Goal: Task Accomplishment & Management: Complete application form

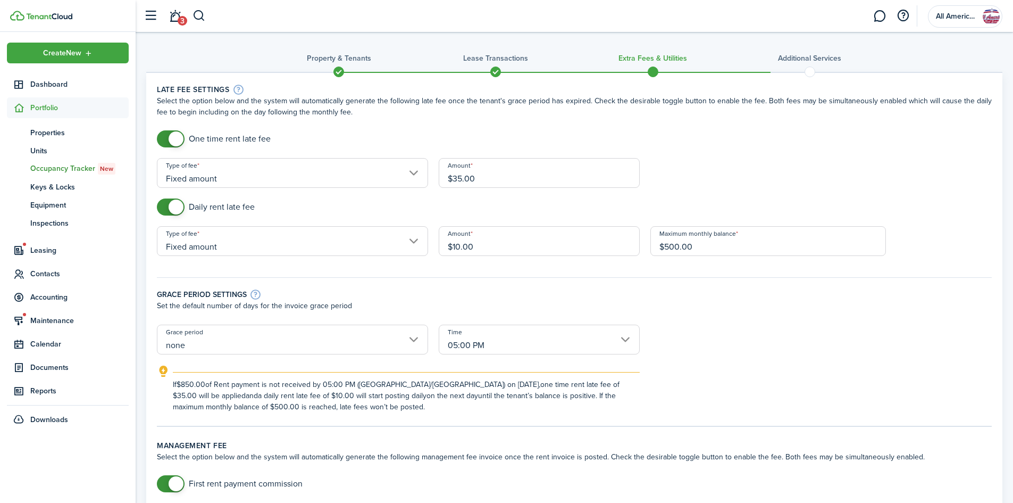
scroll to position [109, 0]
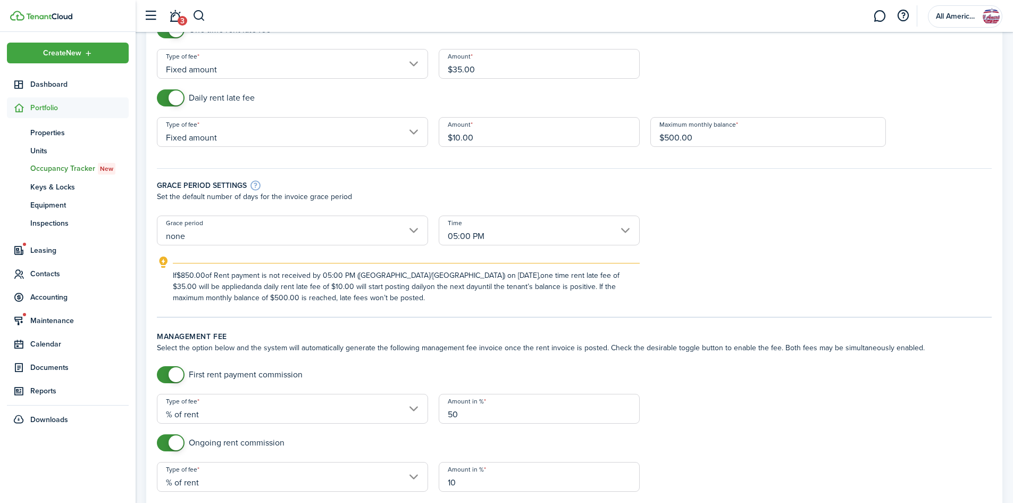
click at [285, 235] on input "none" at bounding box center [292, 230] width 271 height 30
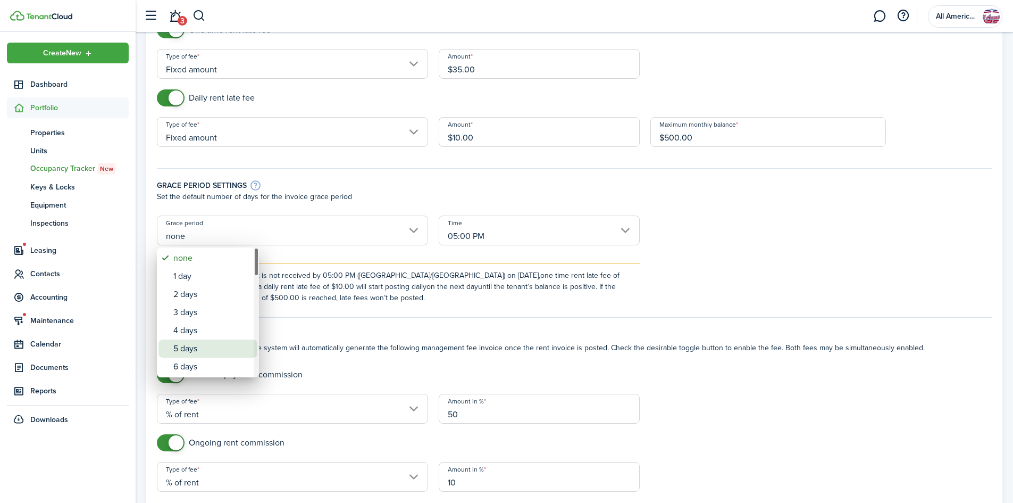
click at [204, 344] on div "5 days" at bounding box center [212, 348] width 78 height 18
type input "5 days"
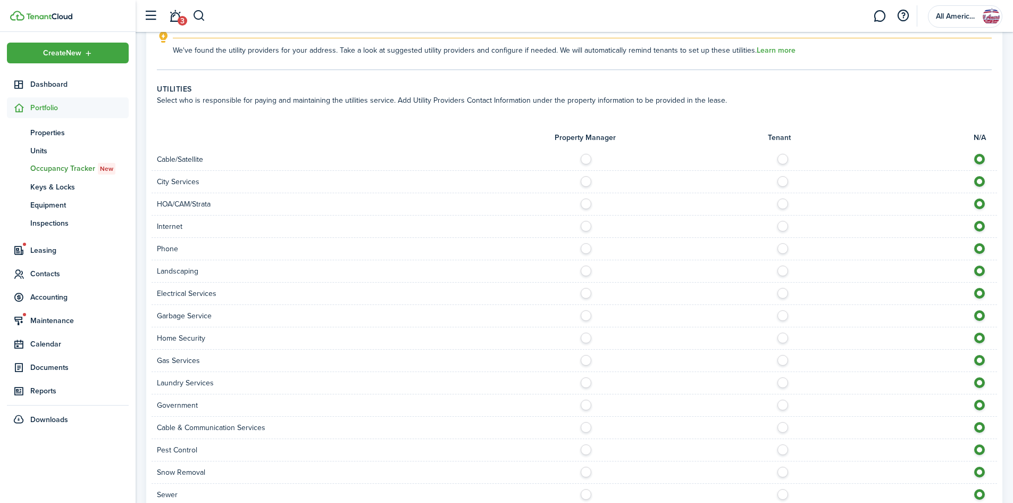
scroll to position [946, 0]
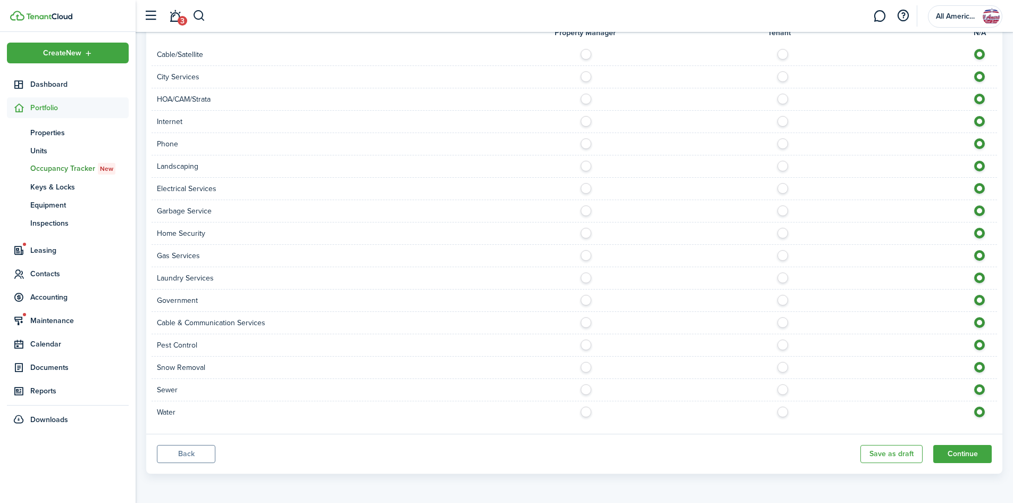
click at [951, 449] on button "Continue" at bounding box center [962, 454] width 59 height 18
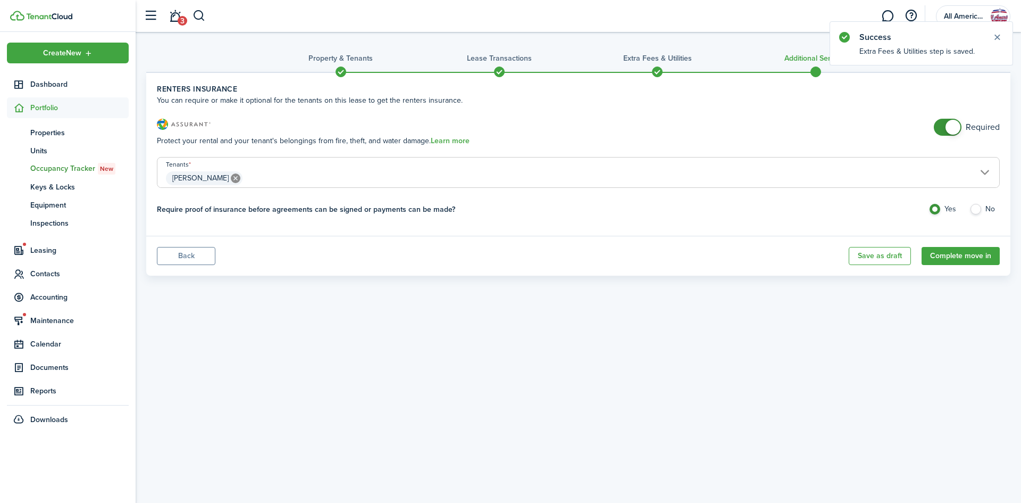
checkbox input "false"
click at [948, 130] on span at bounding box center [953, 127] width 15 height 15
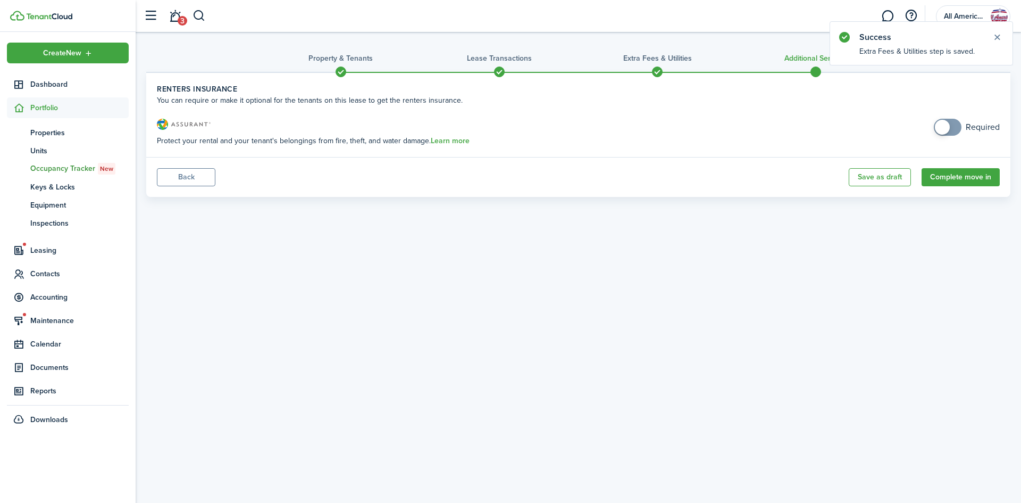
click at [951, 174] on button "Complete move in" at bounding box center [961, 177] width 78 height 18
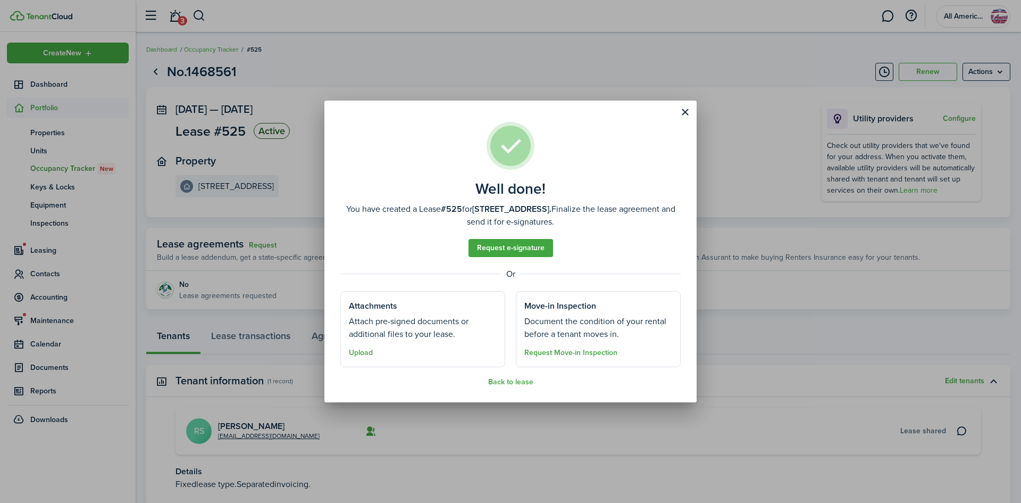
click at [539, 244] on link "Request e-signature" at bounding box center [511, 248] width 85 height 18
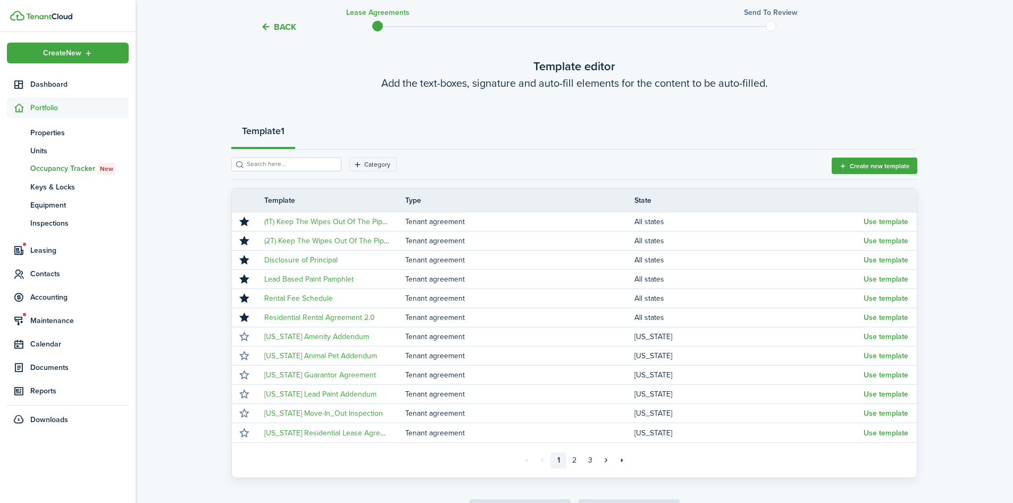
scroll to position [50, 0]
click at [890, 313] on button "Use template" at bounding box center [886, 316] width 45 height 9
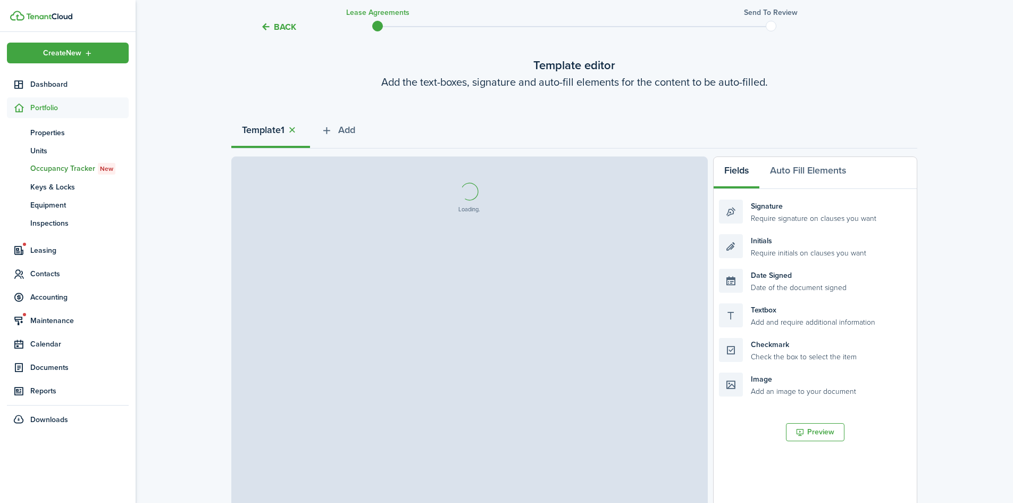
select select "fit"
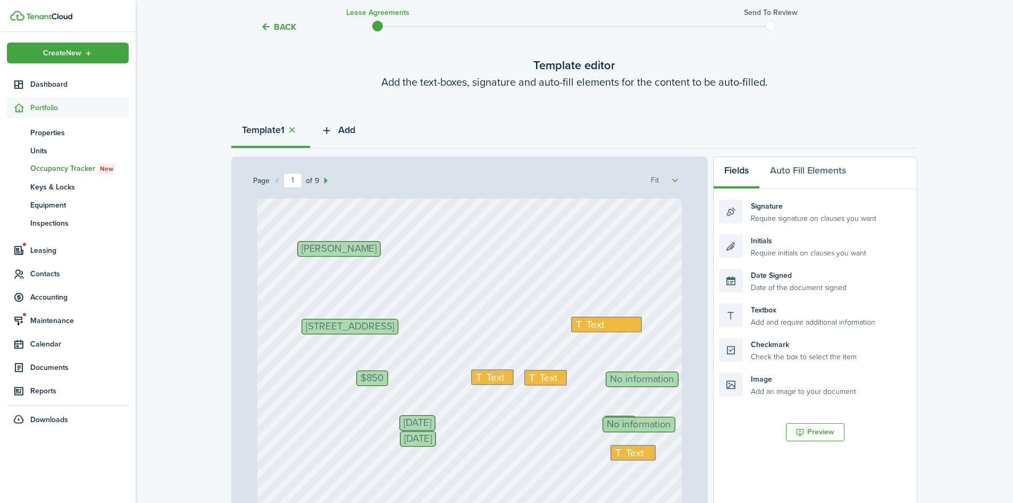
click at [353, 125] on span "Add" at bounding box center [346, 130] width 17 height 14
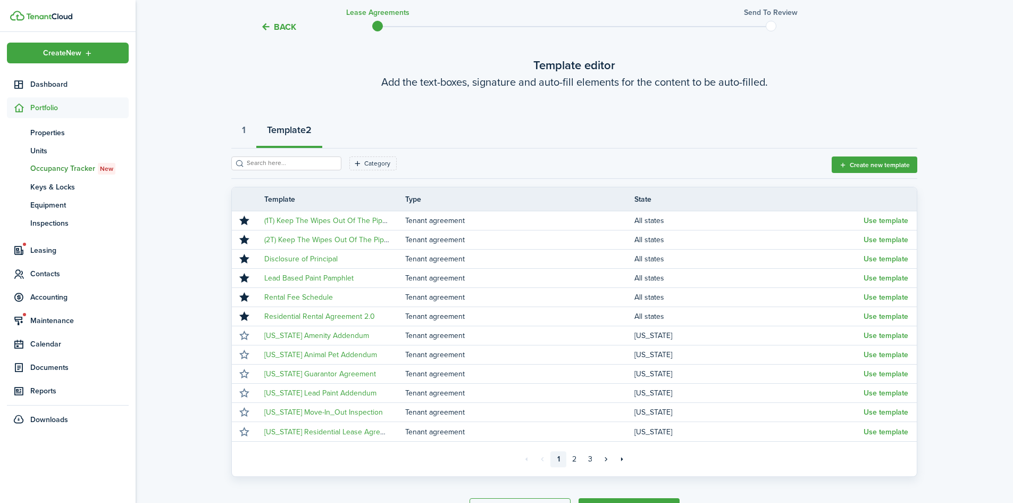
click at [890, 294] on button "Use template" at bounding box center [886, 297] width 45 height 9
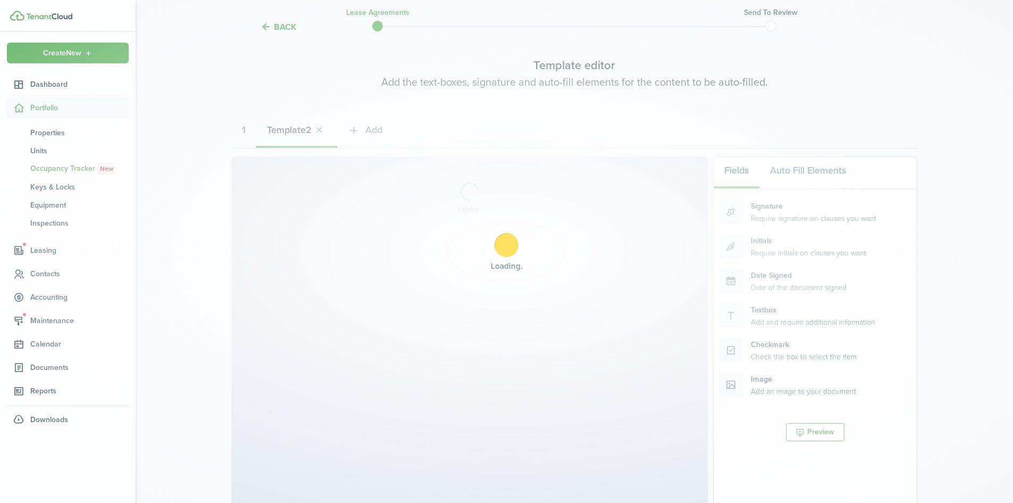
select select "fit"
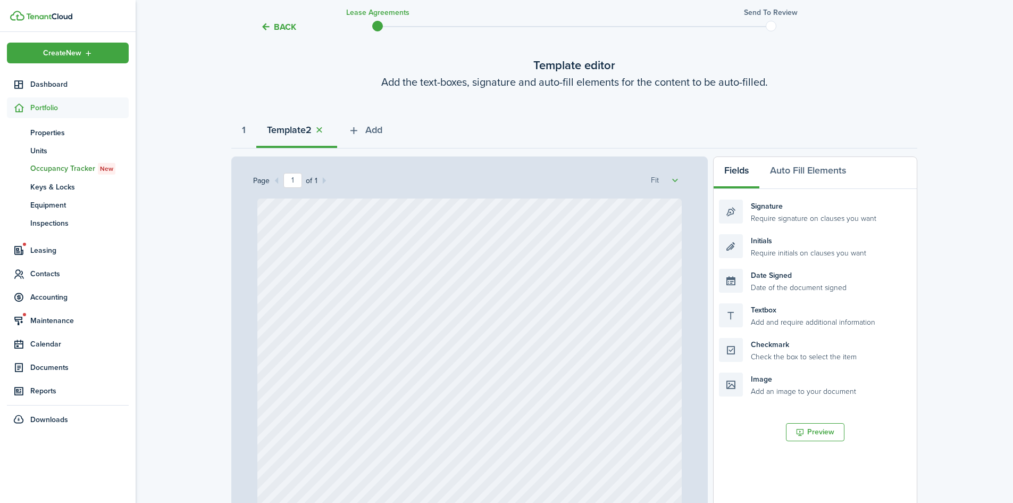
select select "fit"
click at [371, 123] on span "Add" at bounding box center [373, 130] width 17 height 14
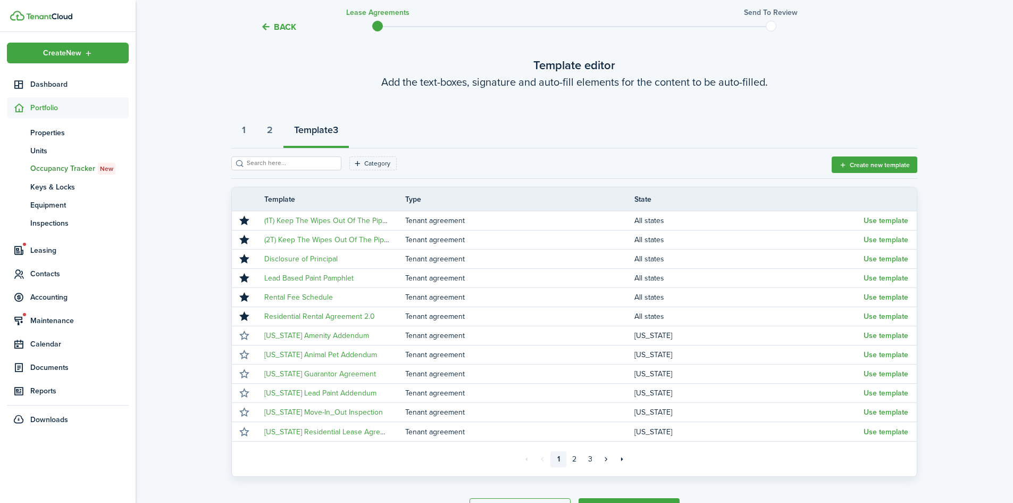
click at [870, 277] on button "Use template" at bounding box center [886, 278] width 45 height 9
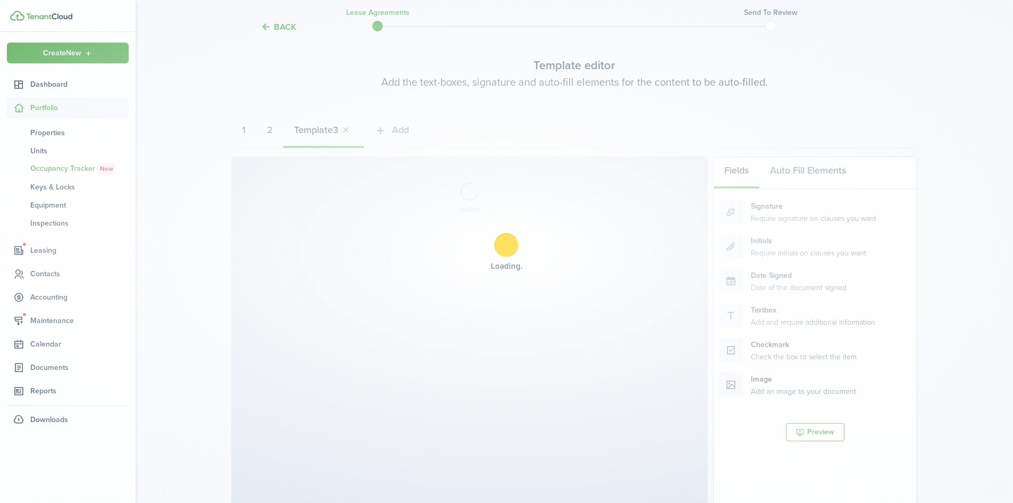
select select "fit"
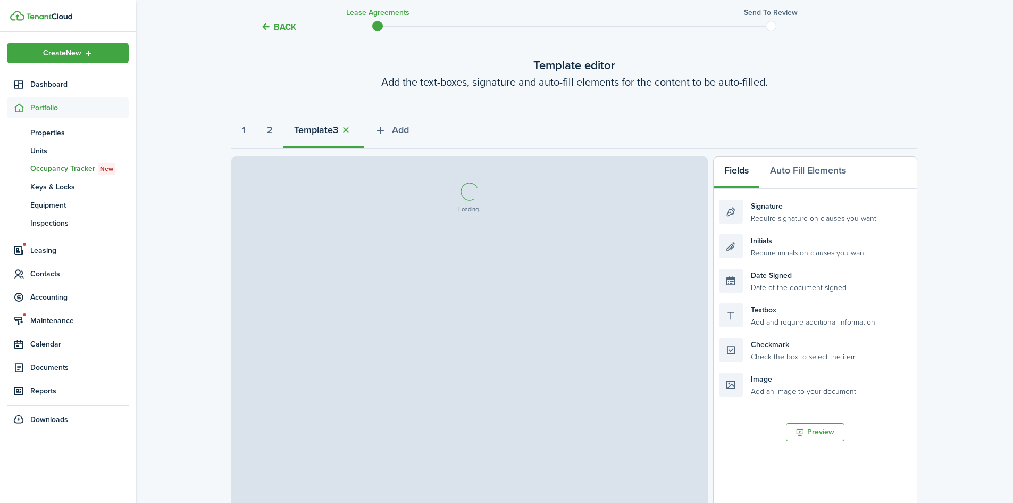
select select "fit"
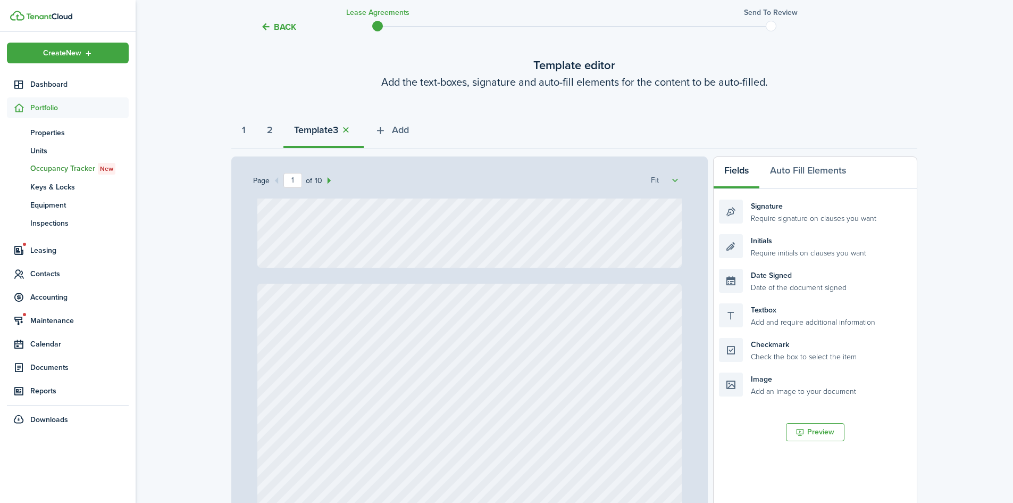
scroll to position [267, 0]
click at [406, 124] on span "Add" at bounding box center [400, 130] width 17 height 14
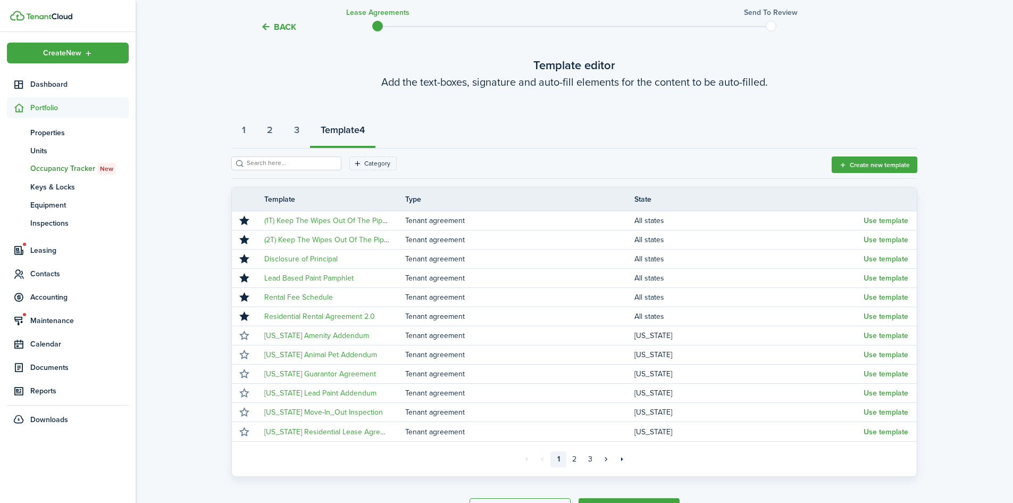
click at [888, 221] on button "Use template" at bounding box center [886, 220] width 45 height 9
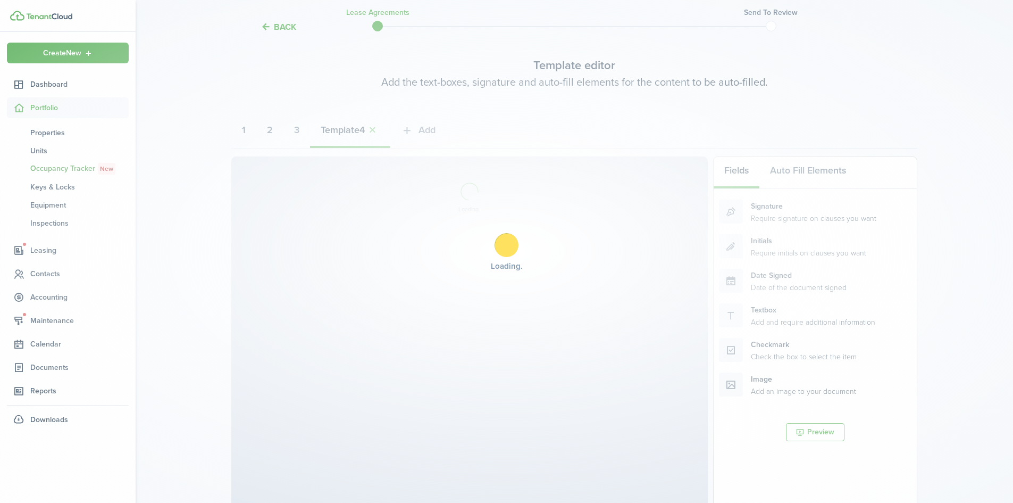
select select "fit"
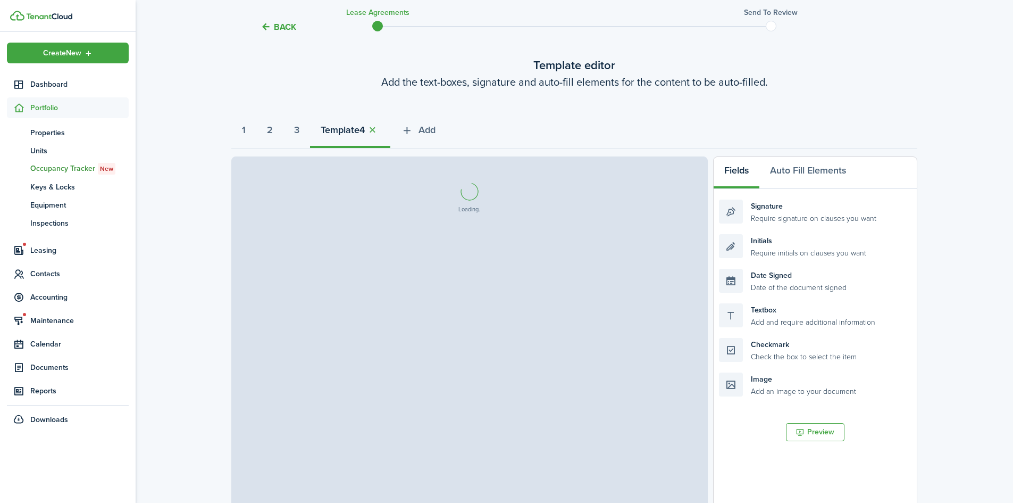
select select "fit"
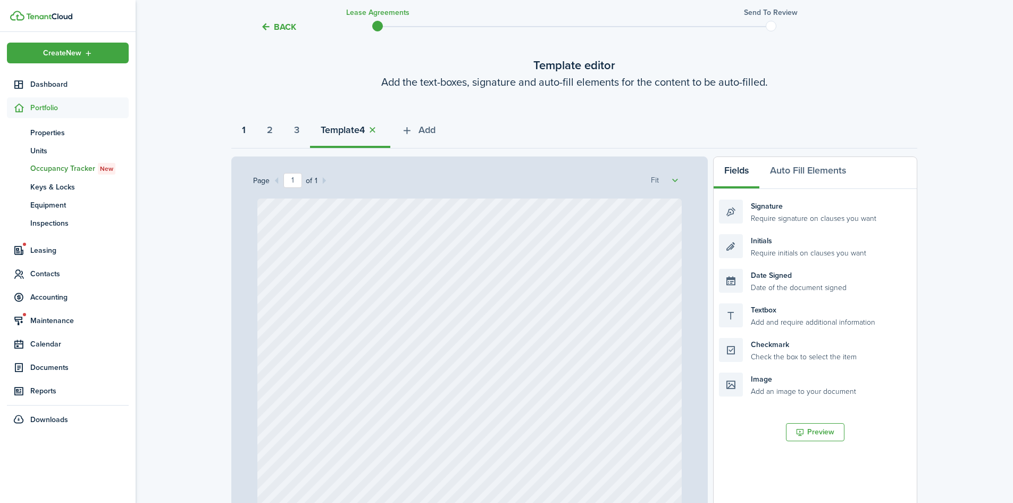
click at [242, 130] on strong "1" at bounding box center [244, 130] width 4 height 14
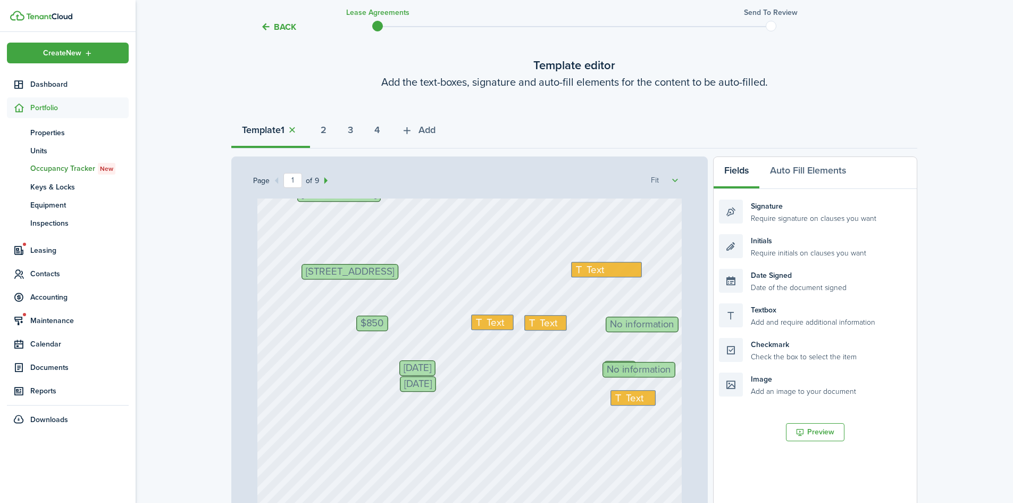
scroll to position [56, 0]
click at [598, 265] on span "Text" at bounding box center [596, 268] width 18 height 15
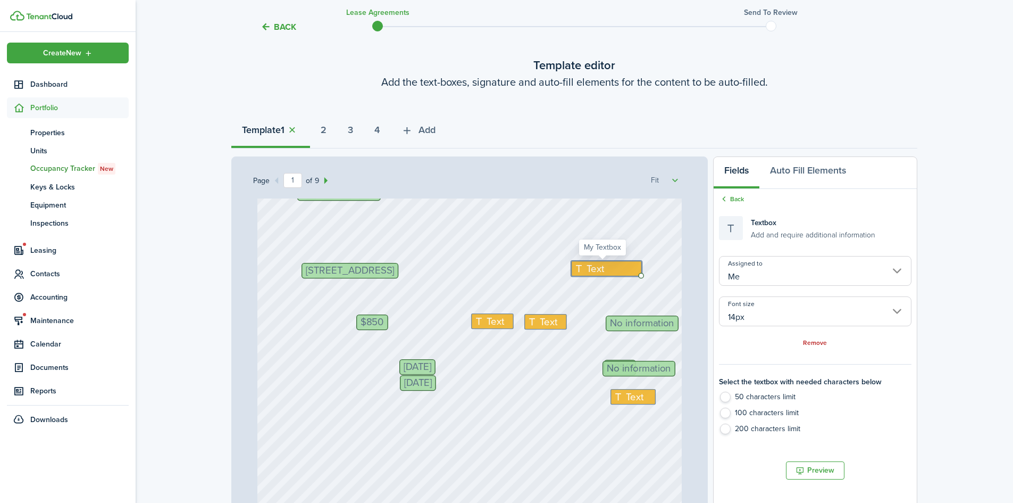
click at [592, 268] on span "Text" at bounding box center [596, 268] width 18 height 15
type textarea "Box Elder"
click at [494, 322] on span "Text" at bounding box center [496, 321] width 18 height 15
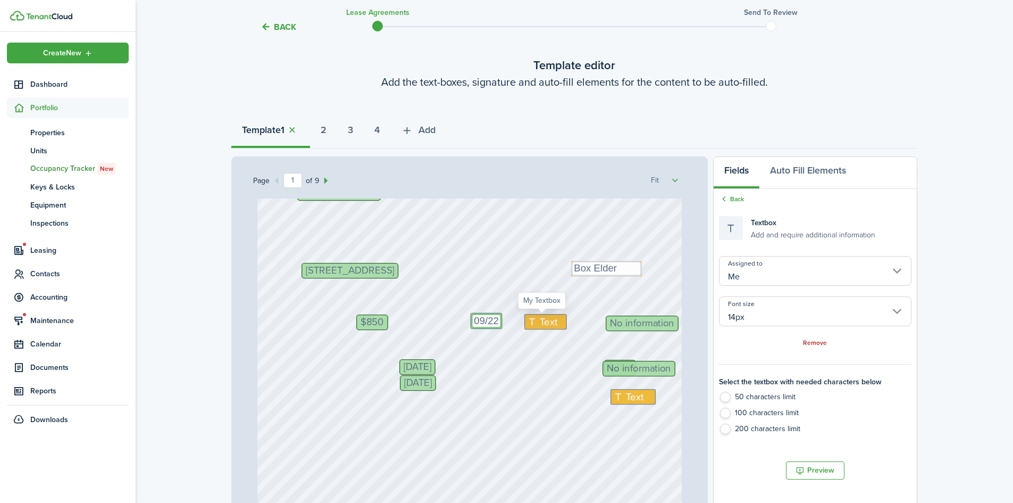
type textarea "09/22"
click at [540, 328] on span "Text" at bounding box center [549, 321] width 18 height 15
drag, startPoint x: 632, startPoint y: 327, endPoint x: 833, endPoint y: 260, distance: 212.4
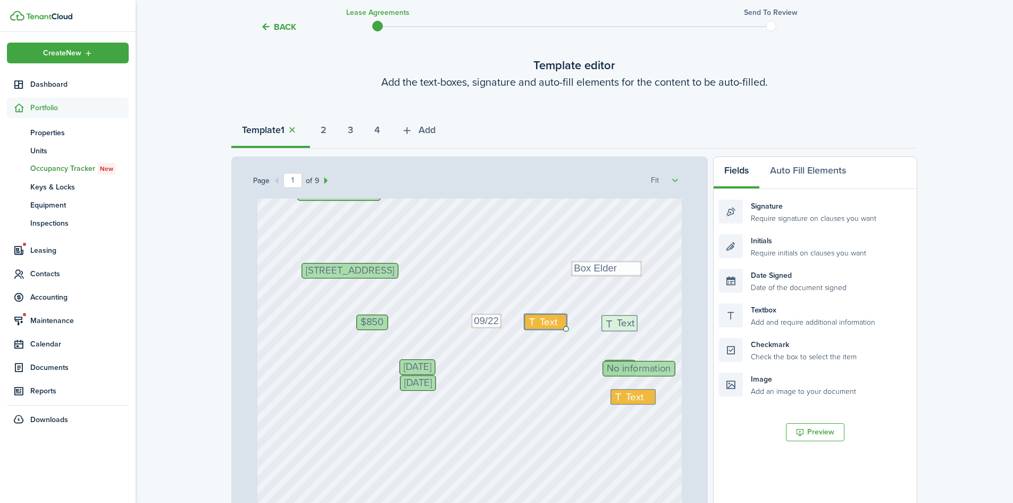
drag, startPoint x: 802, startPoint y: 315, endPoint x: 684, endPoint y: 327, distance: 118.1
click at [684, 327] on div "Page 1 of 9 50% 75% 100% 150% 200% Fit $850 Initials Text Box Elder [PERSON_NAM…" at bounding box center [574, 376] width 686 height 441
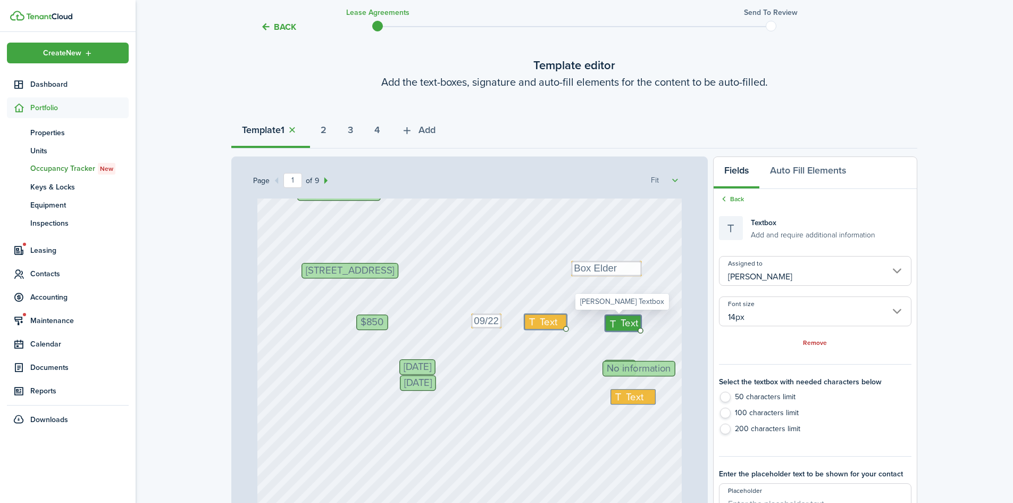
click at [621, 324] on span "Text" at bounding box center [630, 322] width 18 height 15
click at [621, 325] on span "Text" at bounding box center [630, 322] width 18 height 15
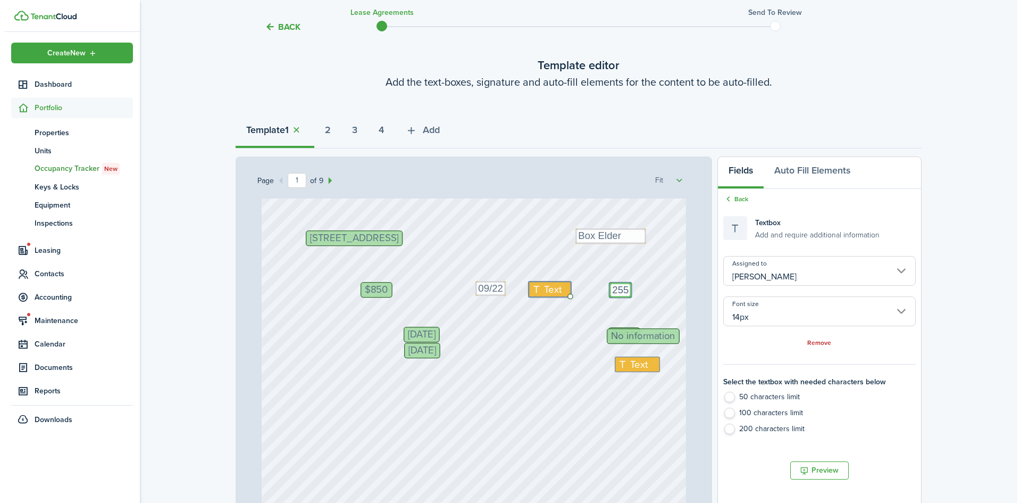
scroll to position [89, 0]
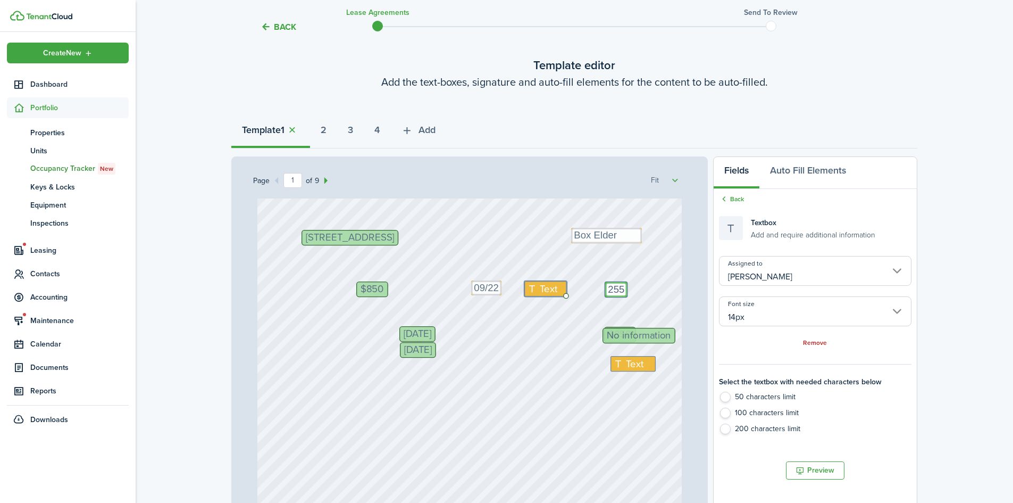
type textarea "255"
drag, startPoint x: 637, startPoint y: 340, endPoint x: 849, endPoint y: 341, distance: 212.2
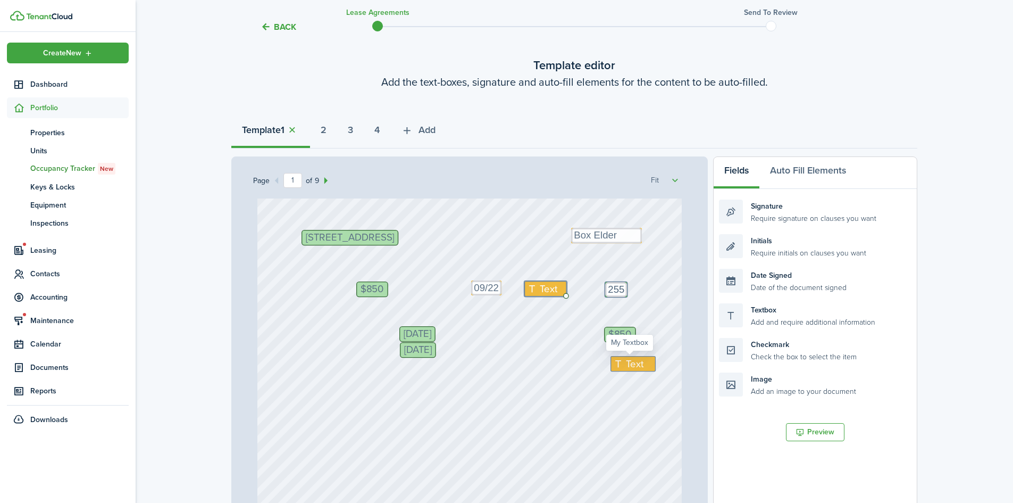
click at [627, 365] on span "Text" at bounding box center [636, 363] width 18 height 15
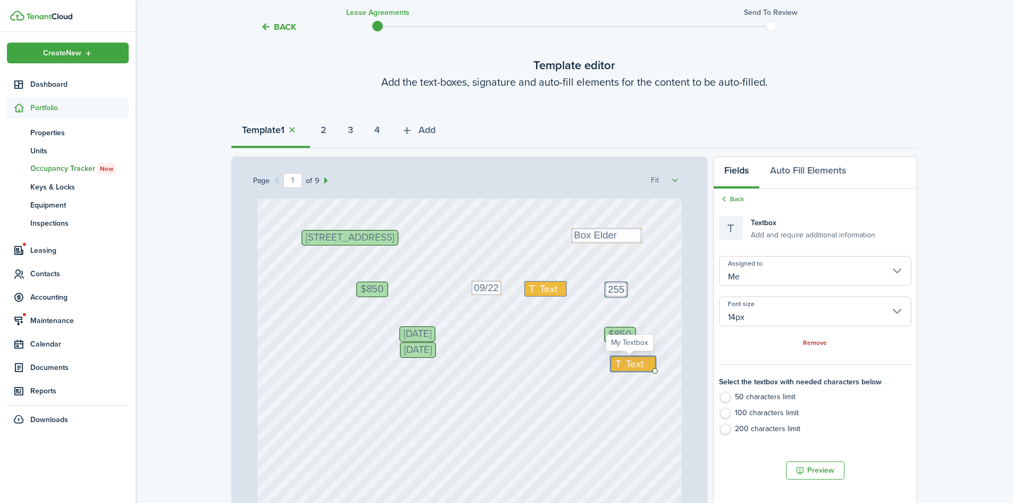
click at [627, 365] on span "Text" at bounding box center [636, 363] width 18 height 15
drag, startPoint x: 619, startPoint y: 332, endPoint x: 627, endPoint y: 333, distance: 8.1
click at [713, 120] on div "Template 1 2 3 4 Add" at bounding box center [574, 132] width 686 height 32
click at [631, 331] on span "$850" at bounding box center [627, 336] width 23 height 10
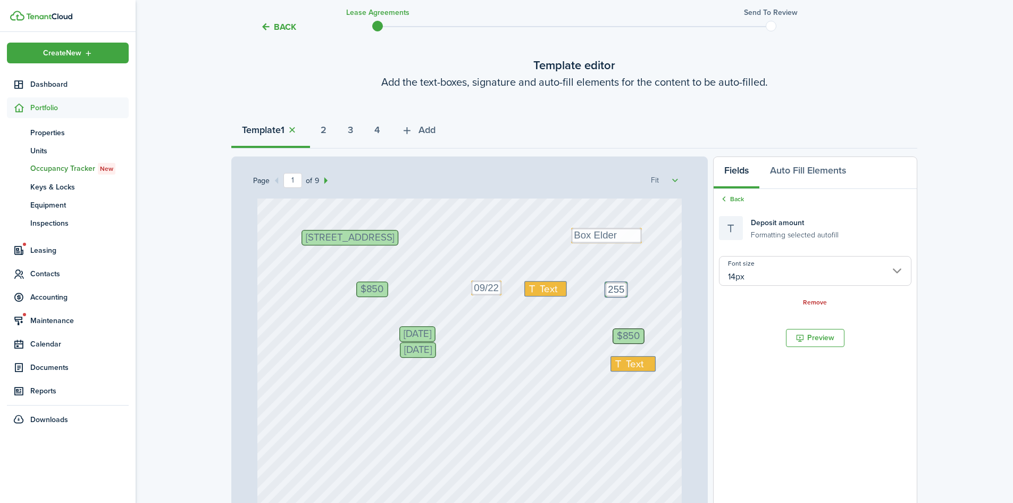
click at [268, 22] on button "Back" at bounding box center [279, 26] width 36 height 11
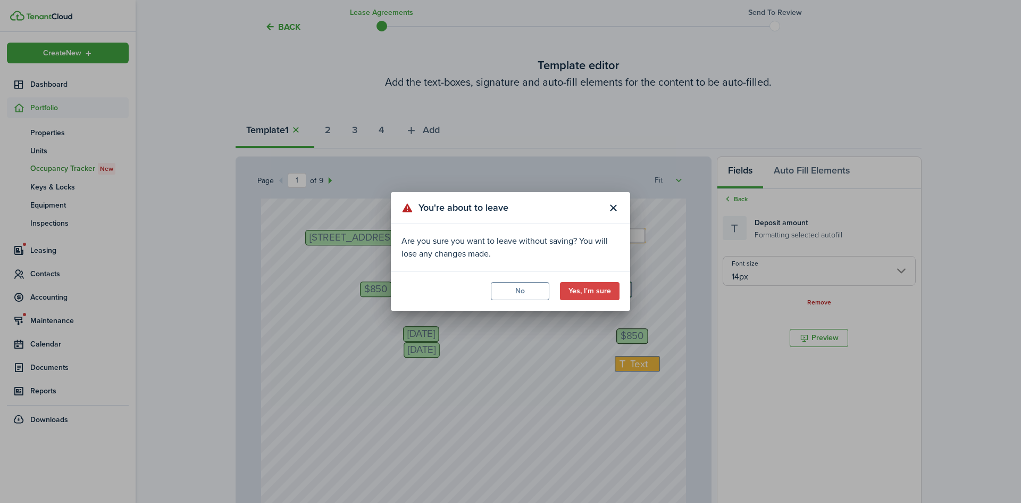
click at [586, 289] on button "Yes, I'm sure" at bounding box center [590, 291] width 60 height 18
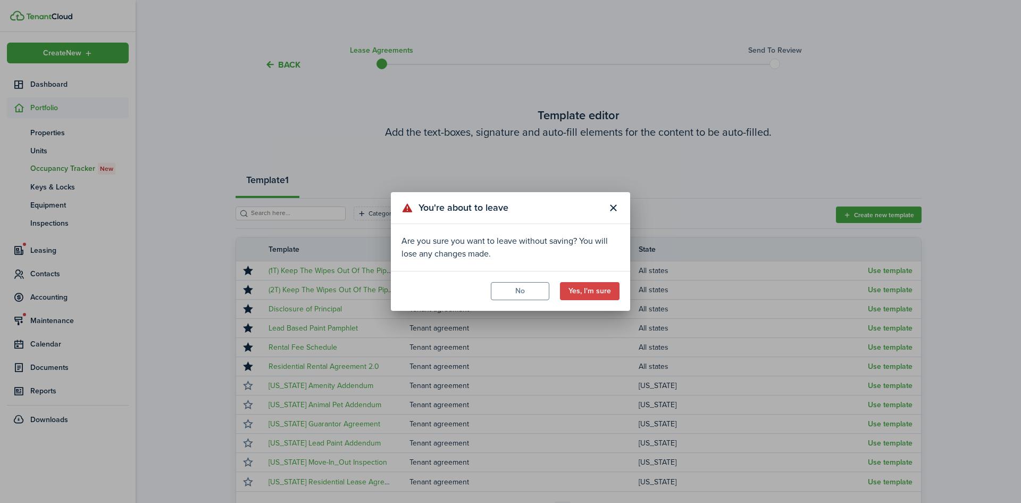
click at [588, 283] on button "Yes, I'm sure" at bounding box center [590, 291] width 60 height 18
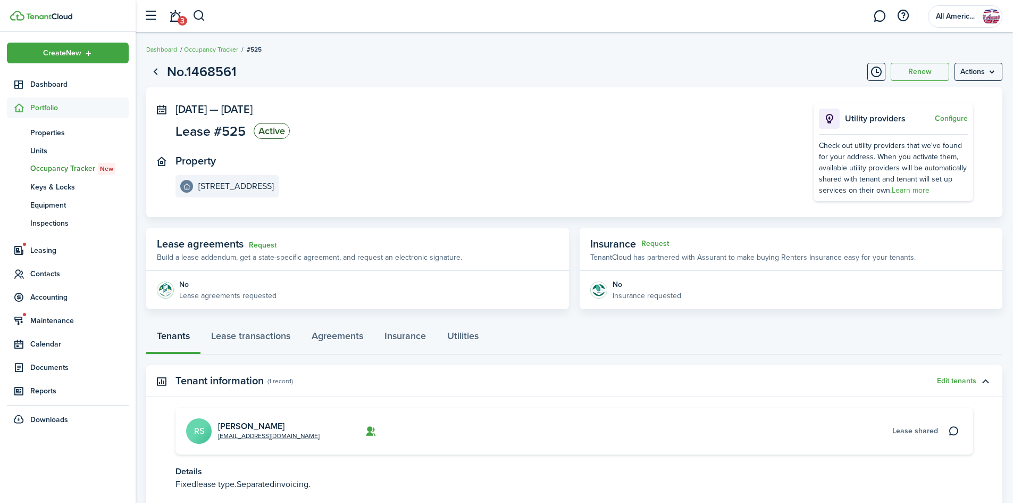
click at [48, 252] on span "Leasing" at bounding box center [79, 250] width 98 height 11
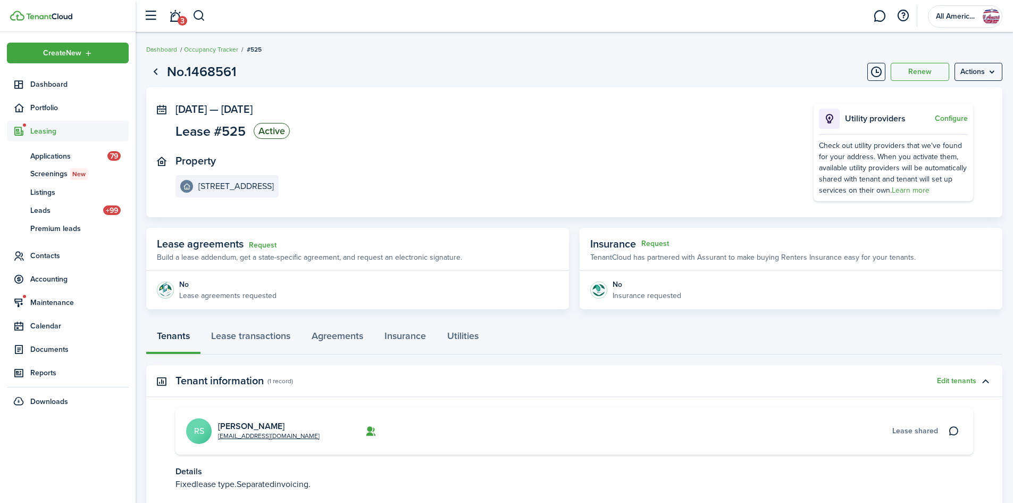
click at [53, 158] on span "Applications" at bounding box center [68, 156] width 77 height 11
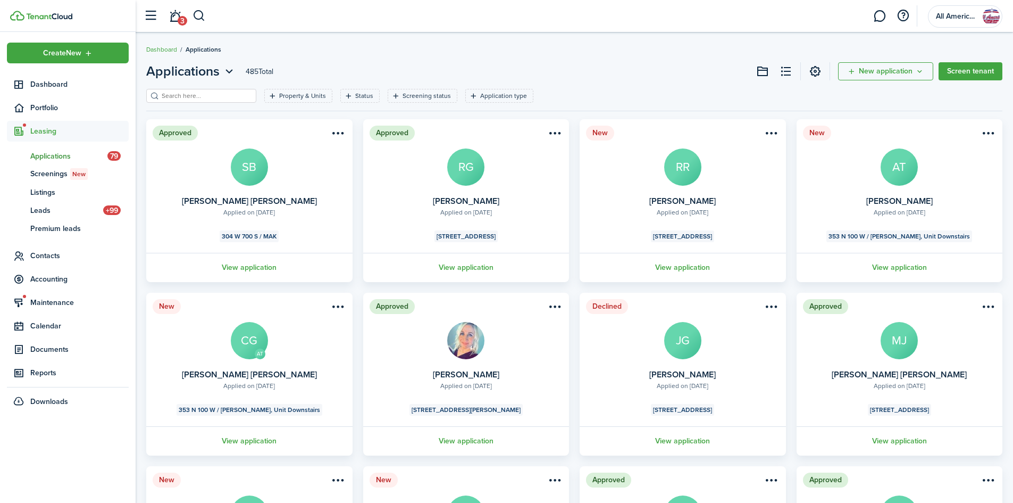
click at [449, 268] on link "View application" at bounding box center [467, 267] width 210 height 29
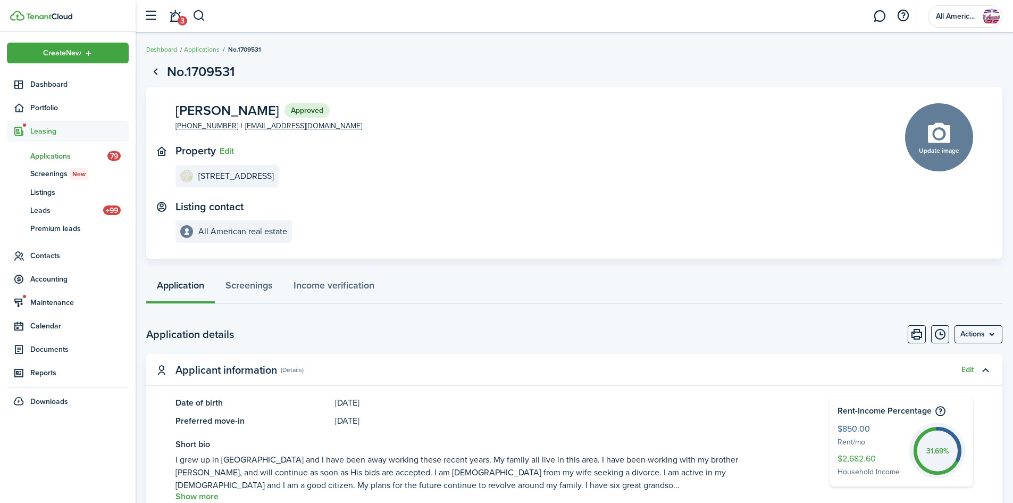
click at [962, 330] on menu-btn "Actions" at bounding box center [979, 334] width 48 height 18
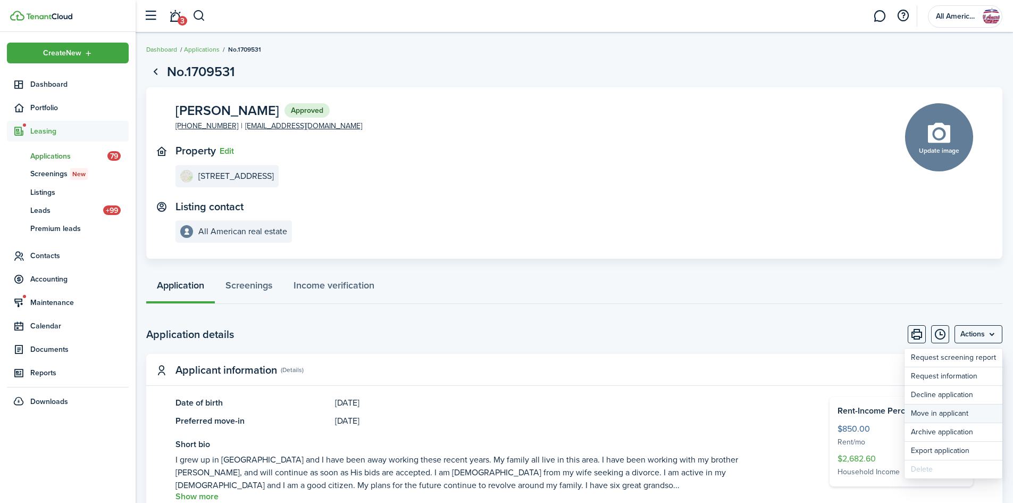
click at [944, 414] on button "Move in applicant" at bounding box center [954, 413] width 98 height 18
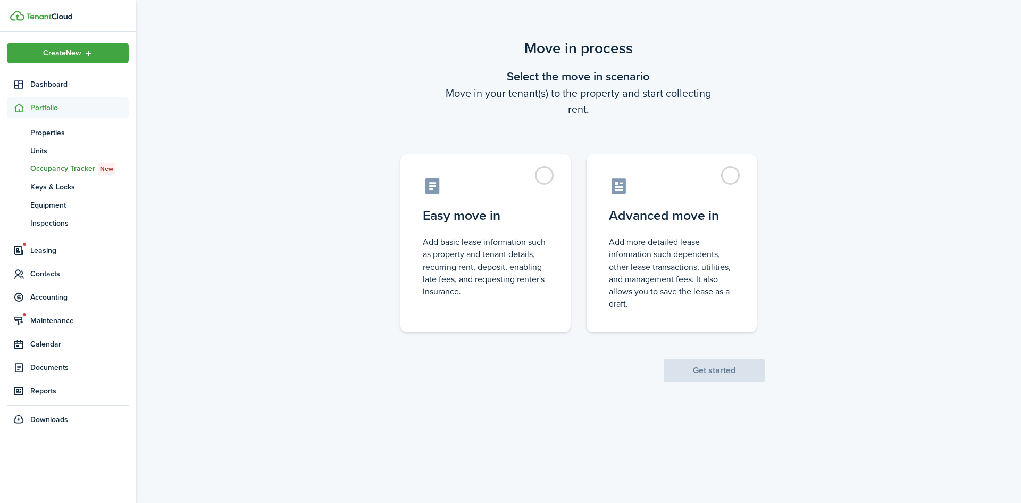
click at [683, 183] on control-radio-card-icon at bounding box center [672, 186] width 126 height 19
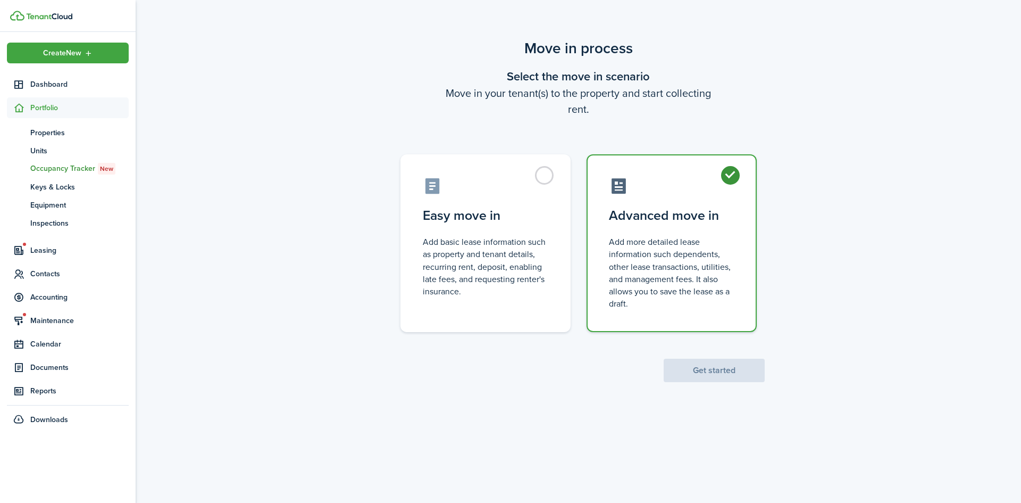
radio input "true"
click at [714, 377] on button "Get started" at bounding box center [714, 369] width 101 height 23
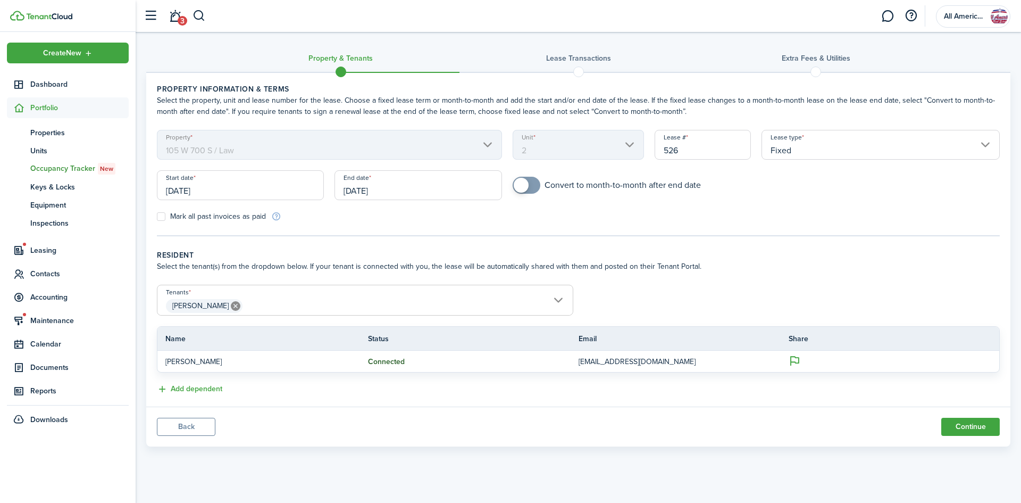
click at [203, 191] on input "[DATE]" at bounding box center [240, 185] width 167 height 30
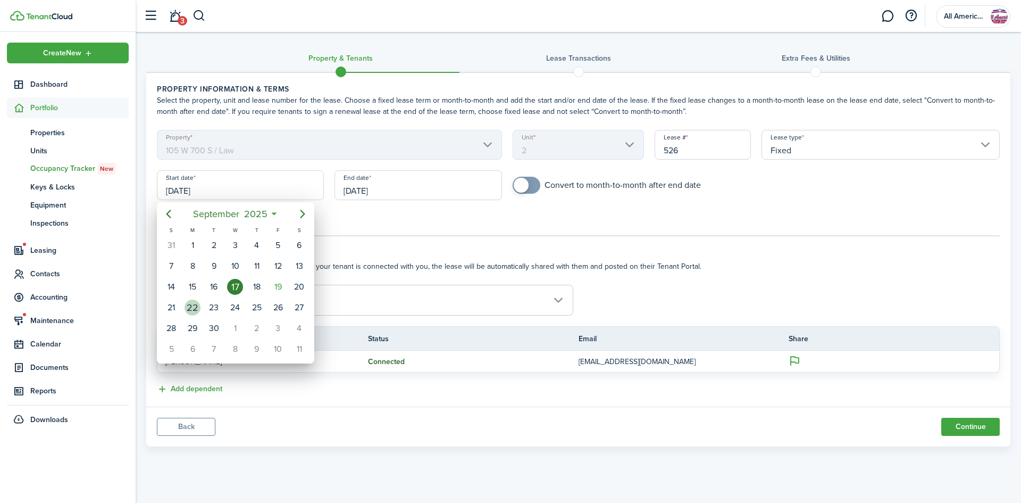
click at [182, 304] on div "22" at bounding box center [192, 307] width 21 height 20
type input "[DATE]"
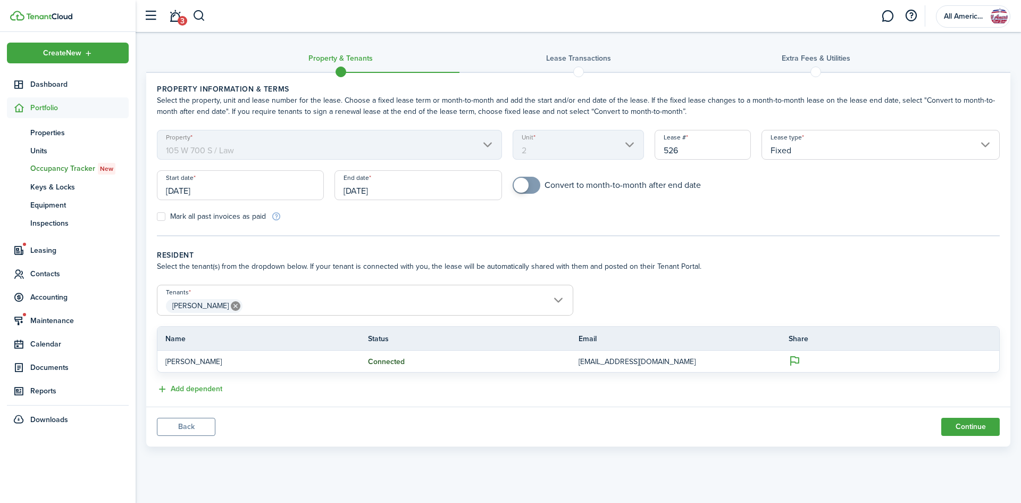
click at [360, 190] on input "[DATE]" at bounding box center [418, 185] width 167 height 30
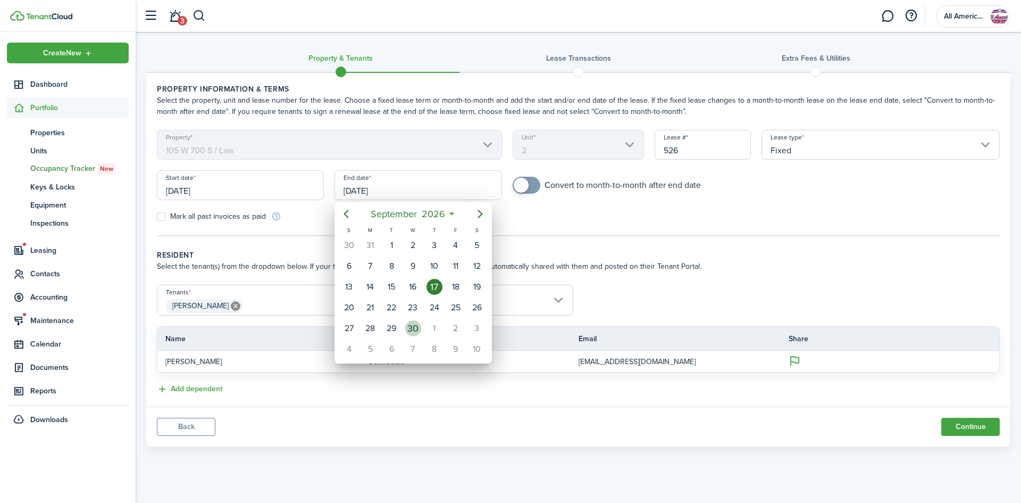
click at [409, 330] on div "30" at bounding box center [413, 328] width 16 height 16
type input "[DATE]"
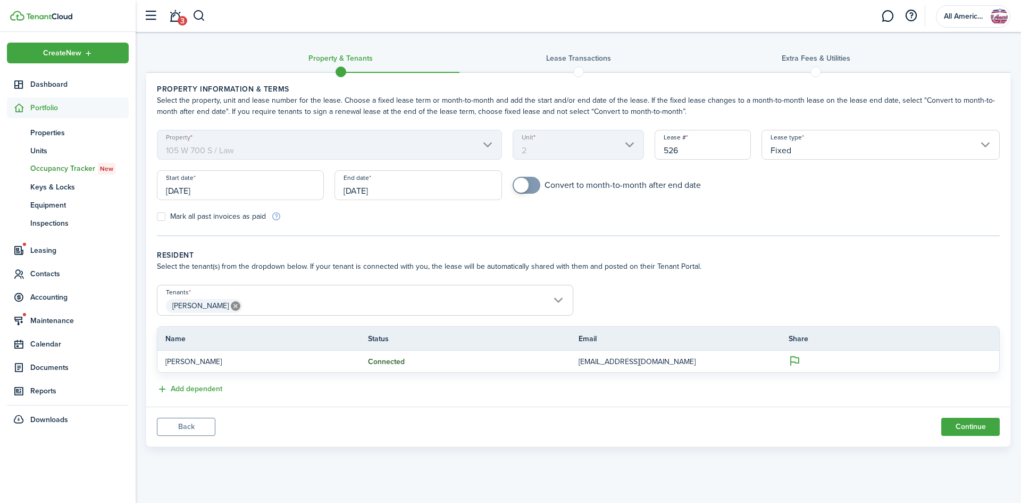
checkbox input "true"
click at [530, 189] on span at bounding box center [526, 185] width 11 height 17
click at [969, 431] on button "Continue" at bounding box center [970, 427] width 59 height 18
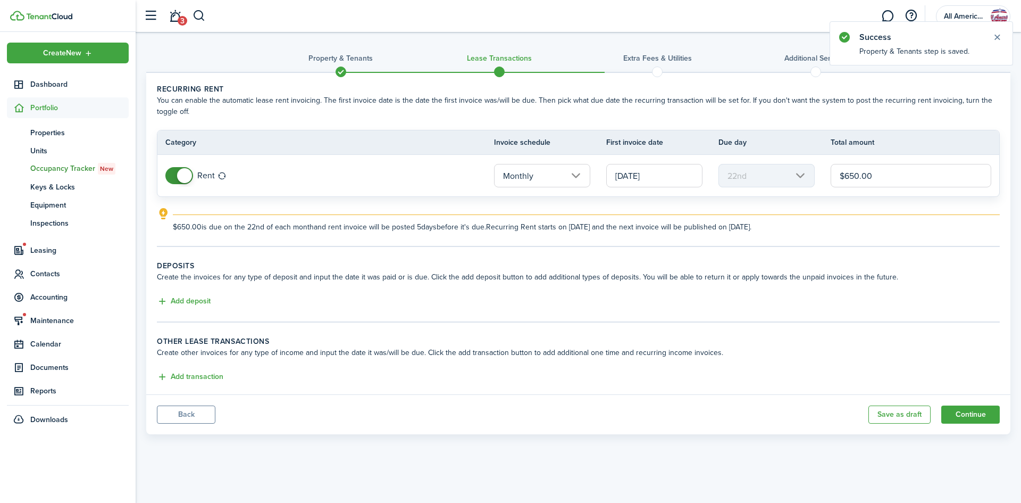
click at [923, 174] on input "$650.00" at bounding box center [911, 175] width 161 height 23
type input "$850.00"
click at [660, 179] on input "[DATE]" at bounding box center [654, 175] width 96 height 23
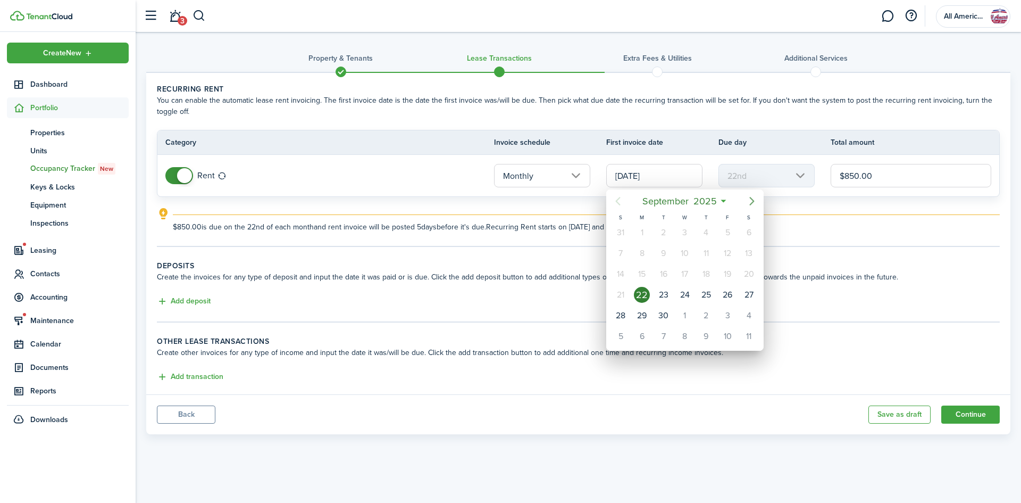
click at [753, 203] on icon "Next page" at bounding box center [752, 201] width 13 height 13
click at [688, 226] on div "1" at bounding box center [685, 232] width 16 height 16
type input "[DATE]"
type input "1st"
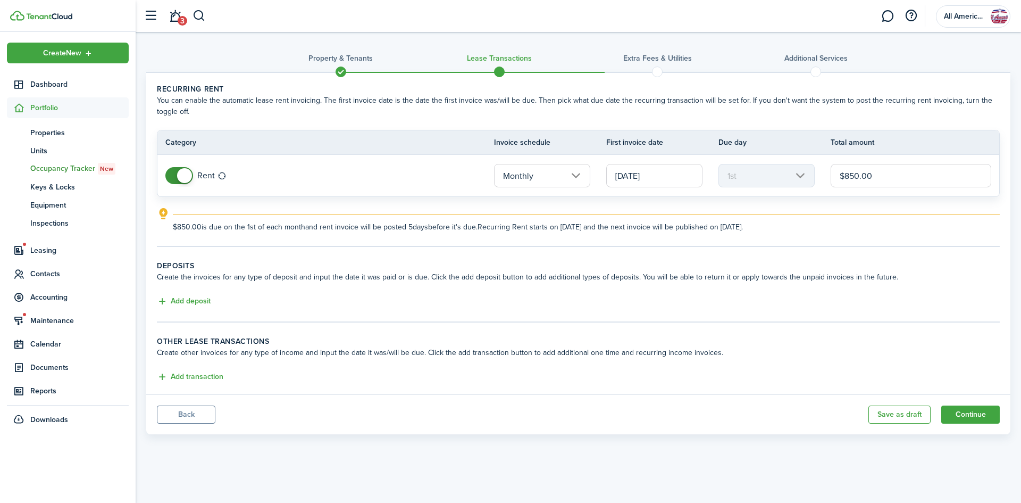
click at [189, 301] on button "Add deposit" at bounding box center [184, 301] width 54 height 12
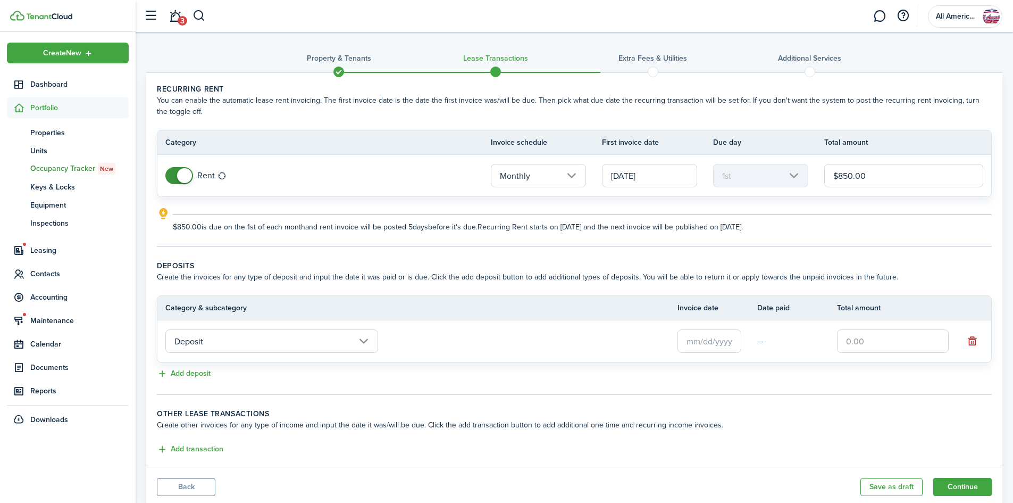
click at [857, 335] on input "text" at bounding box center [893, 340] width 112 height 23
type input "$750.00"
click at [202, 372] on button "Add deposit" at bounding box center [184, 374] width 54 height 12
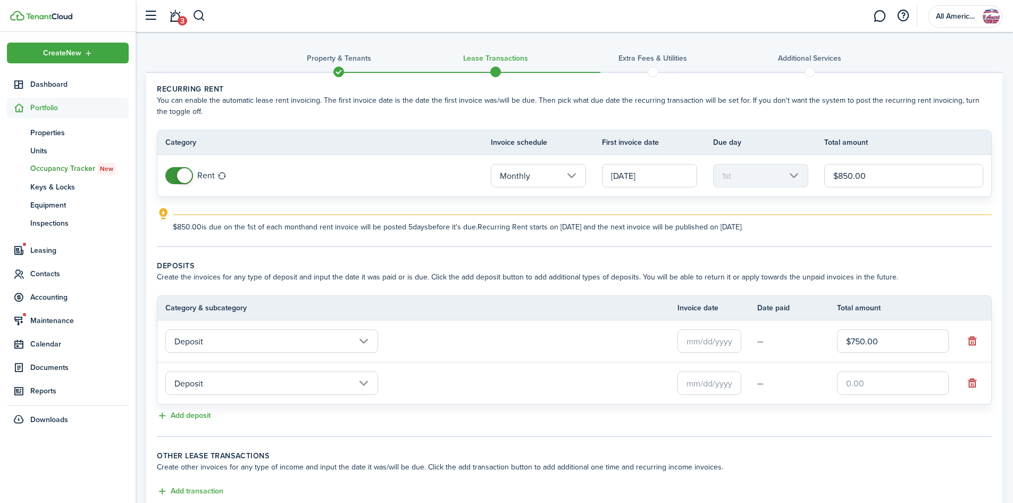
click at [236, 393] on input "Deposit" at bounding box center [271, 382] width 213 height 23
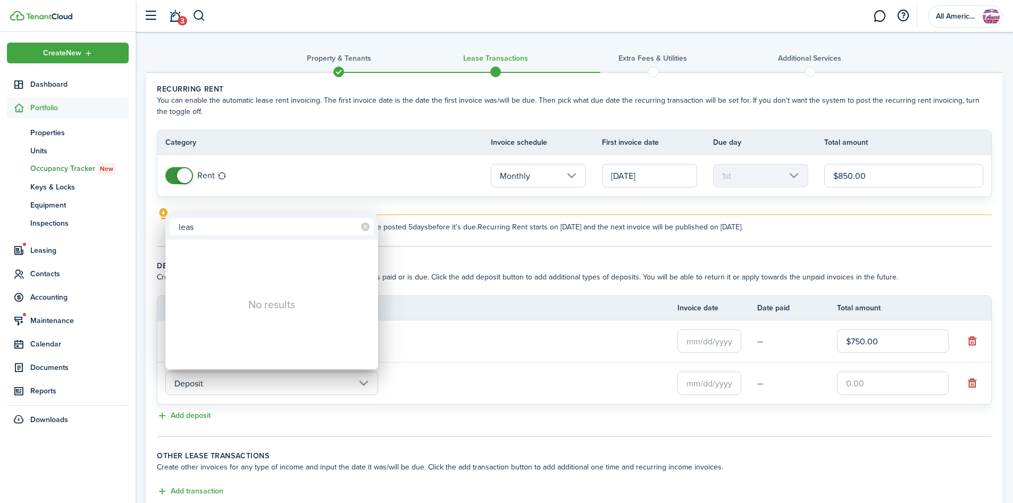
type input "leas"
click at [426, 259] on div at bounding box center [506, 251] width 1183 height 673
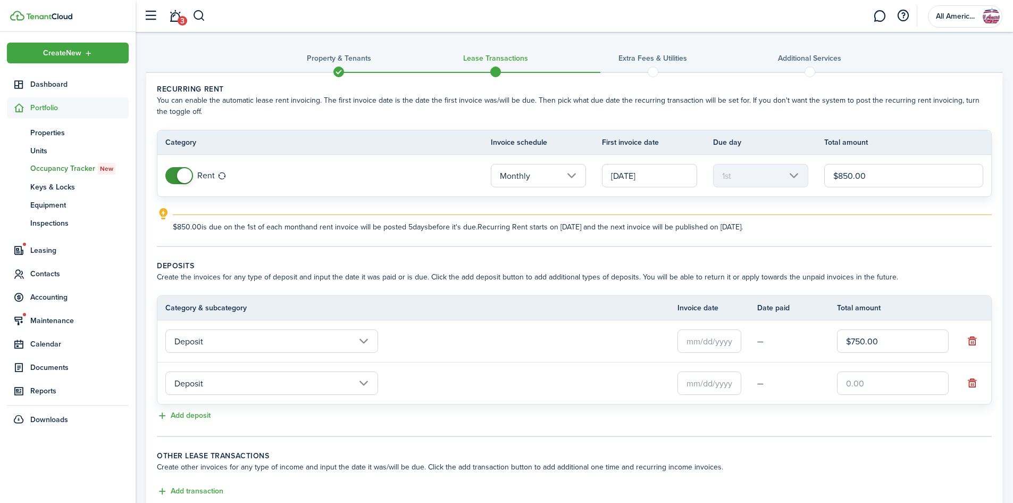
click at [971, 380] on button "button" at bounding box center [972, 382] width 15 height 15
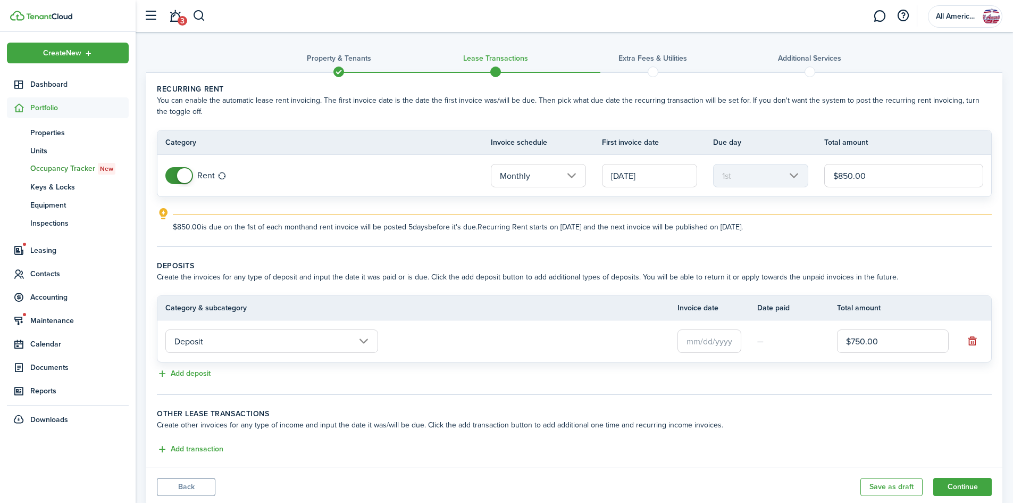
scroll to position [33, 0]
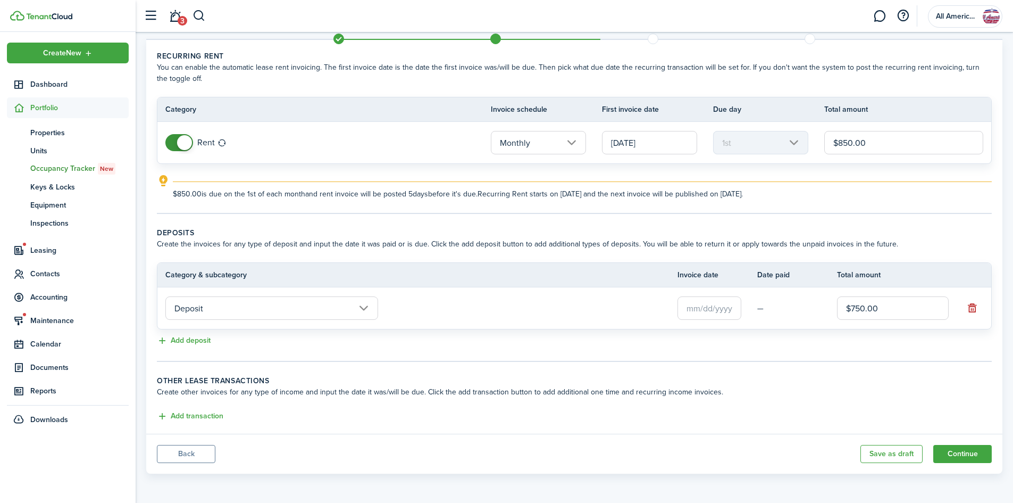
click at [195, 414] on button "Add transaction" at bounding box center [190, 416] width 66 height 12
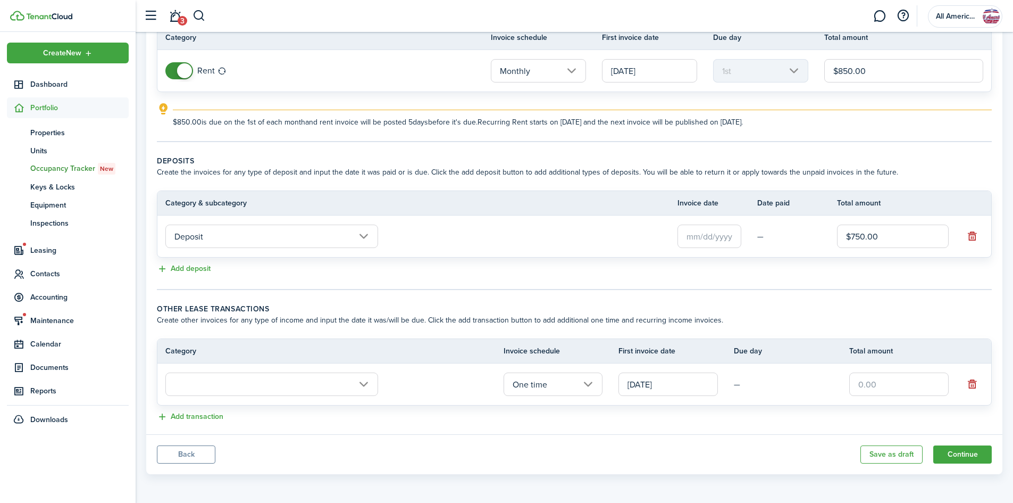
scroll to position [105, 0]
click at [249, 386] on input "text" at bounding box center [271, 383] width 213 height 23
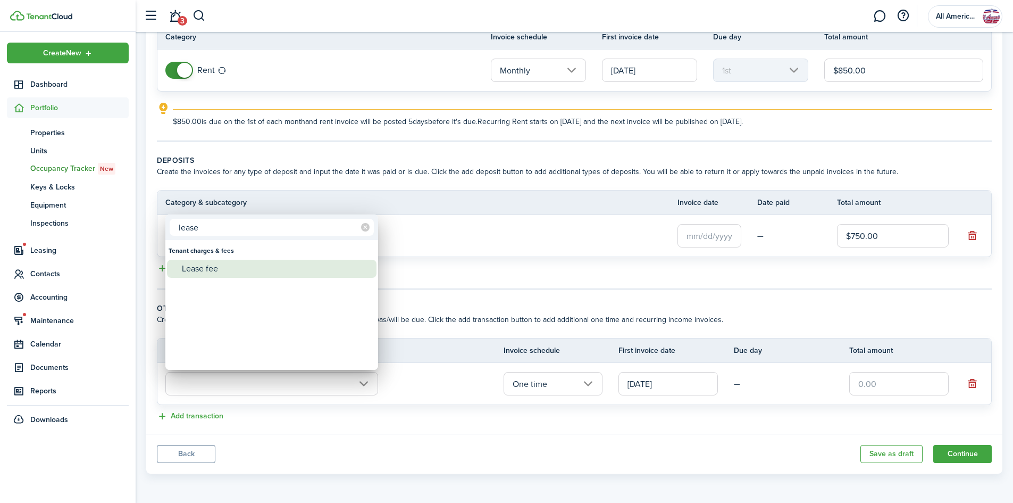
type input "lease"
click at [199, 268] on div "Lease fee" at bounding box center [276, 269] width 188 height 18
type input "Tenant charges & fees / Lease fee"
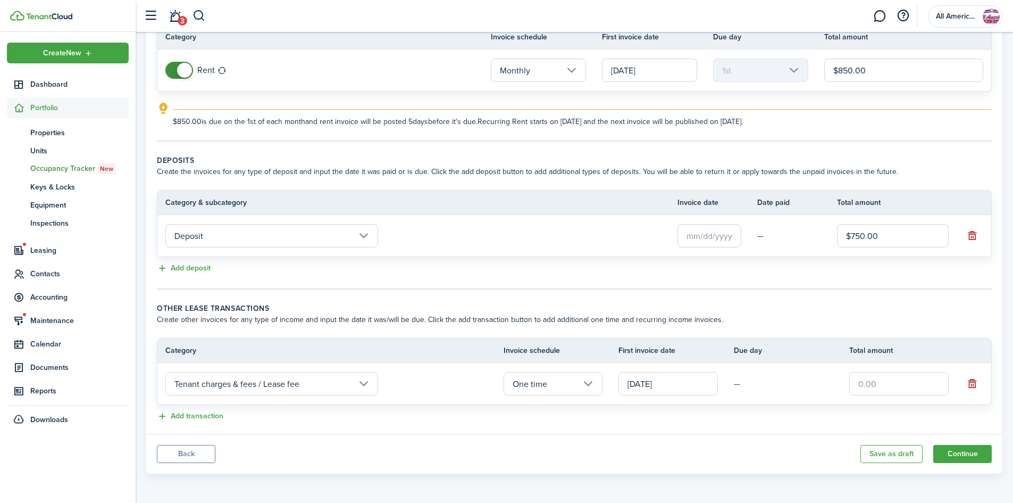
click at [212, 414] on button "Add transaction" at bounding box center [190, 416] width 66 height 12
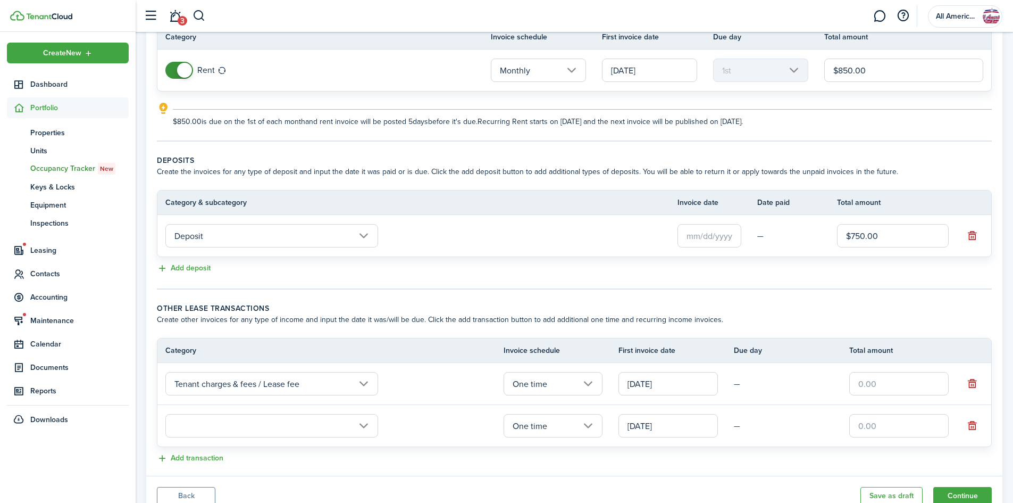
click at [226, 425] on input "text" at bounding box center [271, 425] width 213 height 23
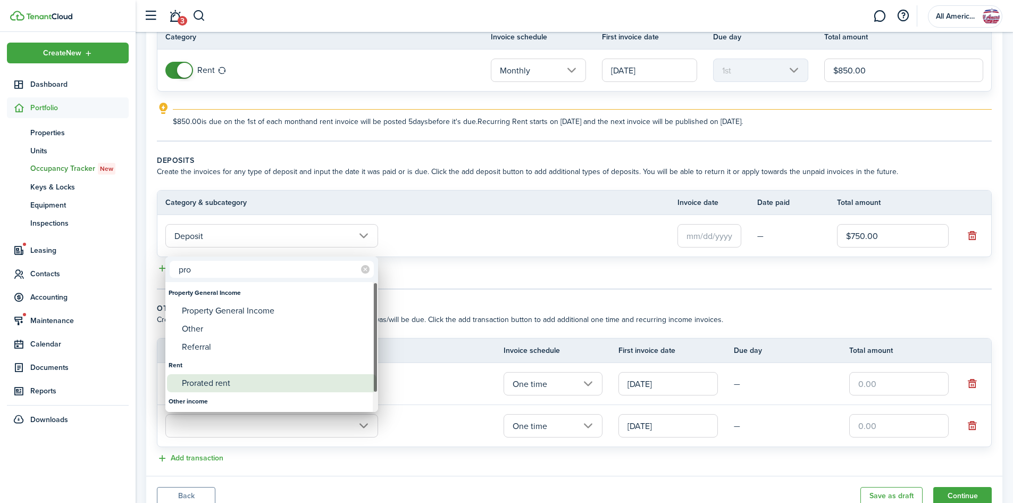
type input "pro"
click at [253, 382] on div "Prorated rent" at bounding box center [276, 383] width 188 height 18
type input "Rent / Prorated rent"
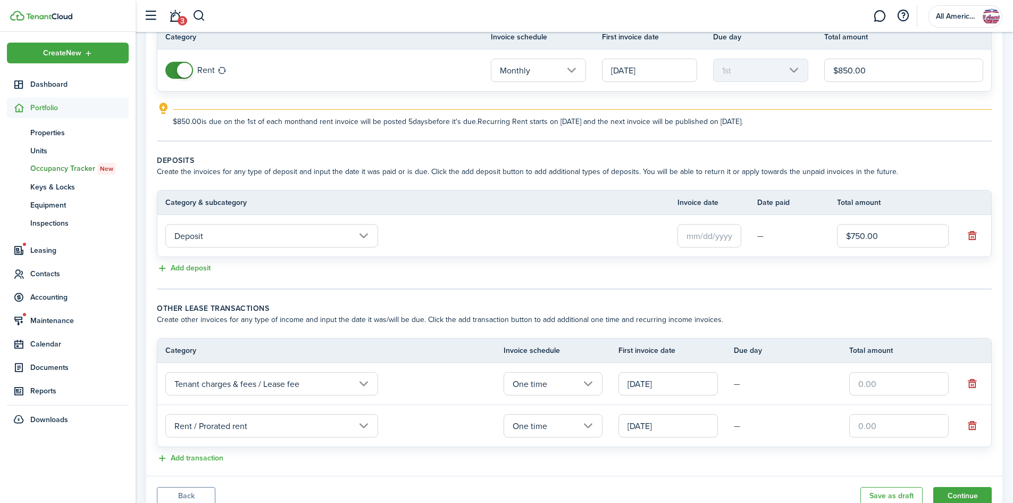
click at [892, 416] on input "text" at bounding box center [898, 425] width 99 height 23
type input "$255.00"
click at [891, 372] on input "text" at bounding box center [898, 383] width 99 height 23
click at [707, 229] on input "text" at bounding box center [710, 235] width 64 height 23
type input "$100.00"
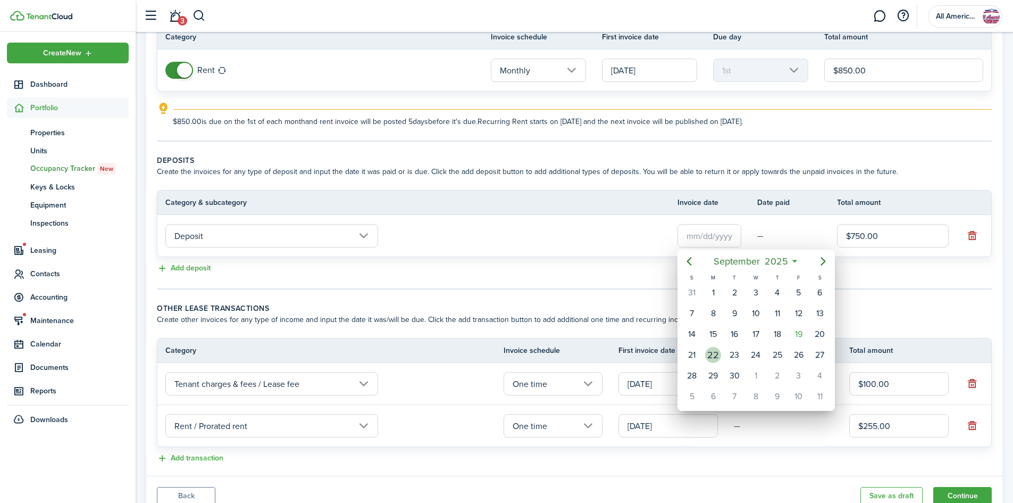
click at [716, 355] on div "22" at bounding box center [713, 355] width 16 height 16
type input "[DATE]"
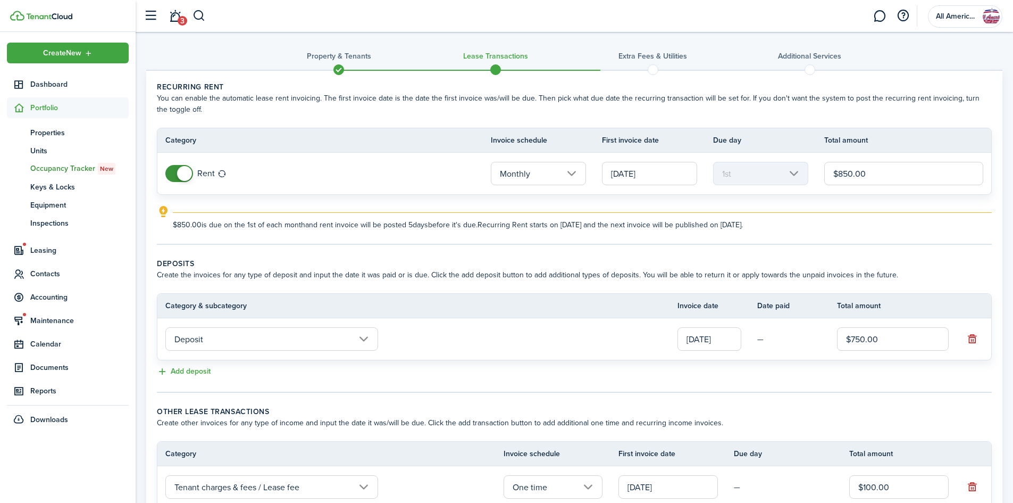
scroll to position [147, 0]
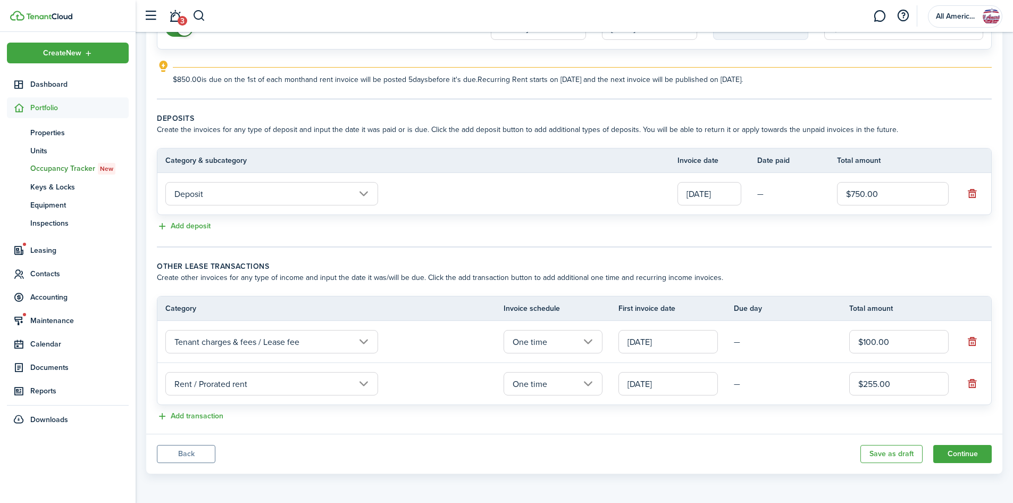
click at [965, 458] on button "Continue" at bounding box center [962, 454] width 59 height 18
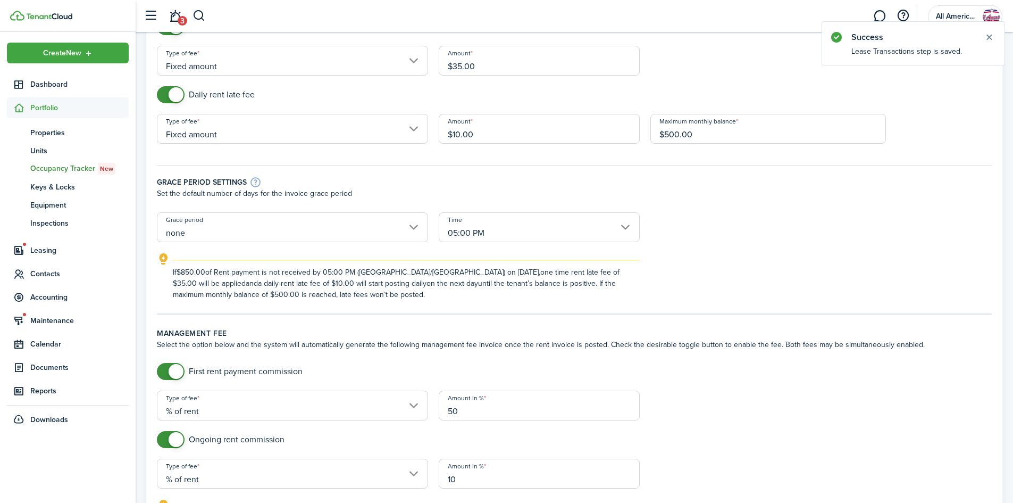
scroll to position [113, 0]
click at [385, 227] on input "none" at bounding box center [292, 227] width 271 height 30
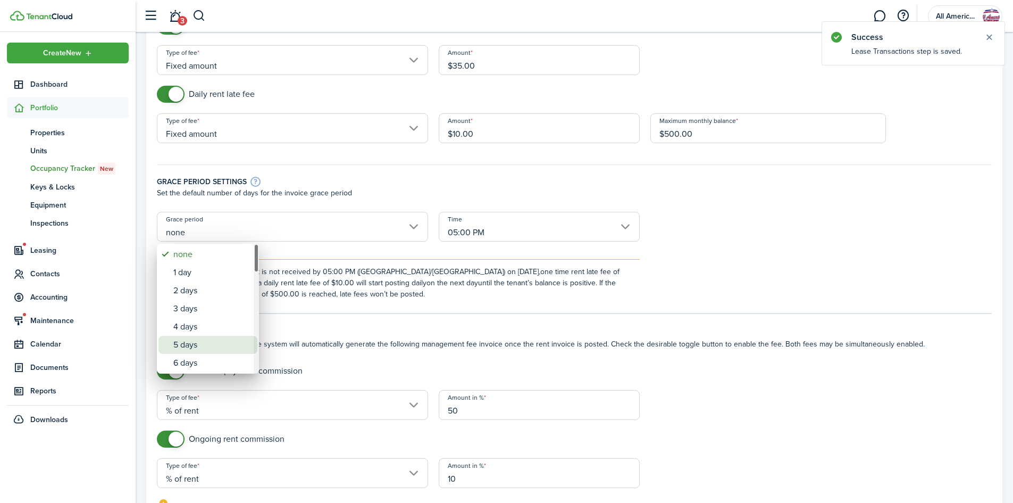
click at [202, 346] on div "5 days" at bounding box center [212, 345] width 78 height 18
type input "5 days"
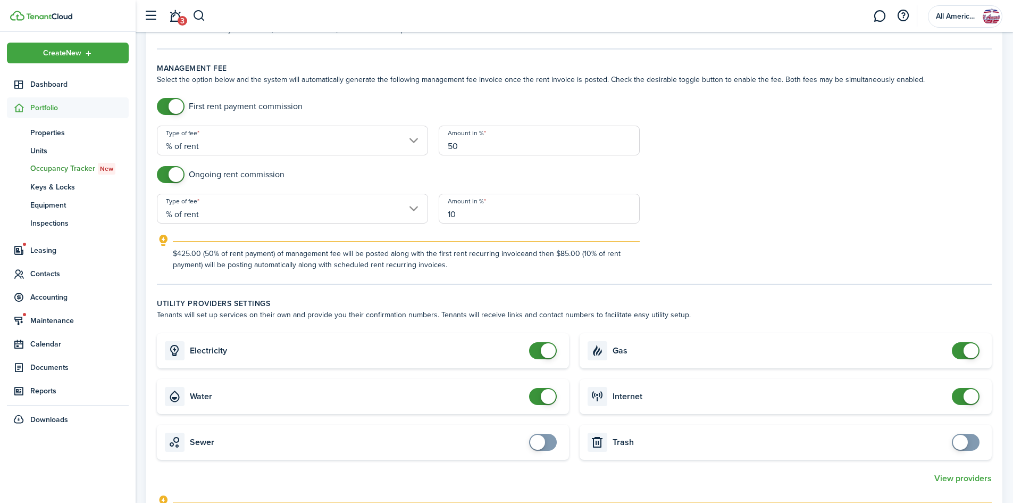
scroll to position [516, 0]
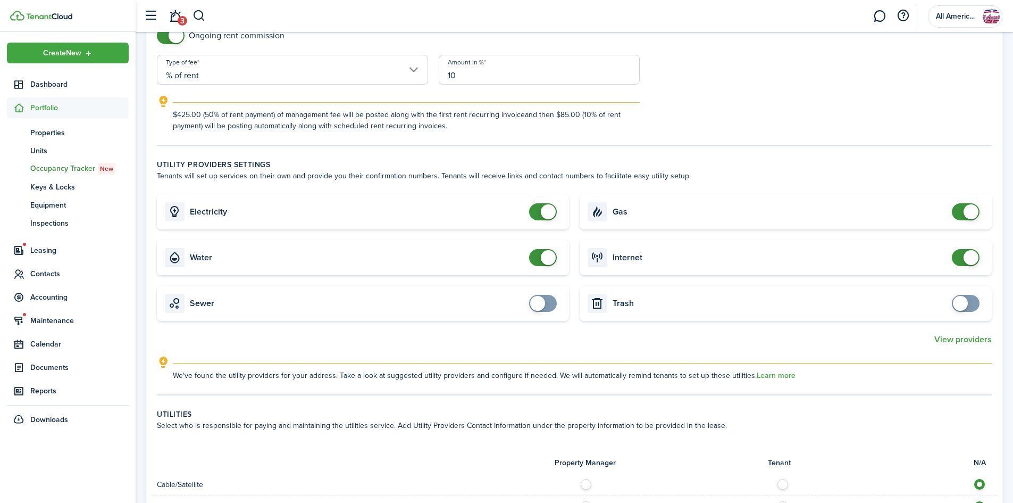
checkbox input "false"
click at [540, 252] on span at bounding box center [543, 257] width 11 height 17
checkbox input "false"
click at [969, 262] on span at bounding box center [971, 257] width 15 height 15
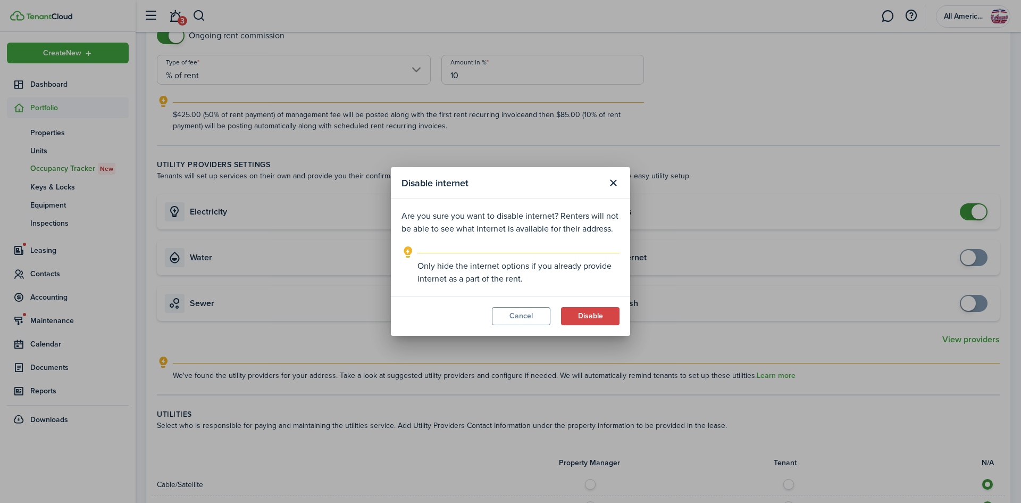
click at [604, 319] on button "Disable" at bounding box center [590, 316] width 59 height 18
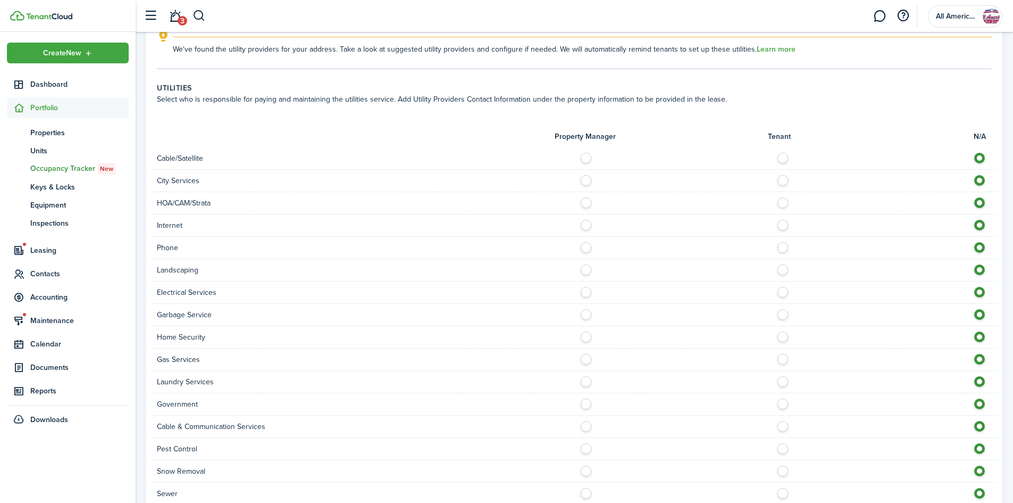
scroll to position [946, 0]
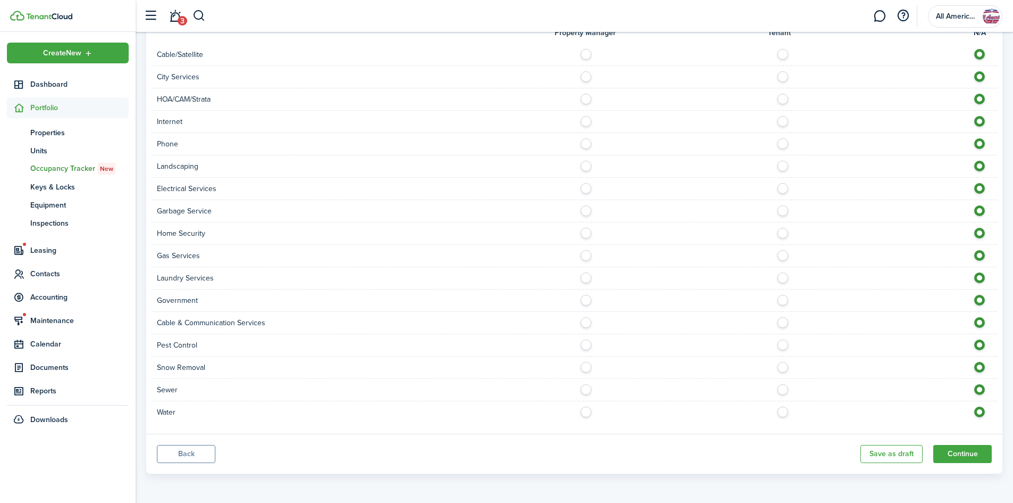
click at [957, 455] on button "Continue" at bounding box center [962, 454] width 59 height 18
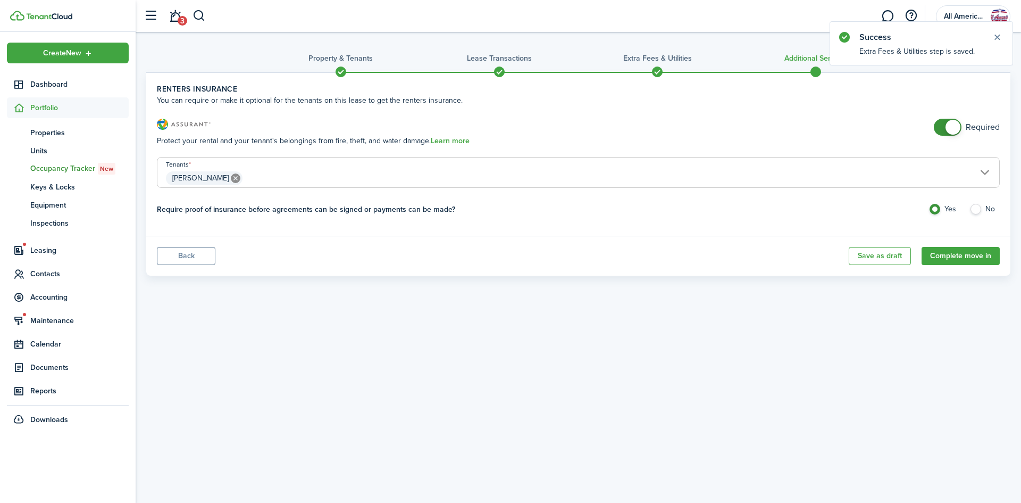
checkbox input "false"
click at [949, 126] on span at bounding box center [953, 127] width 15 height 15
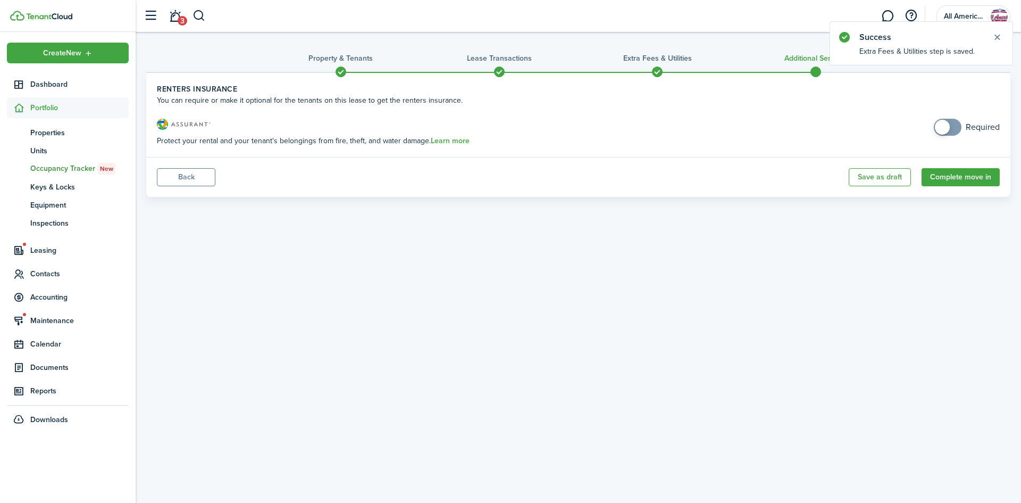
click at [971, 170] on button "Complete move in" at bounding box center [961, 177] width 78 height 18
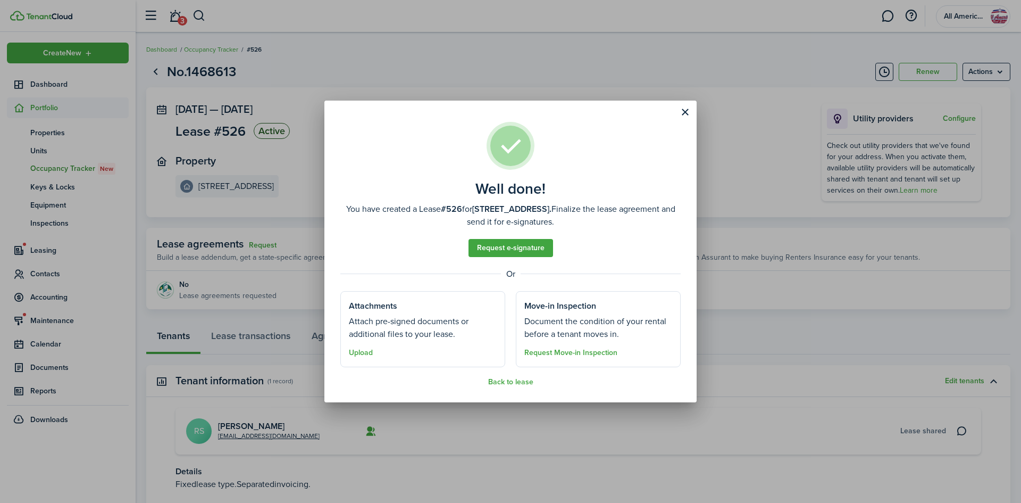
click at [509, 244] on link "Request e-signature" at bounding box center [511, 248] width 85 height 18
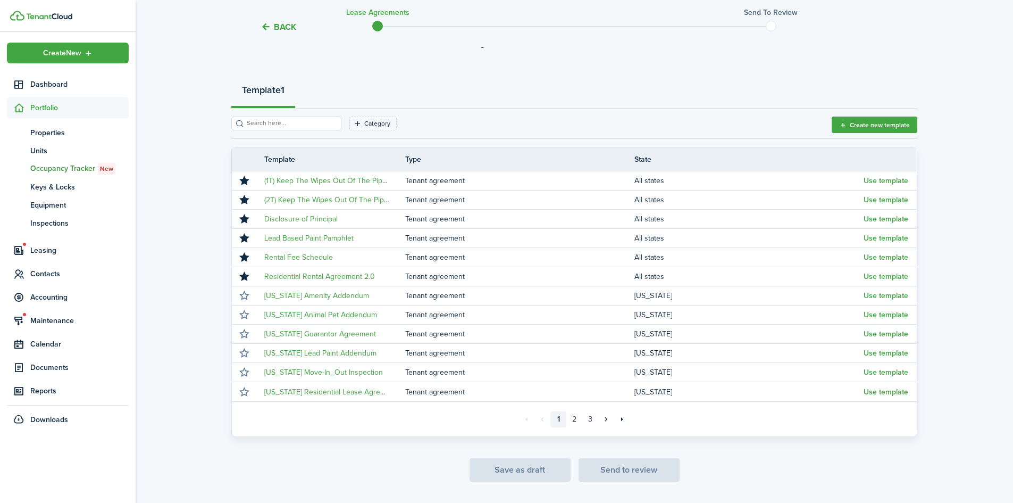
scroll to position [90, 0]
click at [873, 276] on button "Use template" at bounding box center [886, 276] width 45 height 9
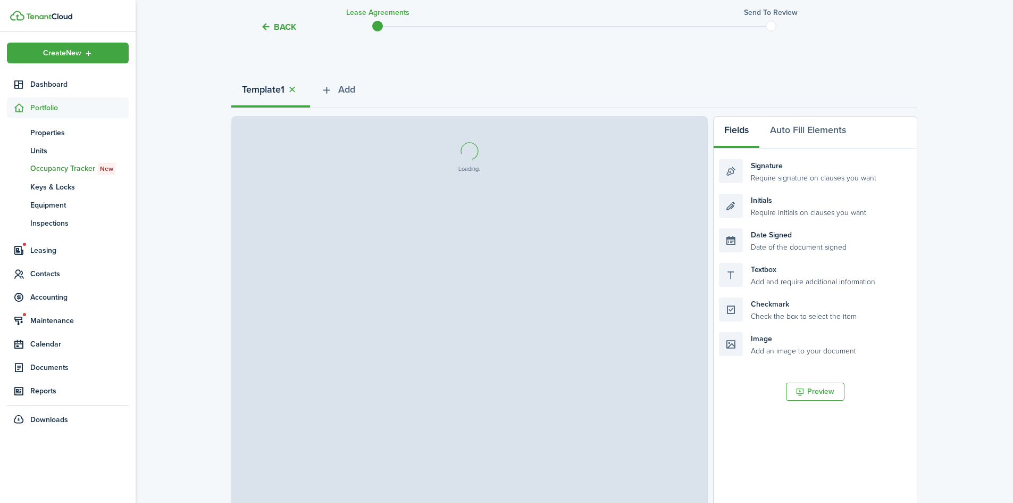
select select "fit"
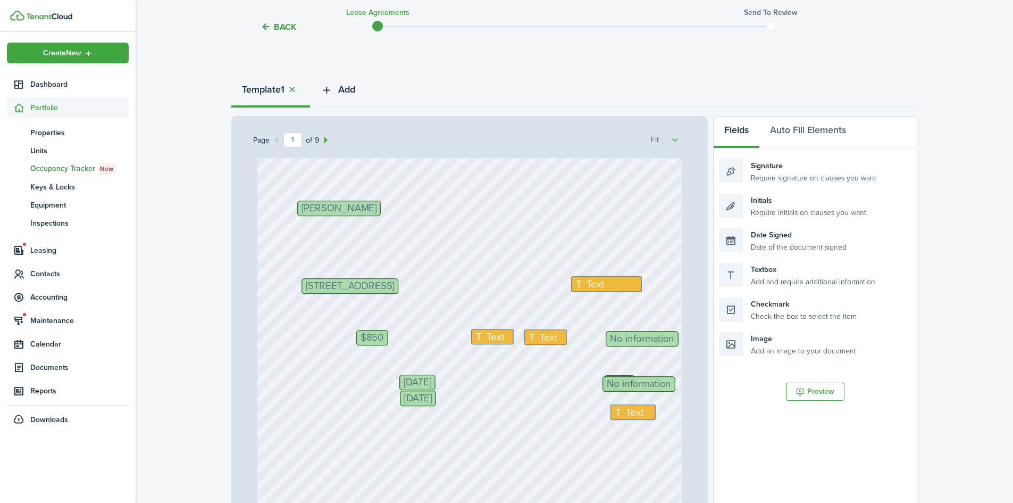
click at [341, 91] on span "Add" at bounding box center [346, 89] width 17 height 14
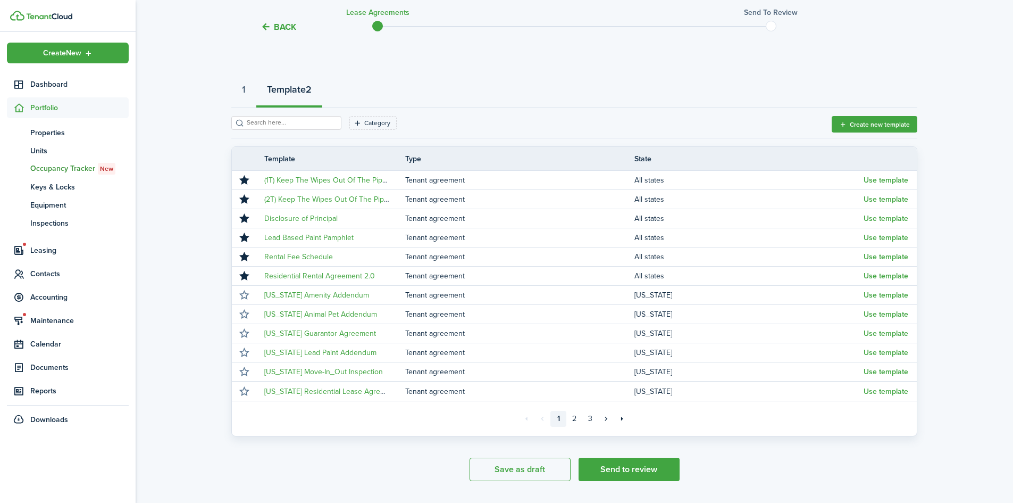
click at [878, 253] on button "Use template" at bounding box center [886, 257] width 45 height 9
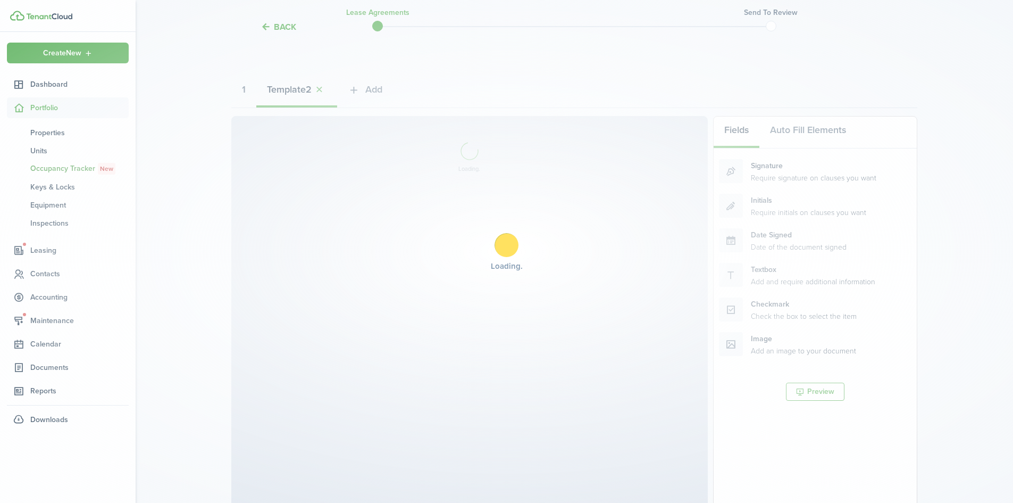
select select "fit"
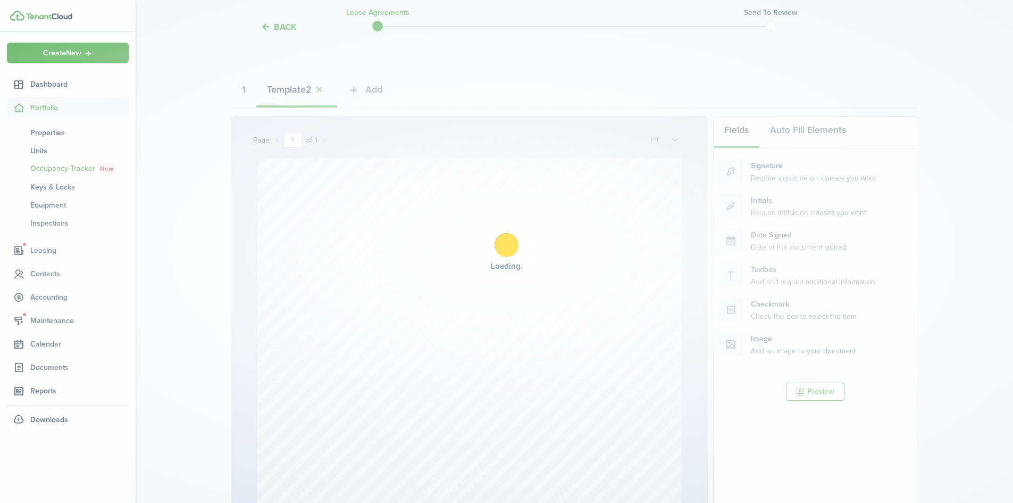
select select "fit"
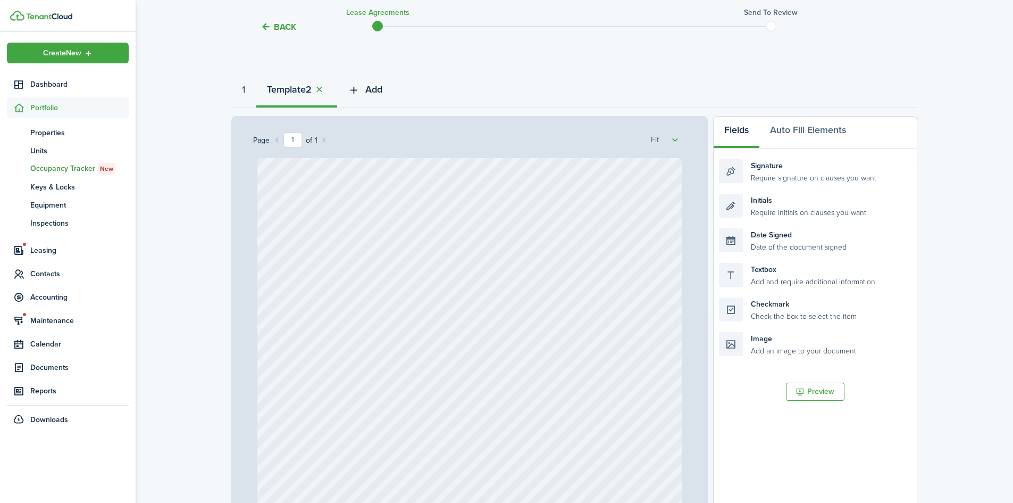
click at [369, 94] on button "Add" at bounding box center [365, 92] width 56 height 32
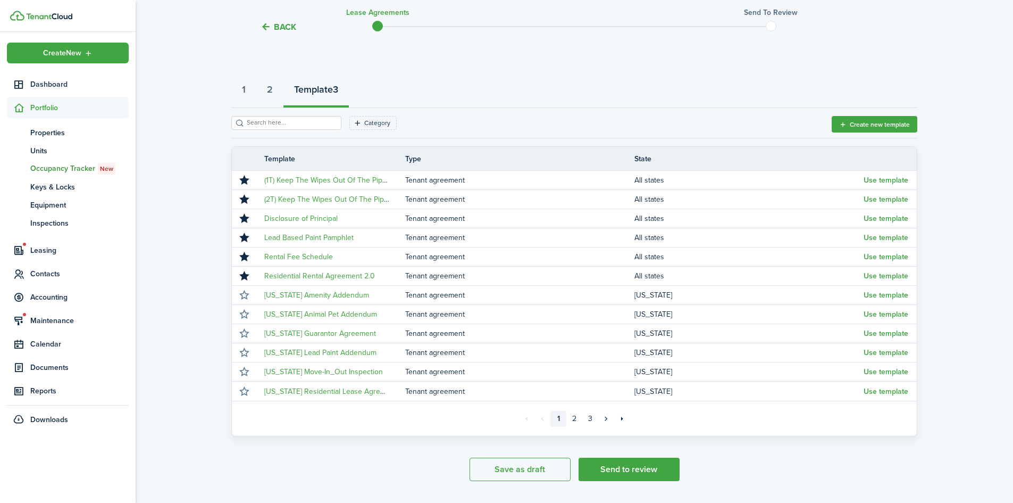
click at [873, 237] on button "Use template" at bounding box center [886, 237] width 45 height 9
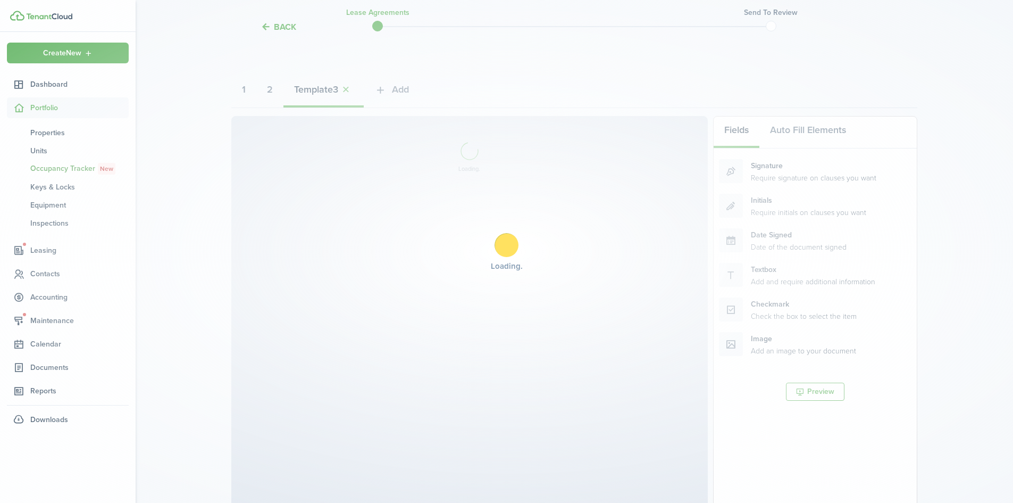
select select "fit"
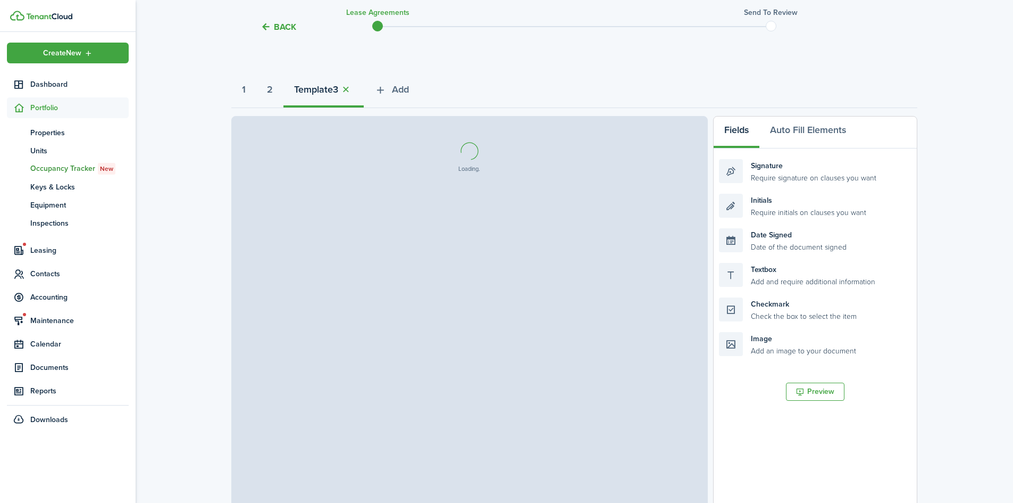
select select "fit"
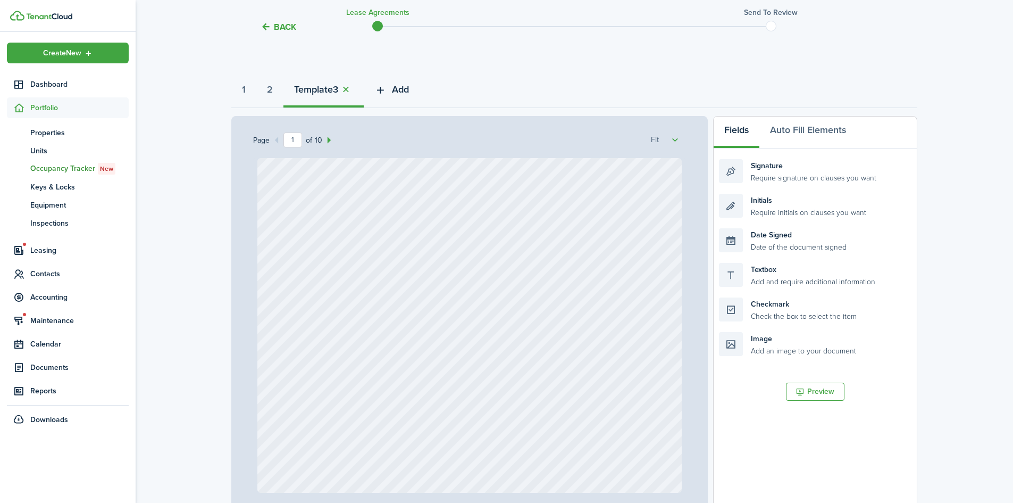
click at [398, 83] on button "Add" at bounding box center [392, 92] width 56 height 32
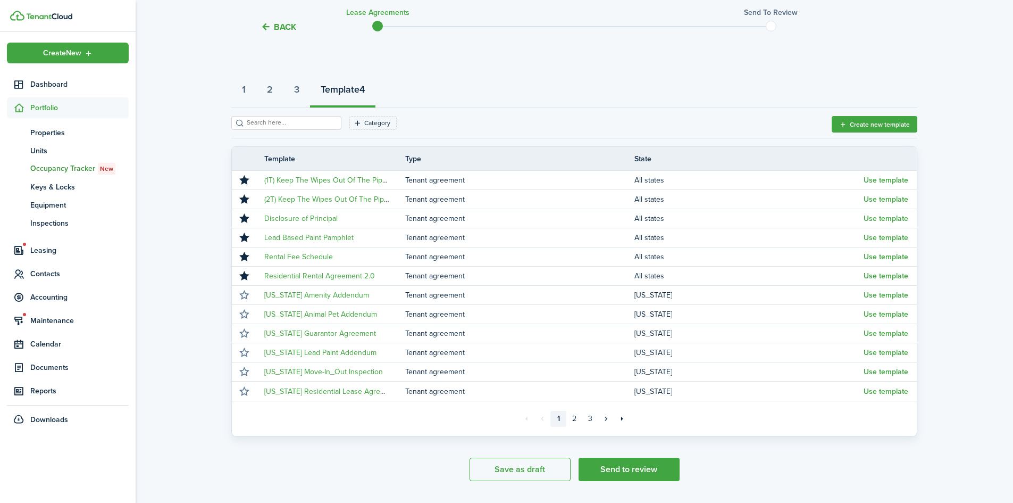
click at [885, 179] on button "Use template" at bounding box center [886, 180] width 45 height 9
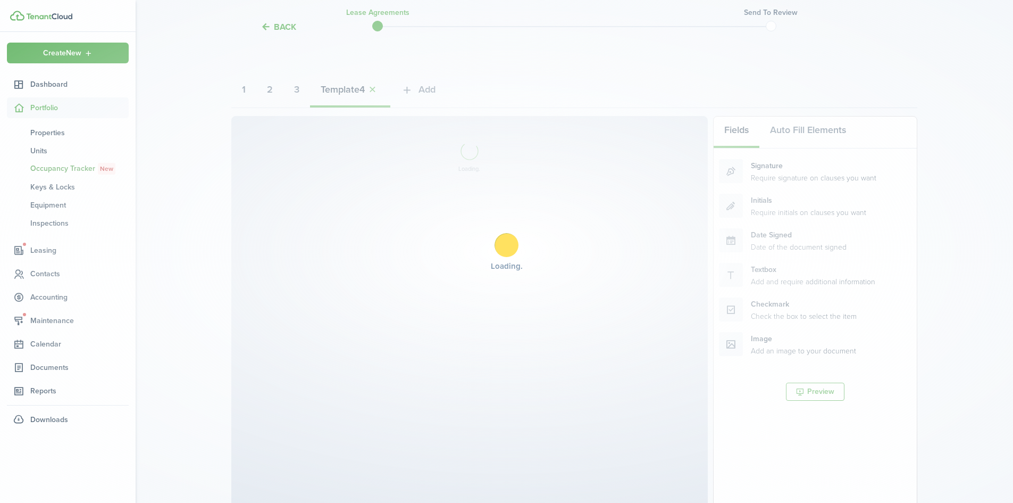
select select "fit"
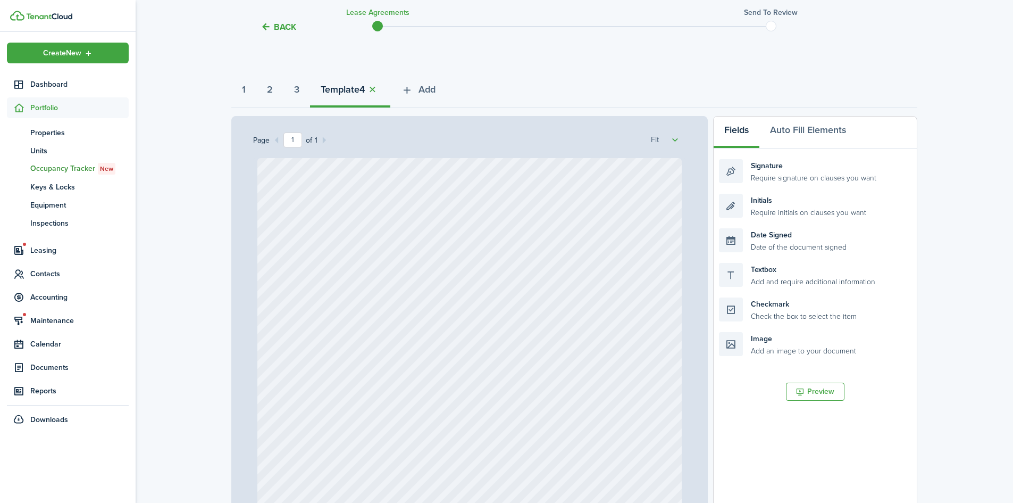
select select "fit"
click at [243, 93] on strong "1" at bounding box center [244, 89] width 4 height 14
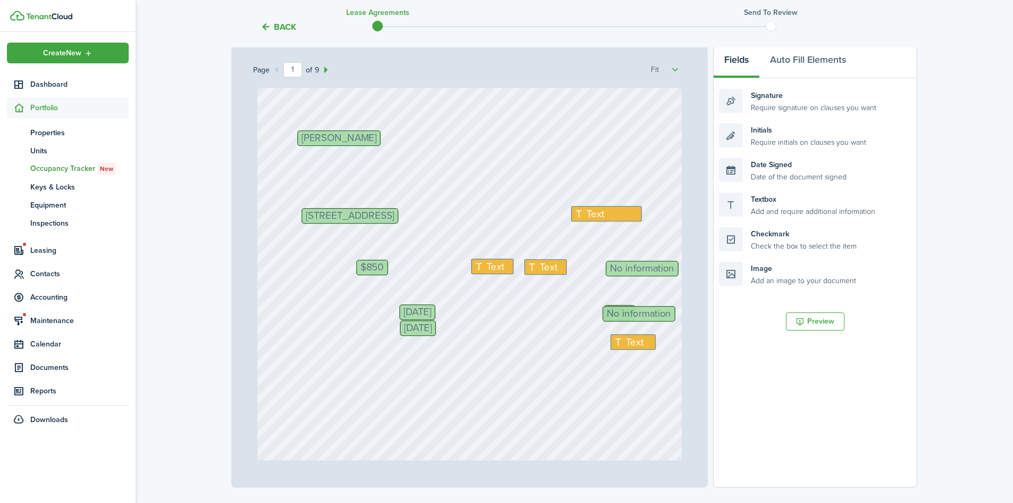
scroll to position [165, 0]
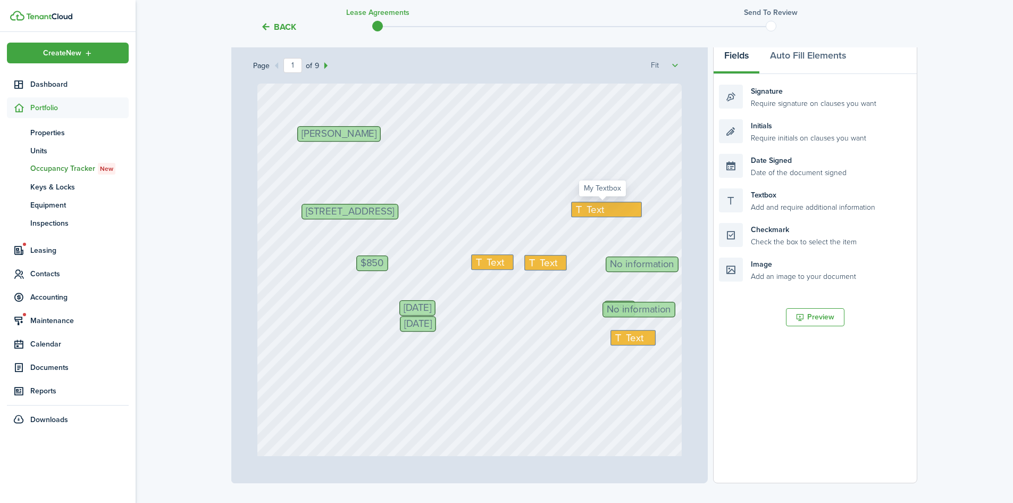
click at [594, 207] on span "Text" at bounding box center [596, 209] width 18 height 15
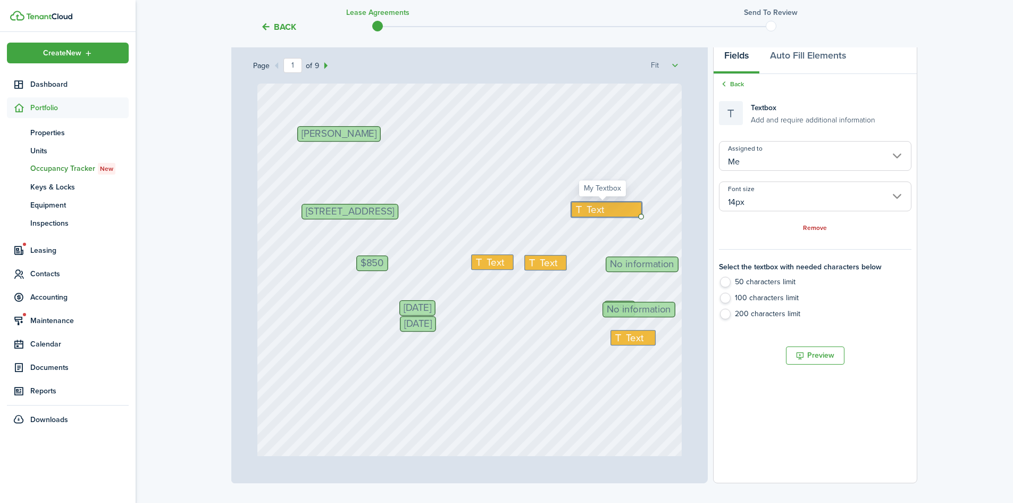
click at [587, 211] on span "Text" at bounding box center [596, 209] width 18 height 15
type textarea "Box Elder"
click at [487, 260] on span "Text" at bounding box center [496, 262] width 18 height 15
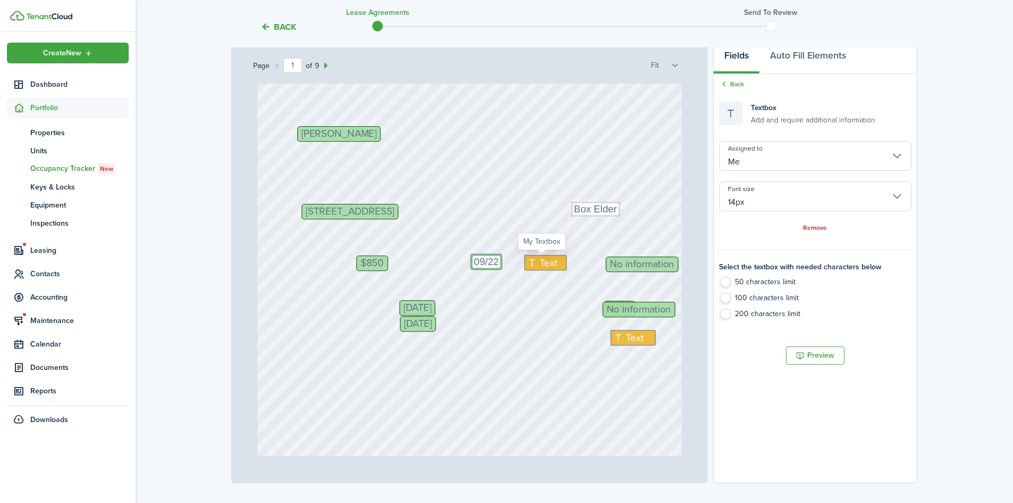
type textarea "09/22"
click at [542, 263] on span "Text" at bounding box center [549, 262] width 18 height 15
type textarea "09/30"
click at [638, 259] on span "No information" at bounding box center [642, 264] width 64 height 10
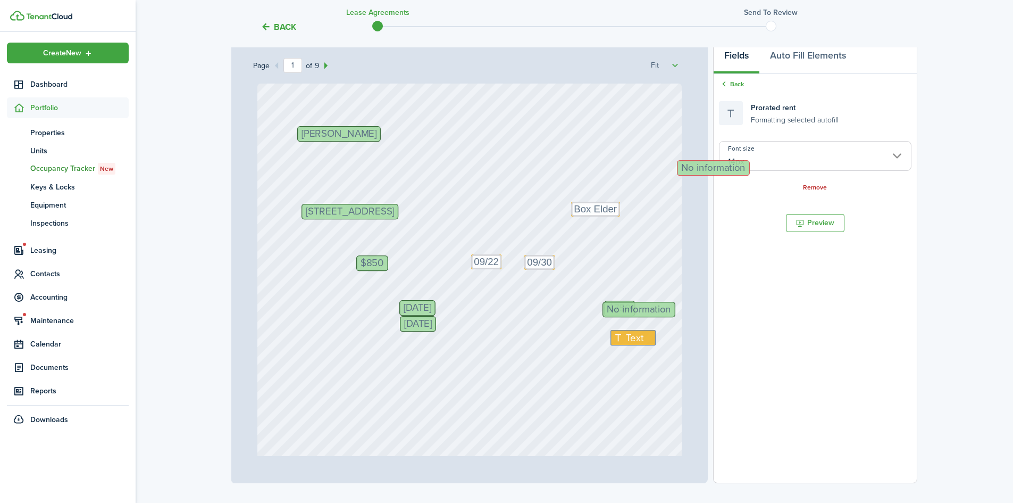
drag, startPoint x: 636, startPoint y: 265, endPoint x: 788, endPoint y: 245, distance: 153.9
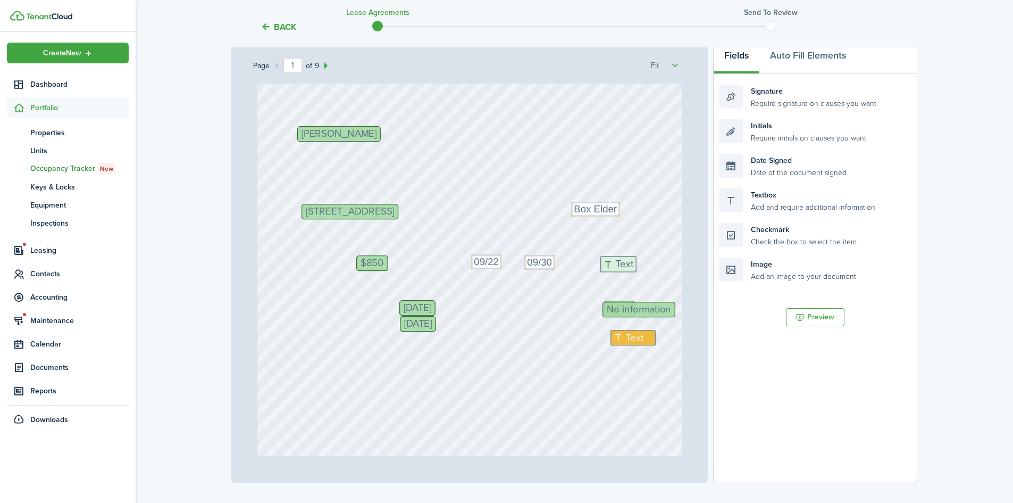
drag, startPoint x: 813, startPoint y: 207, endPoint x: 695, endPoint y: 274, distance: 136.5
click at [695, 274] on div "Page 1 of 9 50% 75% 100% 150% 200% Fit $750 Initials Text Box Elder [PERSON_NAM…" at bounding box center [574, 261] width 686 height 441
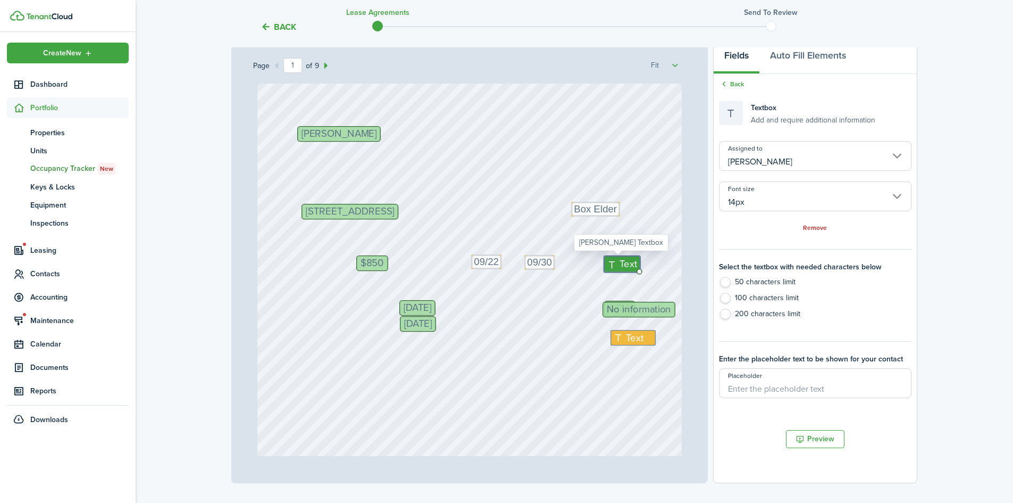
click at [620, 264] on span "Text" at bounding box center [629, 263] width 18 height 15
type textarea "255"
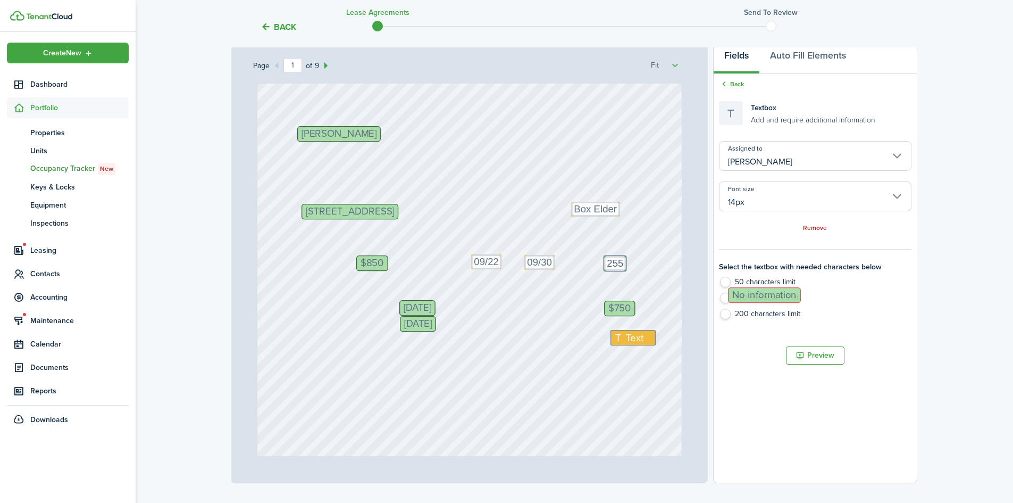
drag, startPoint x: 625, startPoint y: 305, endPoint x: 790, endPoint y: 280, distance: 166.8
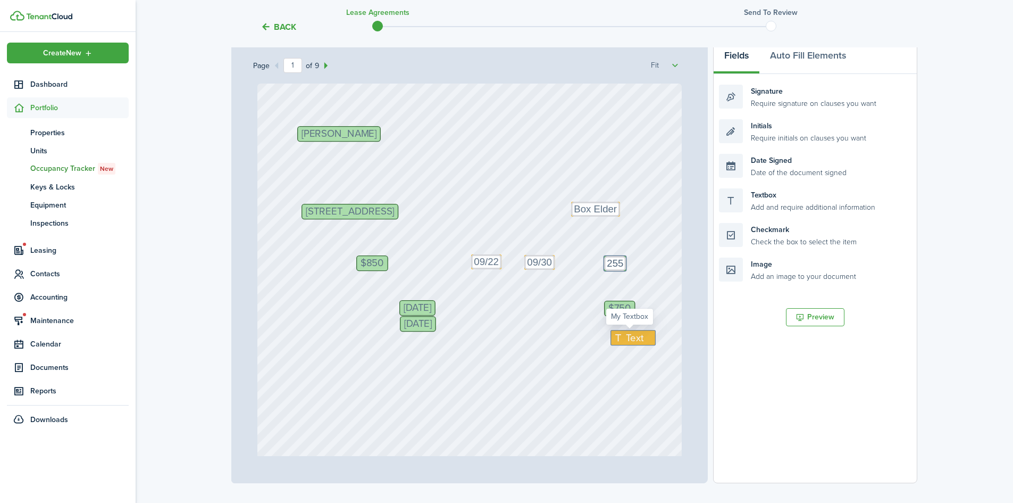
click at [628, 336] on span "Text" at bounding box center [636, 337] width 18 height 15
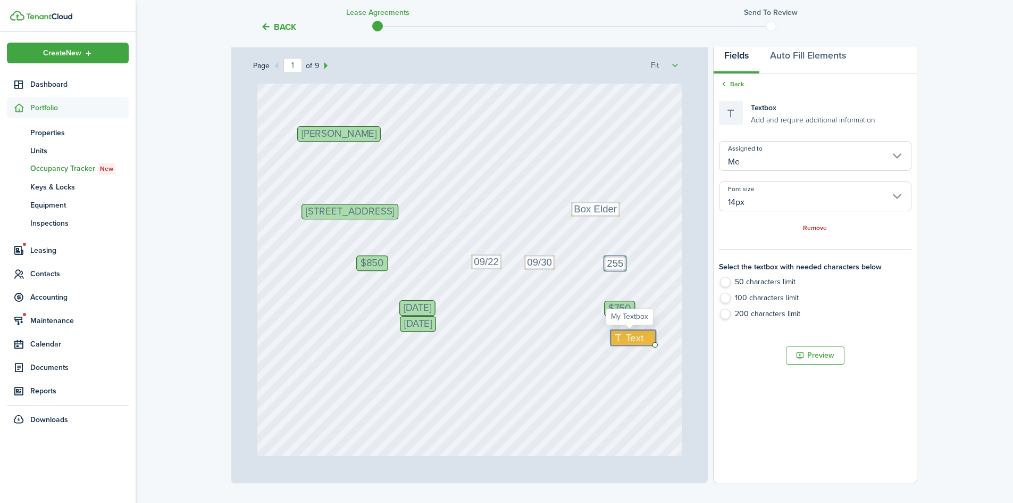
click at [630, 337] on span "Text" at bounding box center [636, 337] width 18 height 15
type textarea "850"
click at [517, 335] on div "$750 Initials Text Box Elder [PERSON_NAME] Text 09/30 [STREET_ADDRESS] [DATE] $…" at bounding box center [469, 364] width 425 height 560
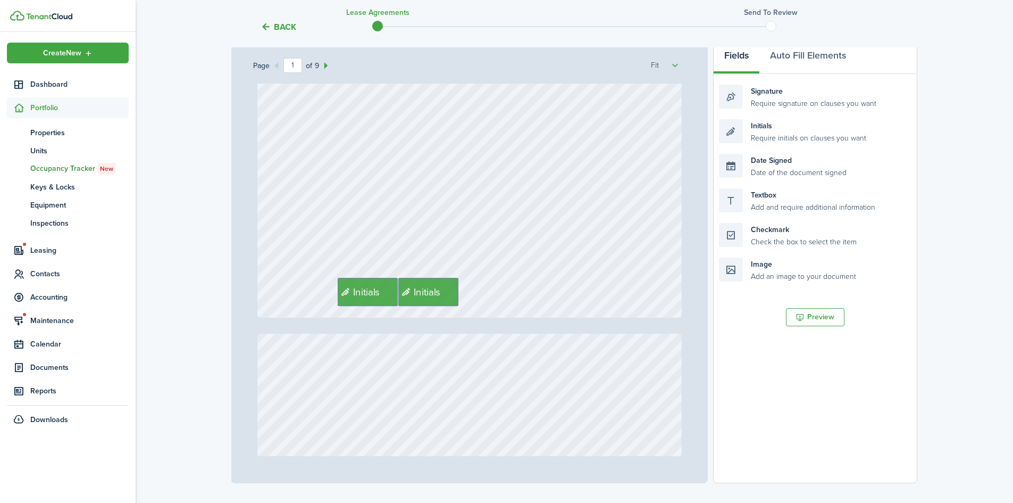
scroll to position [327, 0]
drag, startPoint x: 429, startPoint y: 288, endPoint x: 804, endPoint y: 318, distance: 376.1
drag, startPoint x: 371, startPoint y: 302, endPoint x: 404, endPoint y: 306, distance: 32.8
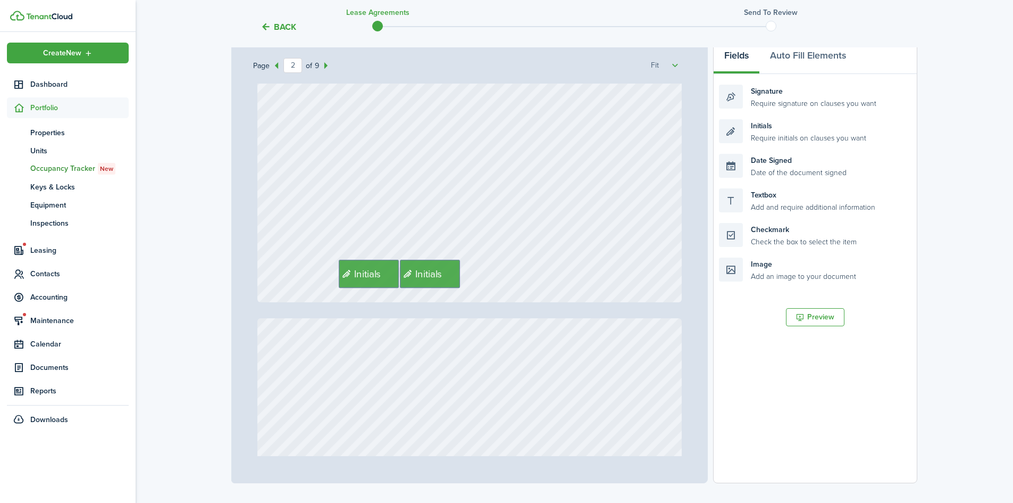
scroll to position [919, 0]
drag, startPoint x: 432, startPoint y: 263, endPoint x: 794, endPoint y: 293, distance: 362.8
drag, startPoint x: 364, startPoint y: 279, endPoint x: 393, endPoint y: 289, distance: 30.9
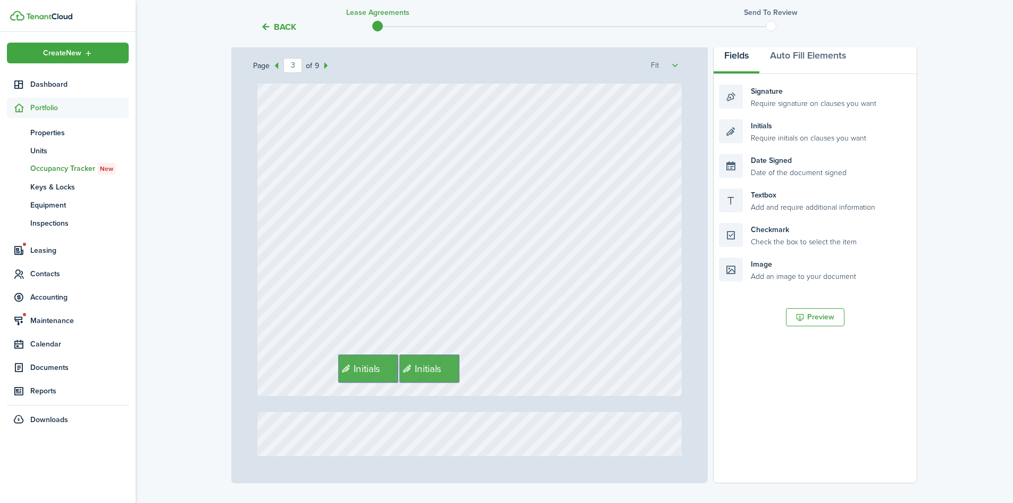
scroll to position [1401, 0]
drag, startPoint x: 420, startPoint y: 365, endPoint x: 807, endPoint y: 396, distance: 388.9
drag, startPoint x: 365, startPoint y: 373, endPoint x: 396, endPoint y: 382, distance: 31.8
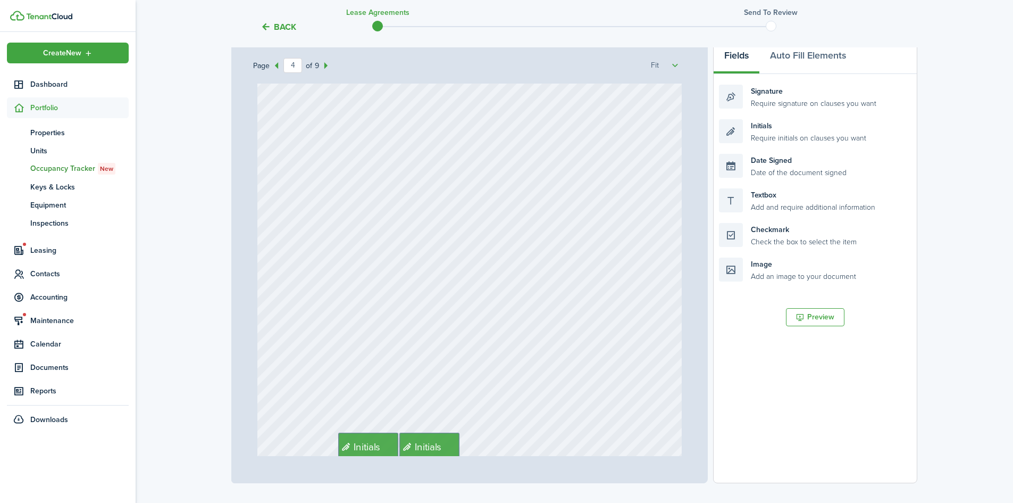
scroll to position [2003, 0]
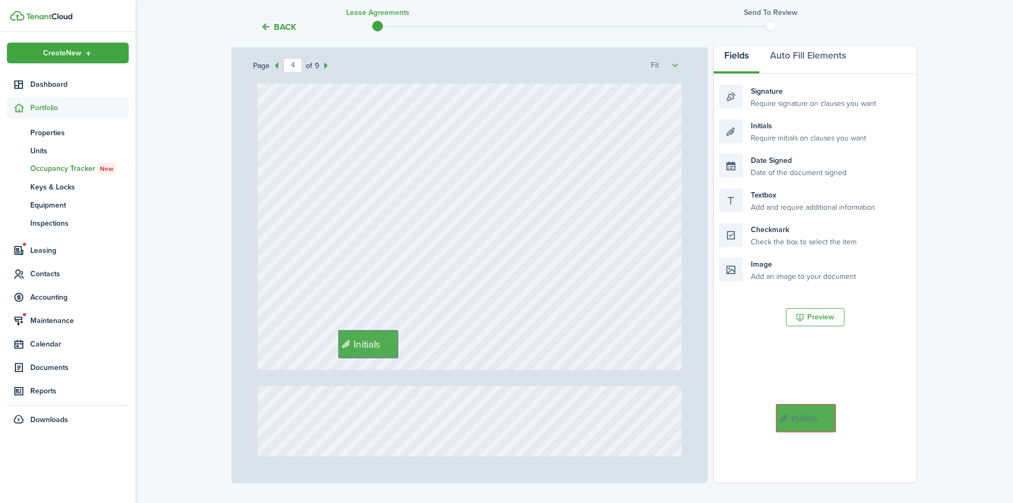
drag, startPoint x: 438, startPoint y: 347, endPoint x: 824, endPoint y: 421, distance: 393.2
drag, startPoint x: 379, startPoint y: 345, endPoint x: 410, endPoint y: 353, distance: 31.3
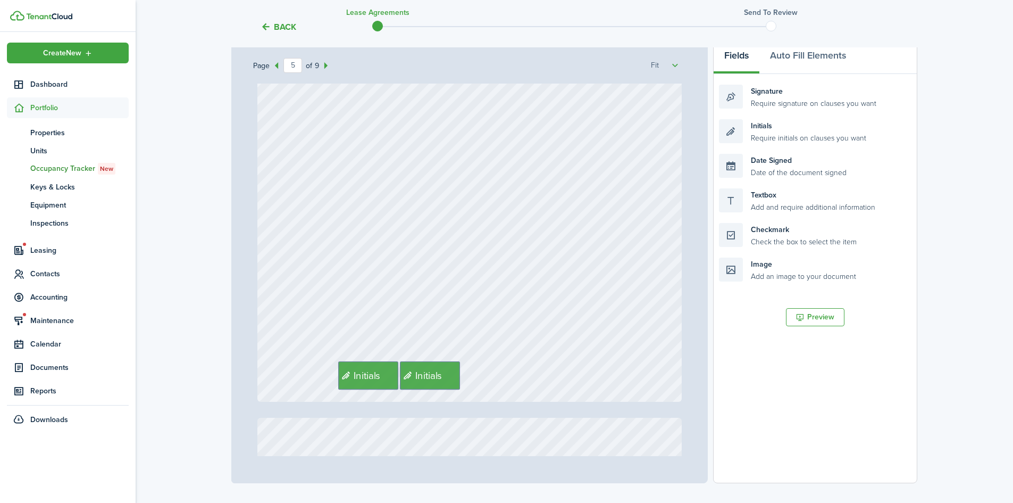
scroll to position [2548, 0]
drag, startPoint x: 443, startPoint y: 370, endPoint x: 764, endPoint y: 395, distance: 321.7
drag, startPoint x: 358, startPoint y: 378, endPoint x: 389, endPoint y: 387, distance: 31.6
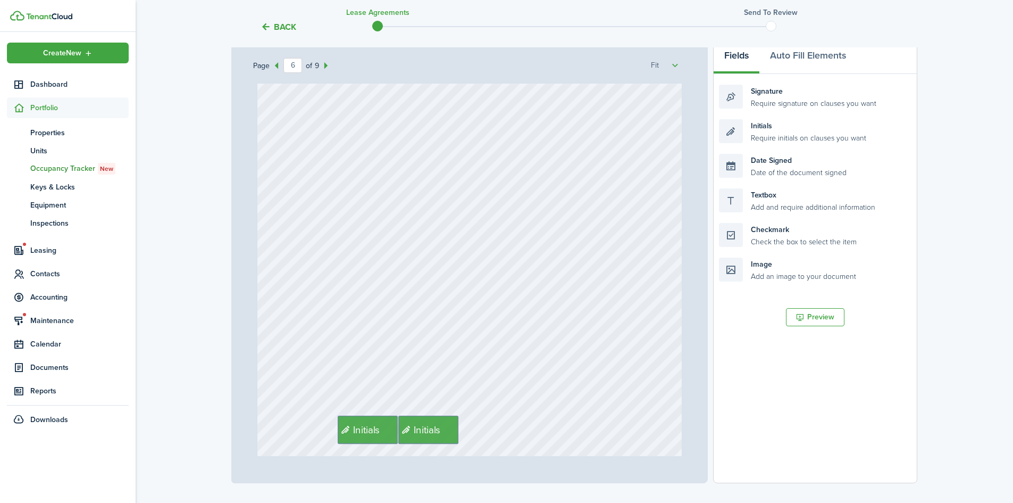
scroll to position [3212, 0]
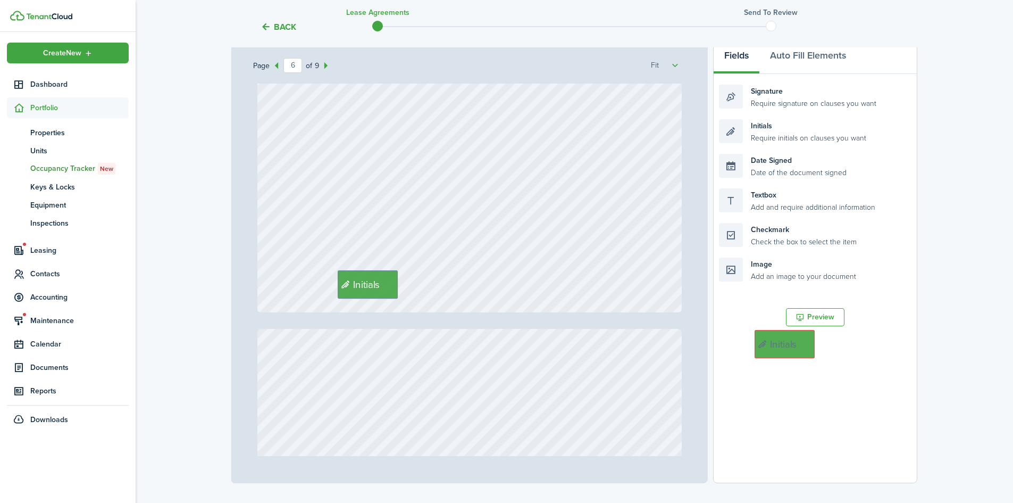
drag, startPoint x: 419, startPoint y: 283, endPoint x: 778, endPoint y: 344, distance: 364.0
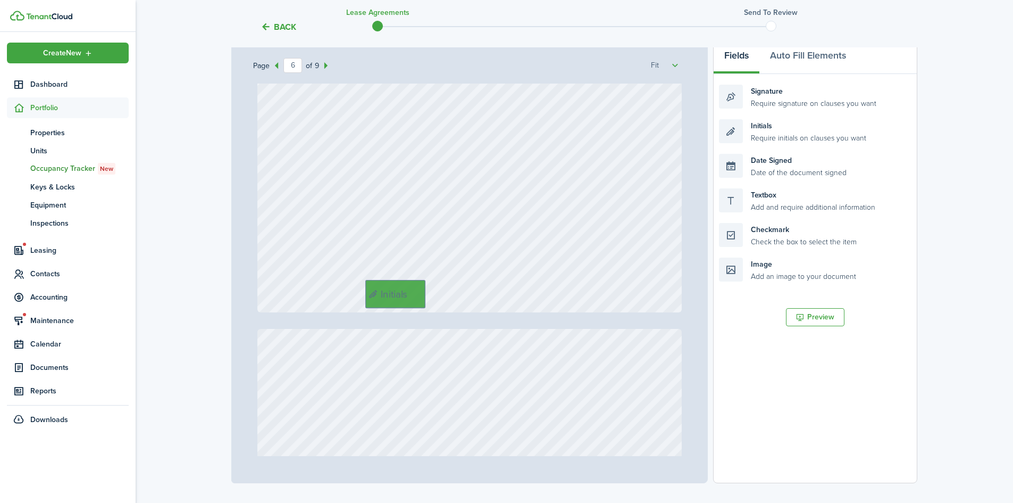
drag, startPoint x: 368, startPoint y: 291, endPoint x: 400, endPoint y: 300, distance: 33.3
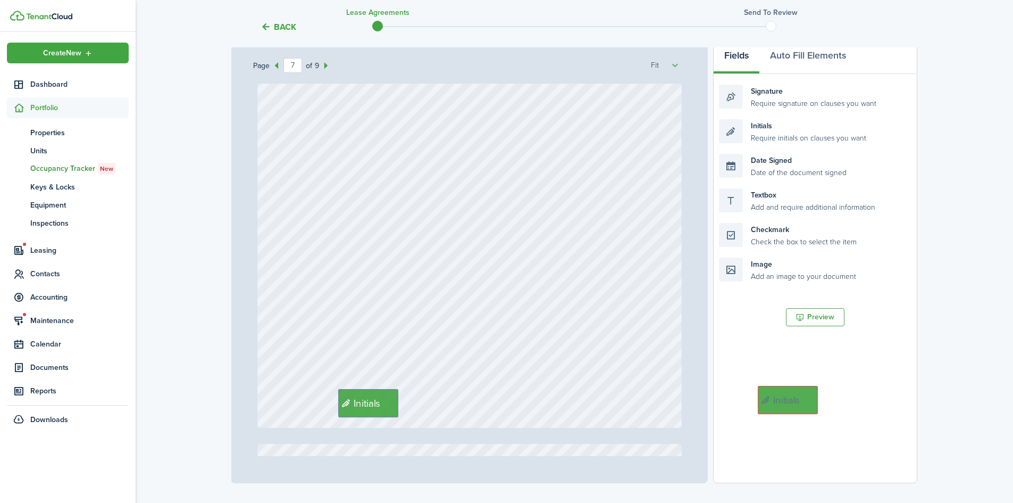
drag, startPoint x: 427, startPoint y: 408, endPoint x: 789, endPoint y: 405, distance: 362.2
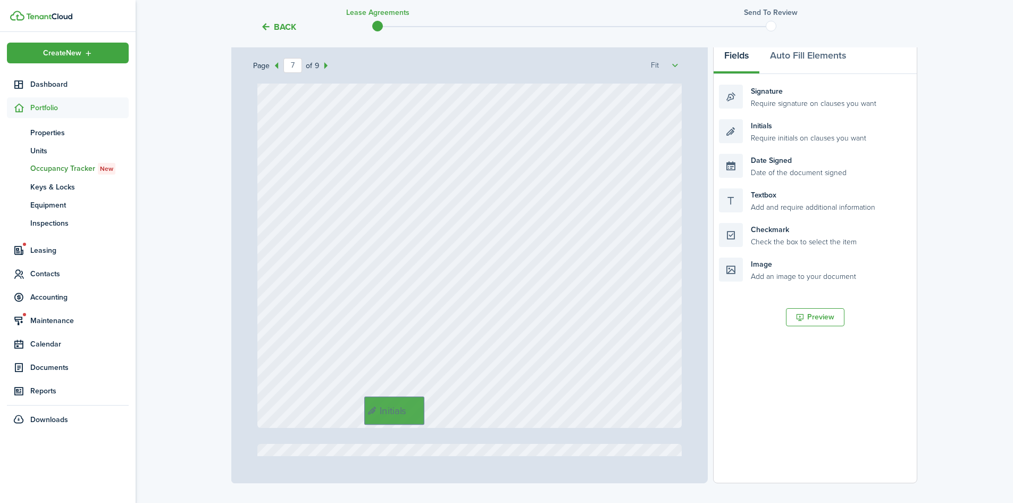
drag, startPoint x: 376, startPoint y: 394, endPoint x: 406, endPoint y: 402, distance: 30.8
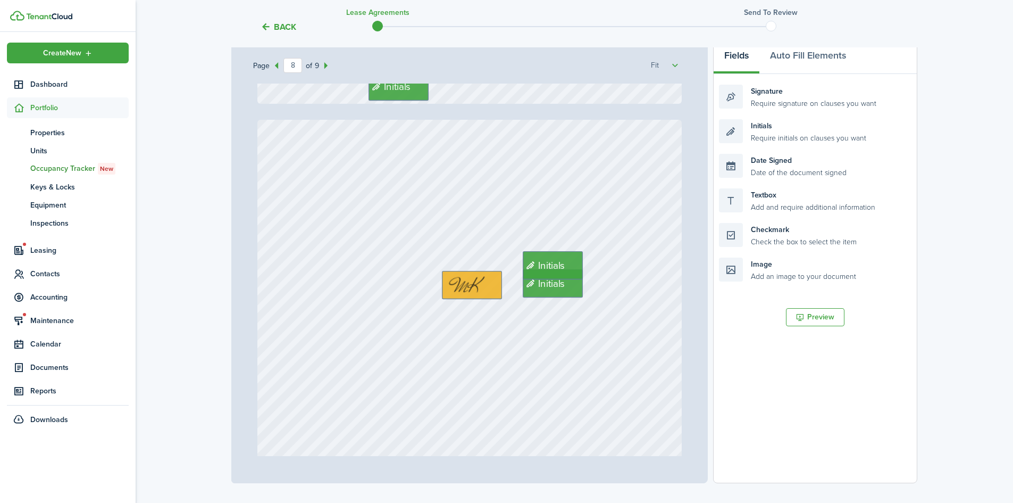
scroll to position [3998, 0]
drag, startPoint x: 545, startPoint y: 261, endPoint x: 794, endPoint y: 285, distance: 250.6
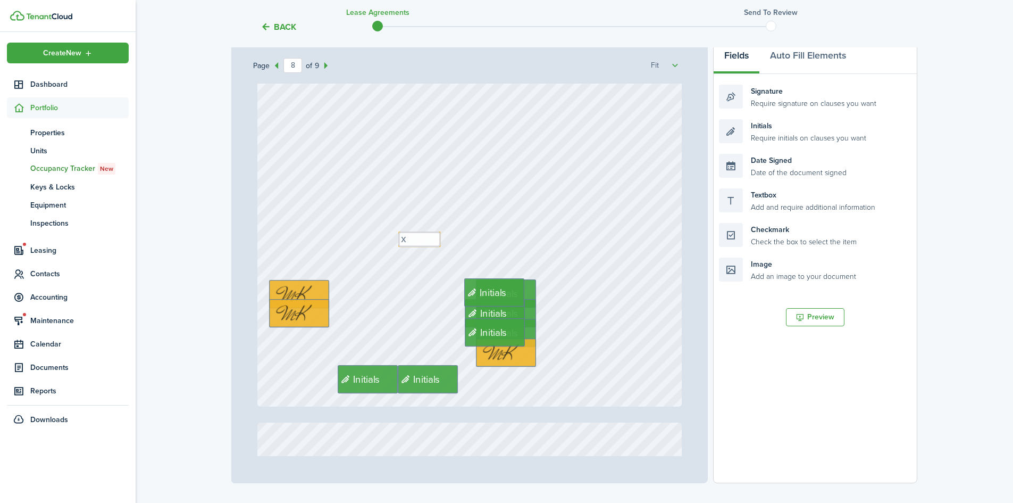
scroll to position [4271, 0]
drag, startPoint x: 491, startPoint y: 289, endPoint x: 760, endPoint y: 272, distance: 269.7
drag, startPoint x: 466, startPoint y: 311, endPoint x: 743, endPoint y: 282, distance: 278.6
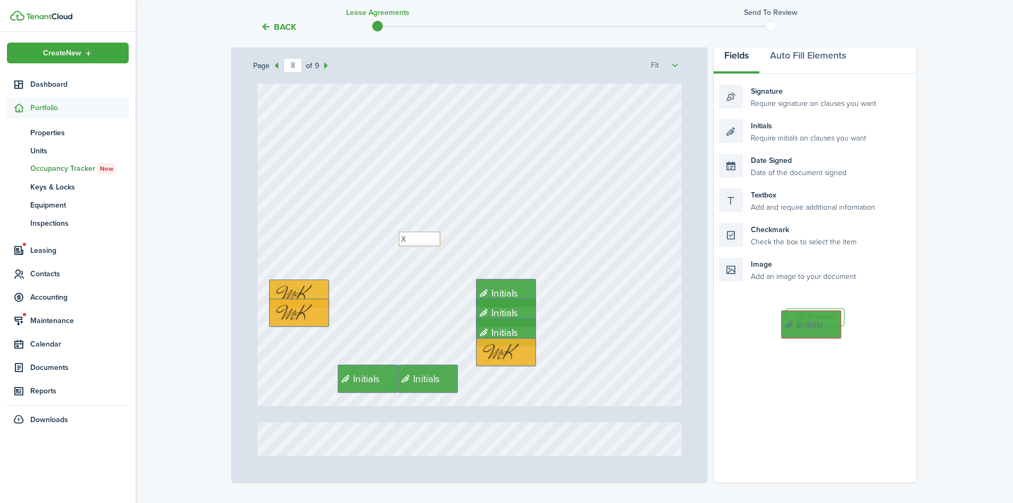
drag, startPoint x: 471, startPoint y: 332, endPoint x: 791, endPoint y: 324, distance: 319.7
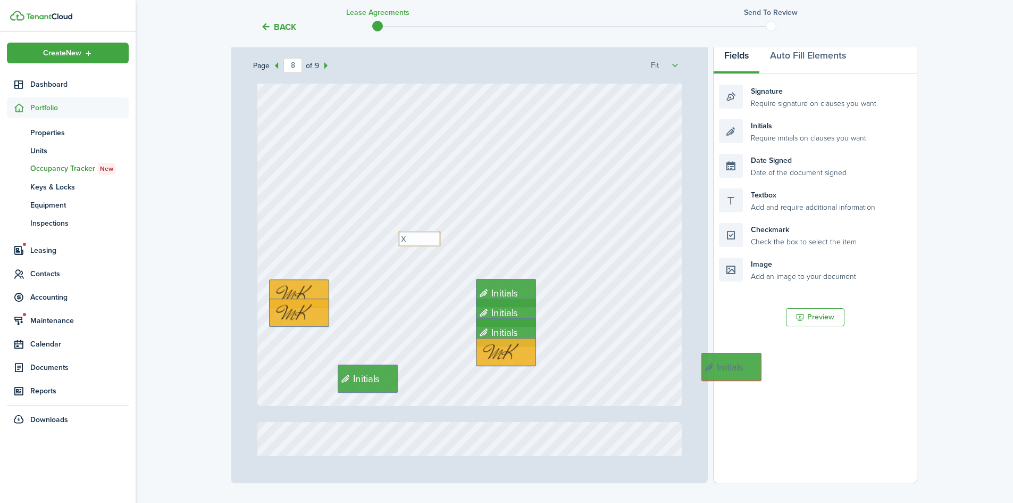
drag, startPoint x: 415, startPoint y: 378, endPoint x: 735, endPoint y: 366, distance: 319.9
drag, startPoint x: 365, startPoint y: 380, endPoint x: 397, endPoint y: 381, distance: 31.4
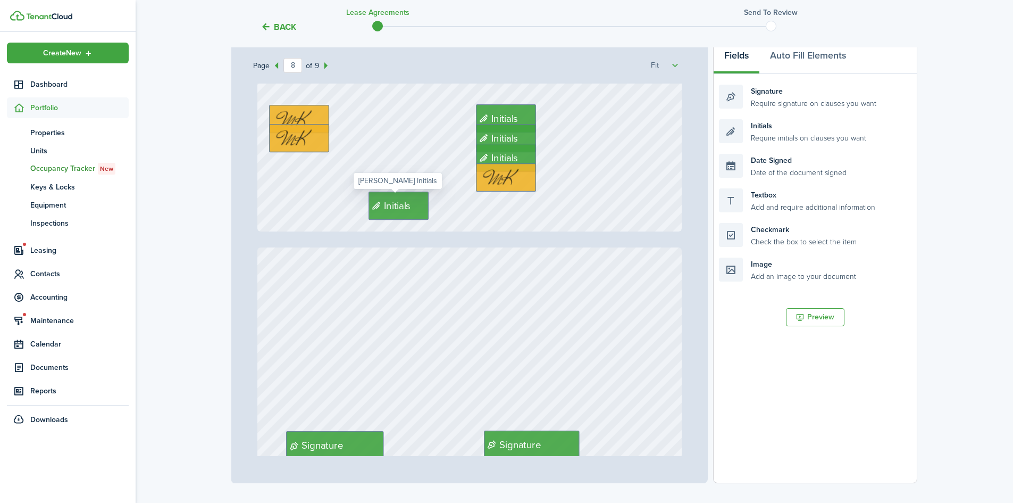
type input "9"
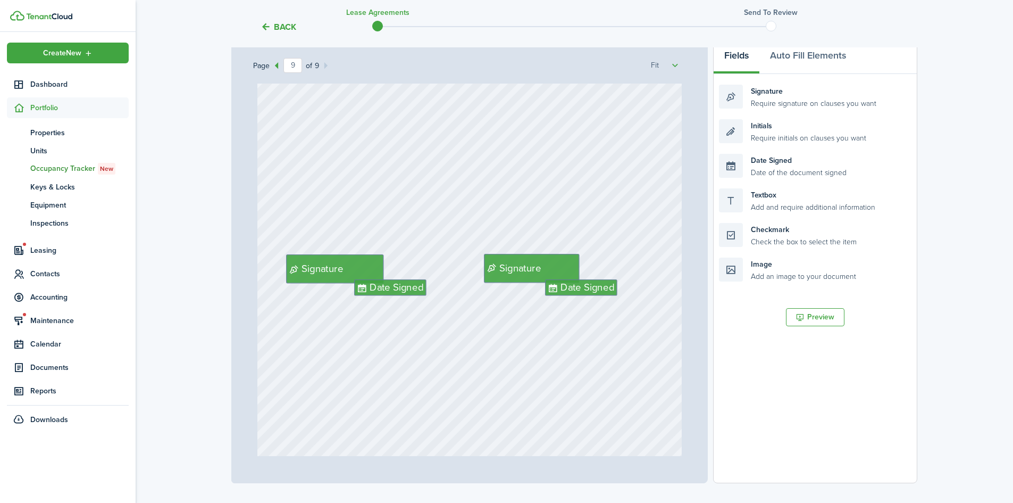
scroll to position [4623, 0]
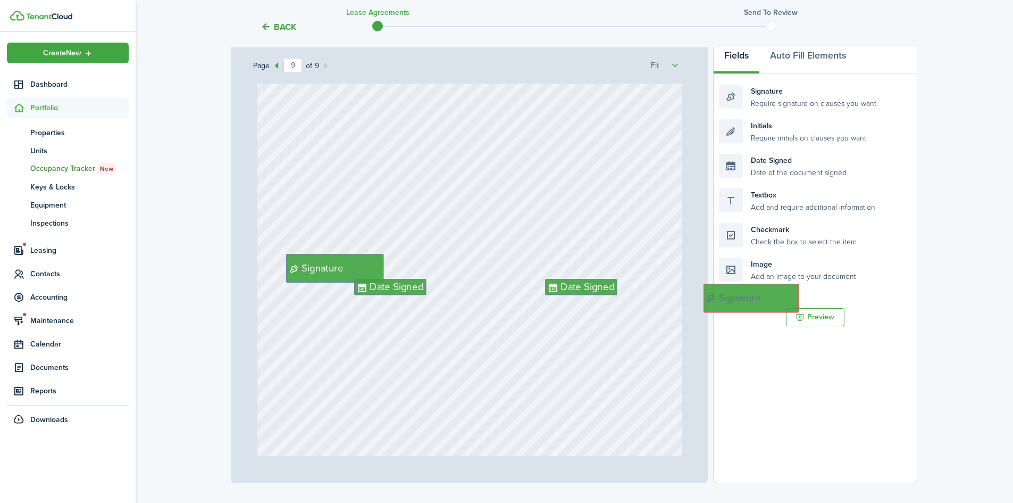
drag, startPoint x: 525, startPoint y: 271, endPoint x: 702, endPoint y: 279, distance: 176.8
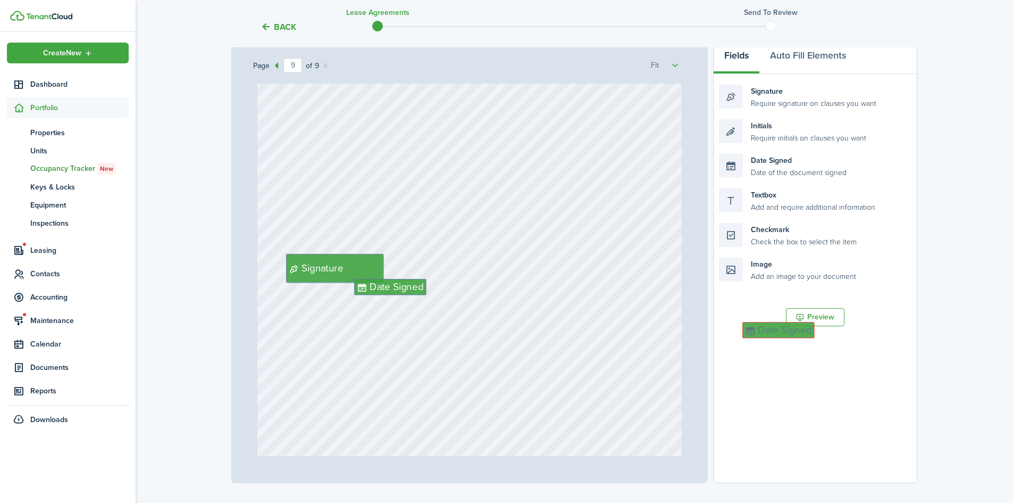
drag, startPoint x: 561, startPoint y: 287, endPoint x: 761, endPoint y: 330, distance: 205.2
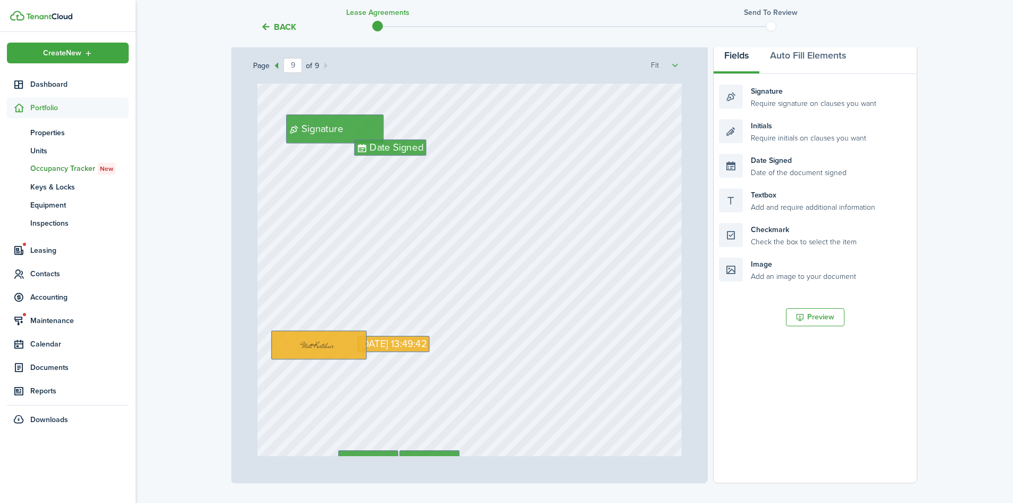
scroll to position [4801, 0]
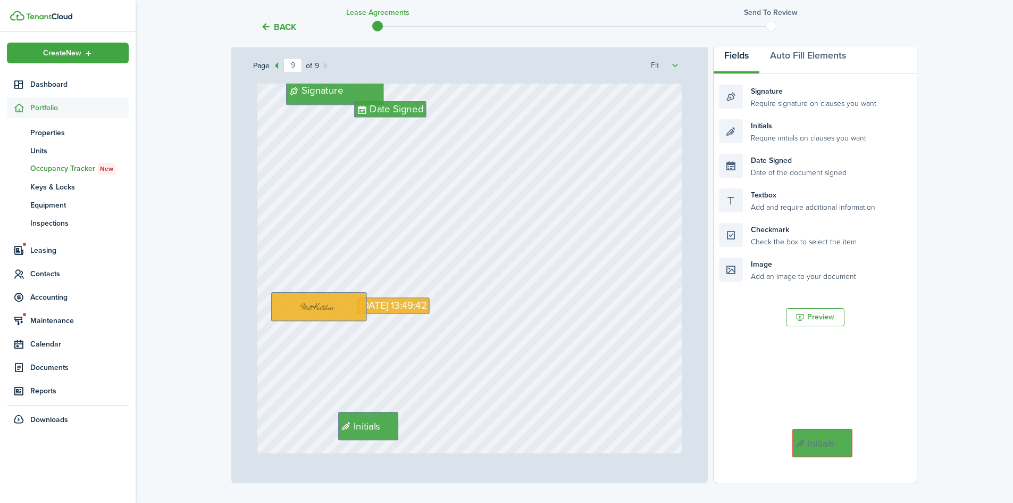
drag, startPoint x: 430, startPoint y: 424, endPoint x: 828, endPoint y: 437, distance: 398.0
drag, startPoint x: 352, startPoint y: 431, endPoint x: 382, endPoint y: 436, distance: 30.1
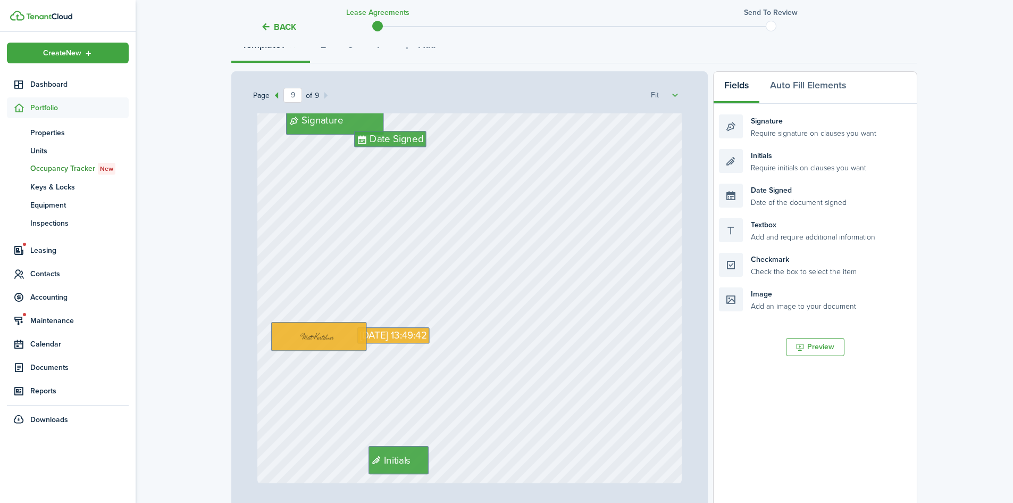
scroll to position [110, 0]
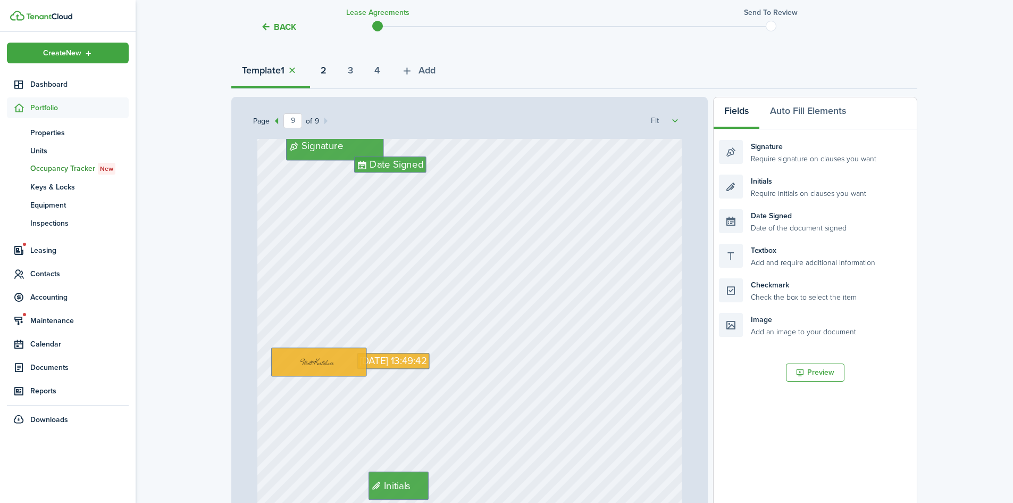
click at [327, 69] on strong "2" at bounding box center [324, 70] width 6 height 14
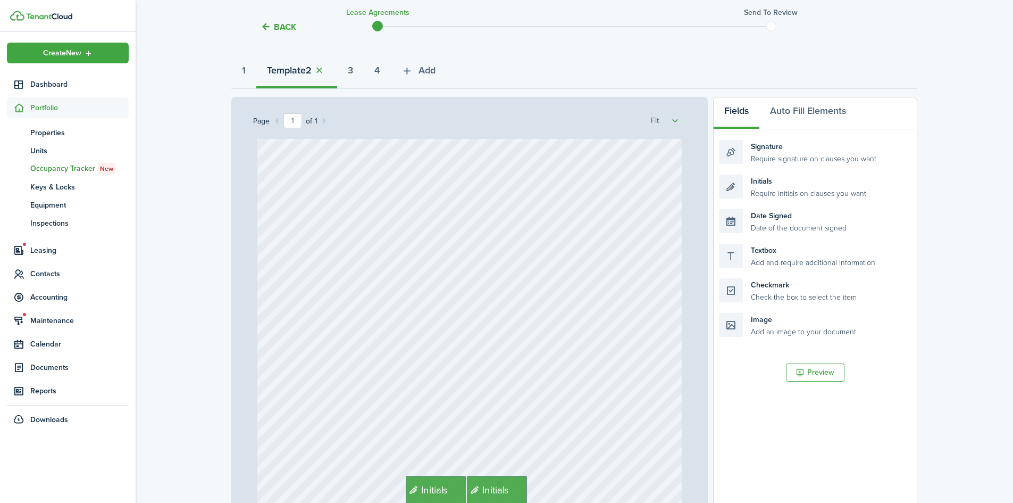
scroll to position [240, 0]
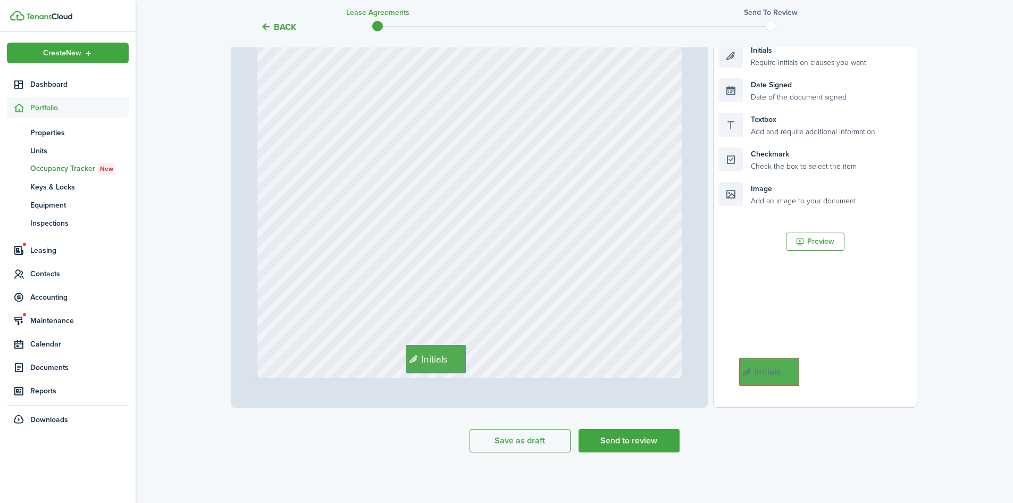
drag, startPoint x: 494, startPoint y: 355, endPoint x: 792, endPoint y: 361, distance: 297.9
drag, startPoint x: 427, startPoint y: 361, endPoint x: 458, endPoint y: 361, distance: 30.8
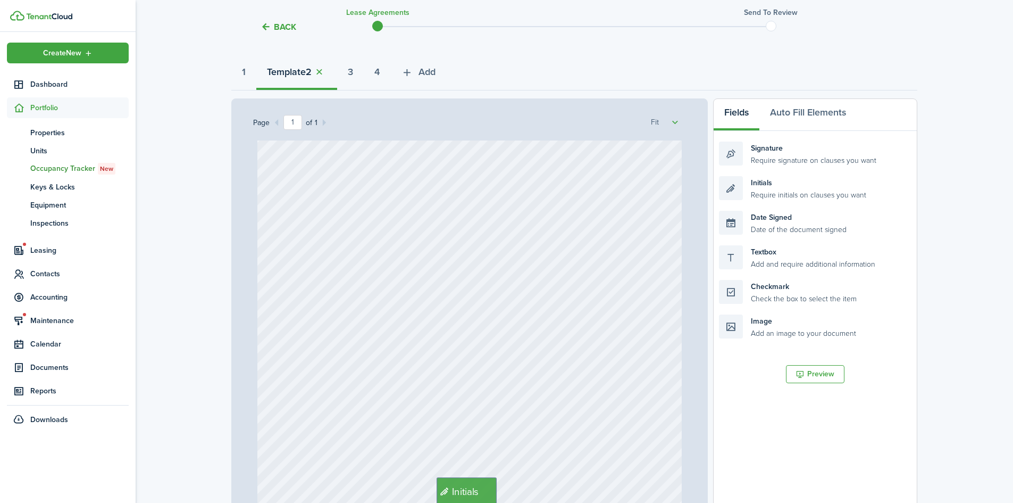
scroll to position [107, 0]
click at [353, 70] on strong "3" at bounding box center [350, 72] width 5 height 14
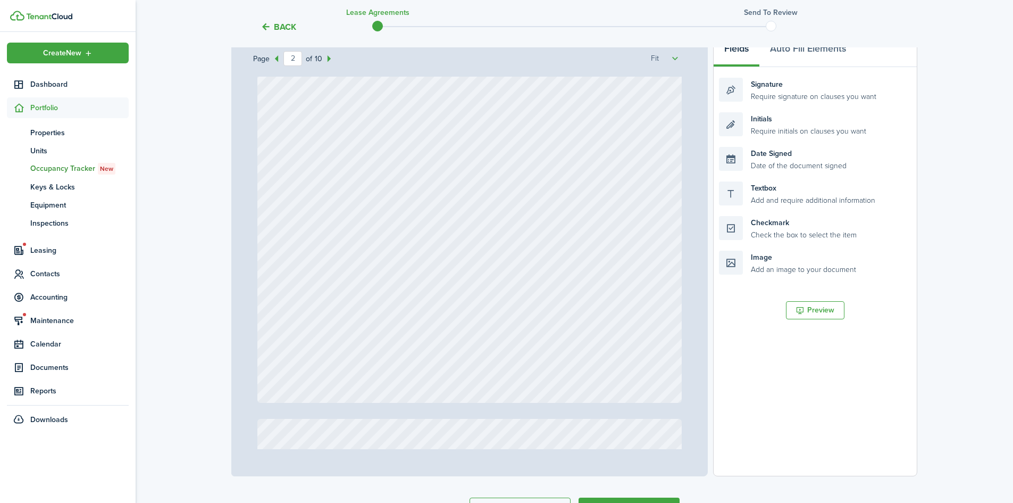
scroll to position [435, 0]
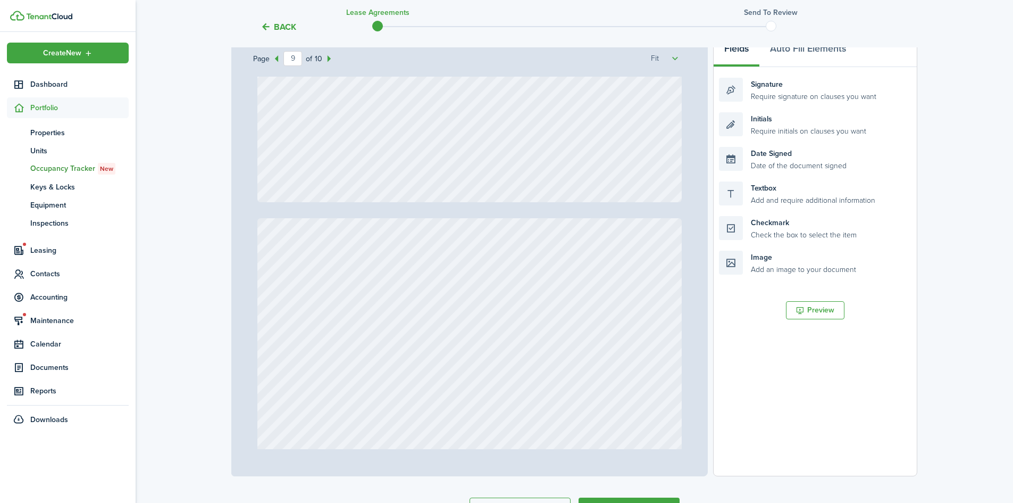
type input "10"
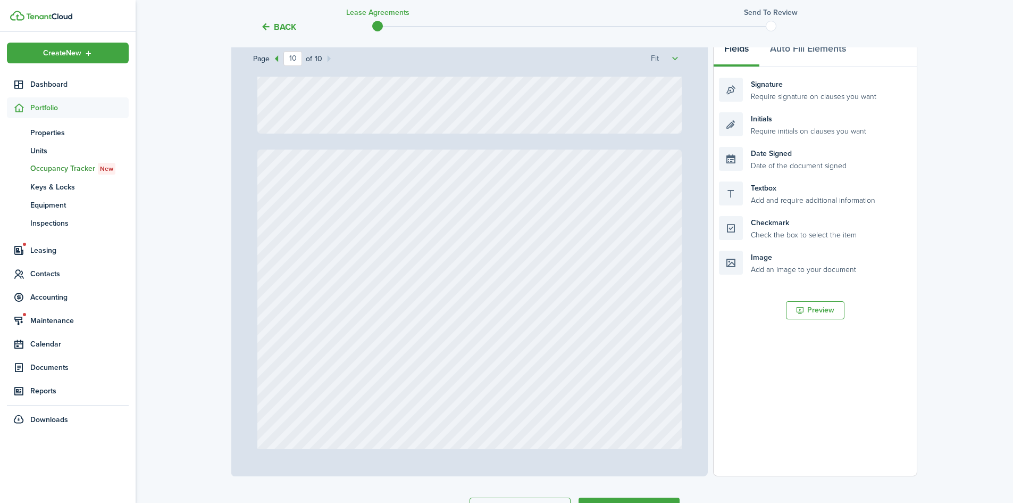
scroll to position [3120, 0]
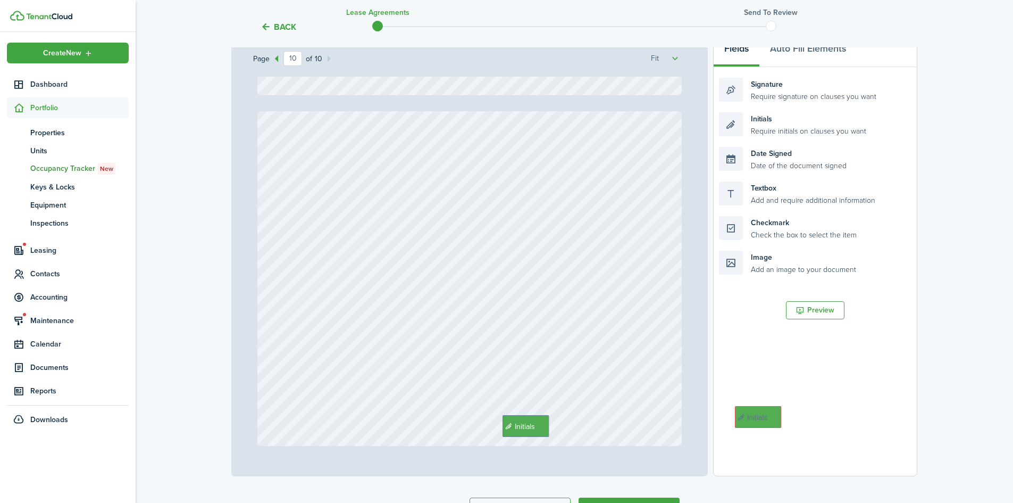
drag, startPoint x: 483, startPoint y: 428, endPoint x: 771, endPoint y: 418, distance: 287.9
drag, startPoint x: 523, startPoint y: 432, endPoint x: 489, endPoint y: 428, distance: 33.8
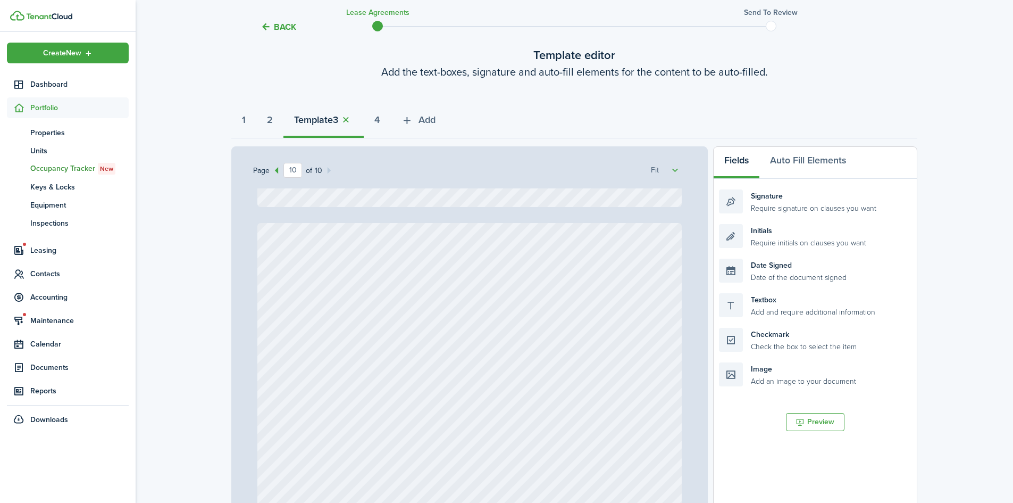
scroll to position [60, 0]
click at [380, 114] on strong "4" at bounding box center [376, 120] width 5 height 14
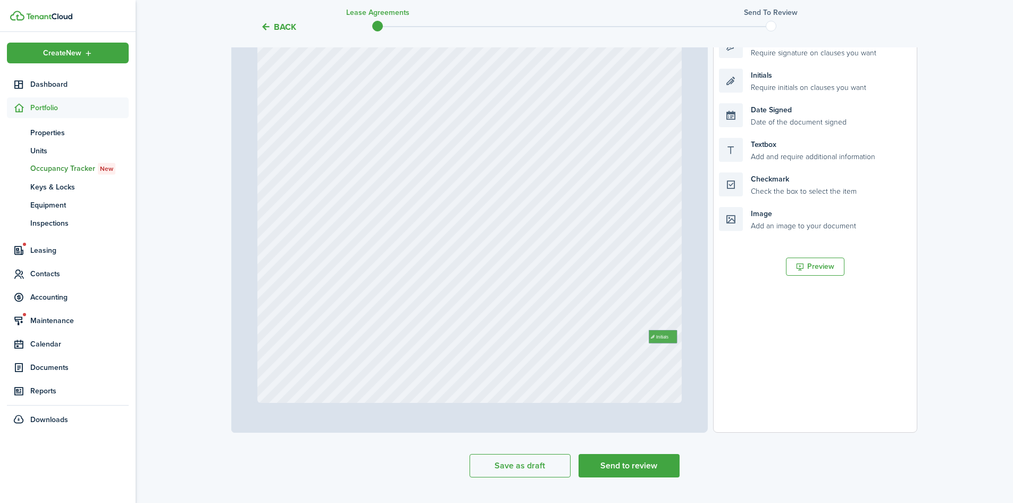
scroll to position [240, 0]
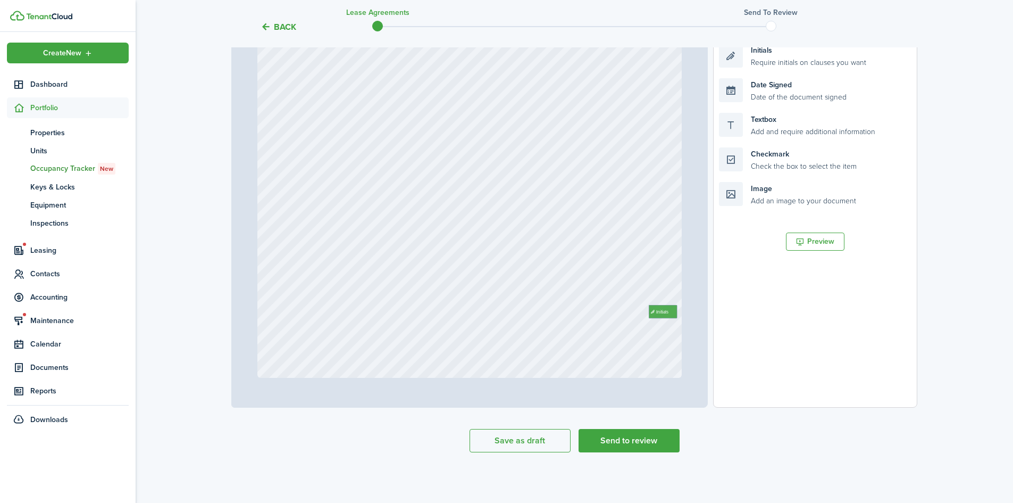
click at [628, 440] on button "Send to review" at bounding box center [629, 440] width 101 height 23
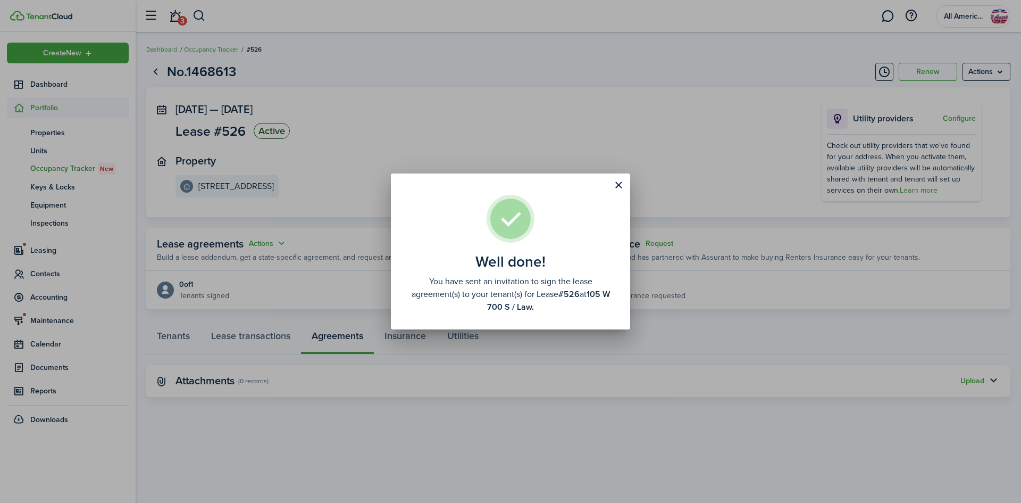
click at [617, 186] on button "Close modal" at bounding box center [619, 185] width 18 height 18
